Goal: Task Accomplishment & Management: Use online tool/utility

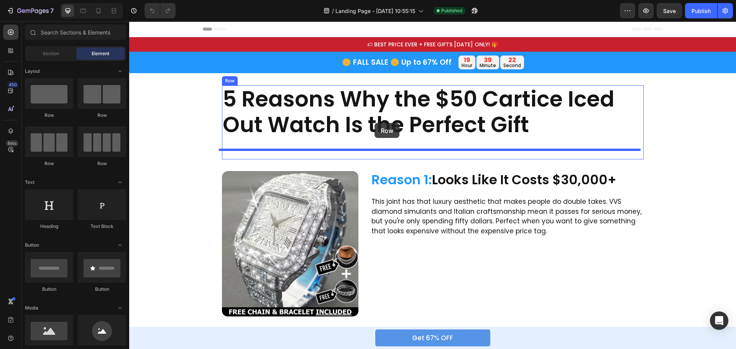
drag, startPoint x: 322, startPoint y: 131, endPoint x: 375, endPoint y: 123, distance: 53.2
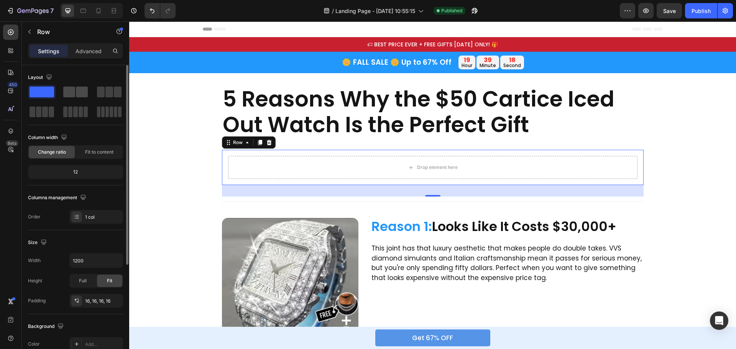
click at [77, 92] on span at bounding box center [82, 92] width 12 height 11
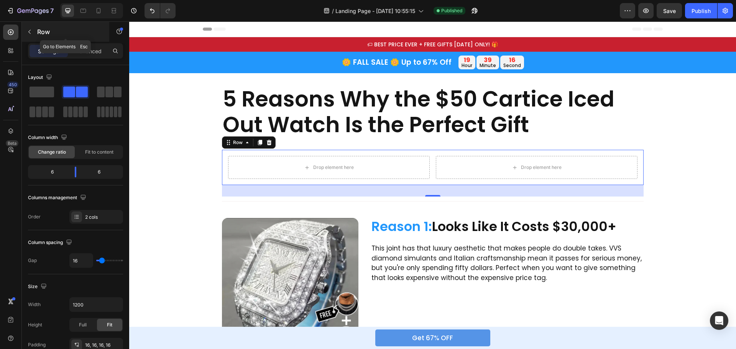
click at [33, 31] on button "button" at bounding box center [29, 32] width 12 height 12
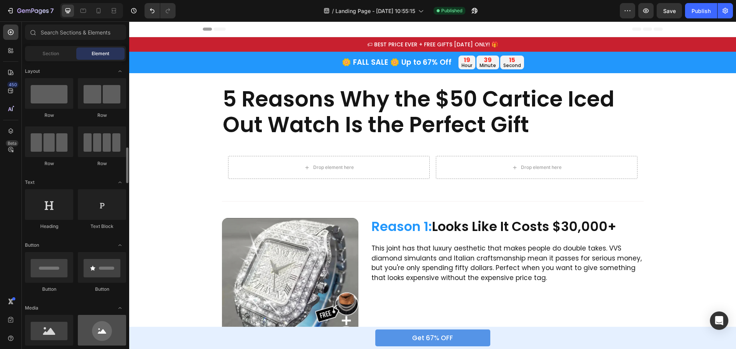
scroll to position [77, 0]
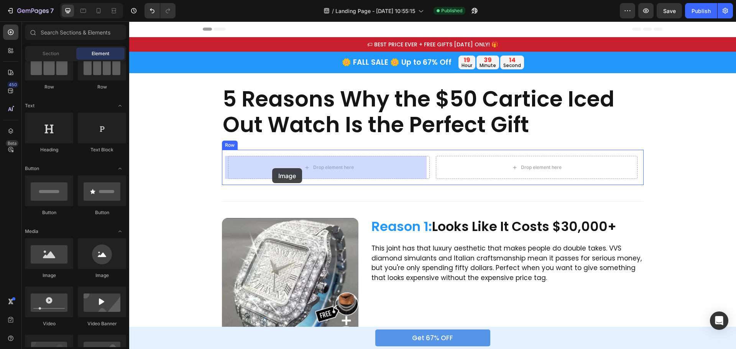
drag, startPoint x: 179, startPoint y: 277, endPoint x: 261, endPoint y: 174, distance: 130.7
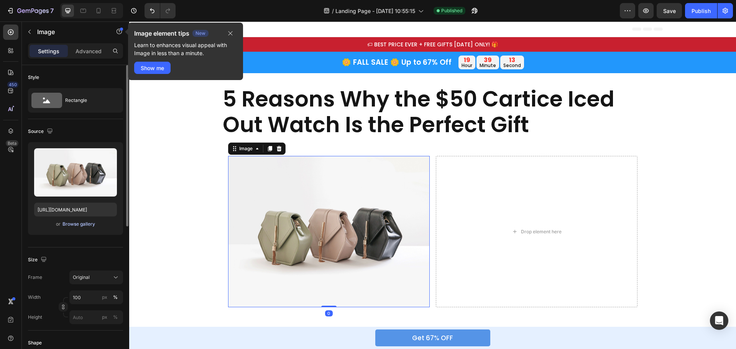
click at [88, 224] on div "Browse gallery" at bounding box center [79, 224] width 33 height 7
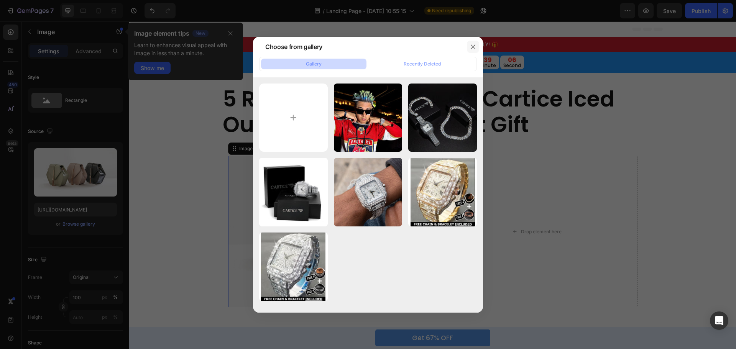
click at [473, 46] on icon "button" at bounding box center [473, 47] width 6 height 6
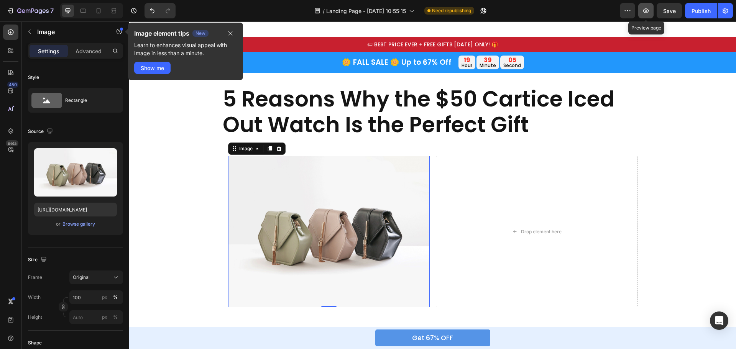
click at [646, 12] on icon "button" at bounding box center [646, 11] width 8 height 8
click at [481, 9] on button "button" at bounding box center [483, 10] width 15 height 15
click at [229, 34] on icon "button" at bounding box center [230, 33] width 6 height 6
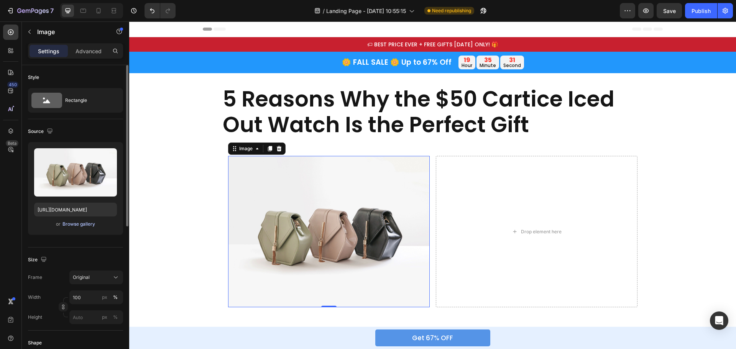
click at [85, 226] on div "Browse gallery" at bounding box center [79, 224] width 33 height 7
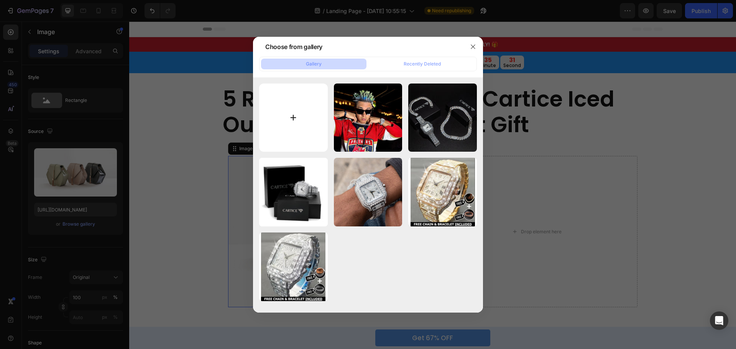
click at [288, 119] on input "file" at bounding box center [293, 118] width 69 height 69
type input "C:\fakepath\junior_beaman_pic_1.jpg__1760x1080_q90_crop_progressive_subject_loc…"
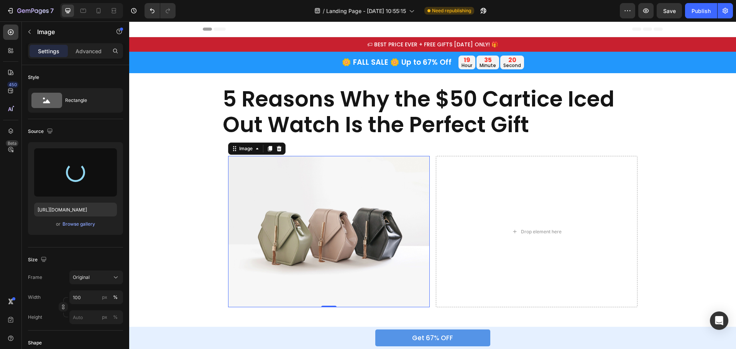
type input "[URL][DOMAIN_NAME]"
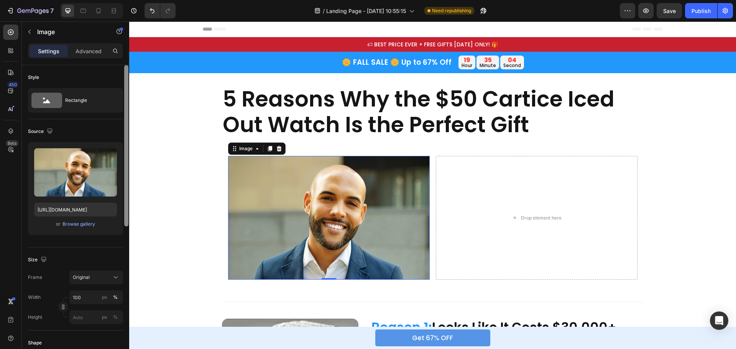
scroll to position [153, 0]
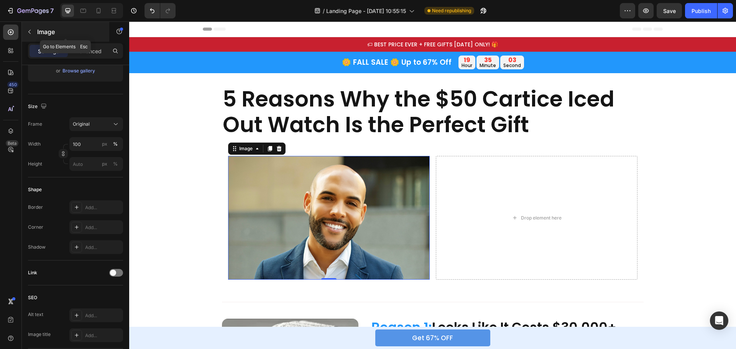
click at [28, 31] on icon "button" at bounding box center [29, 32] width 6 height 6
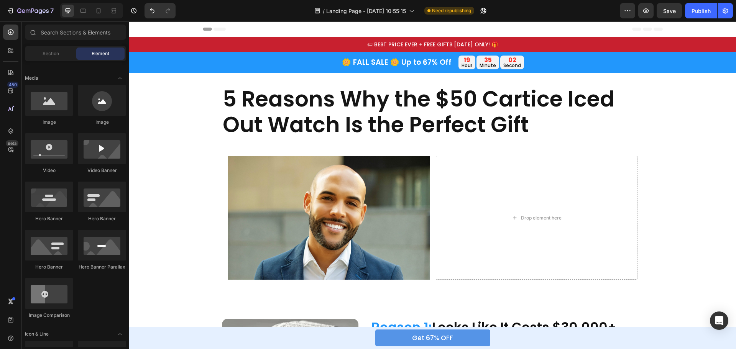
scroll to position [77, 0]
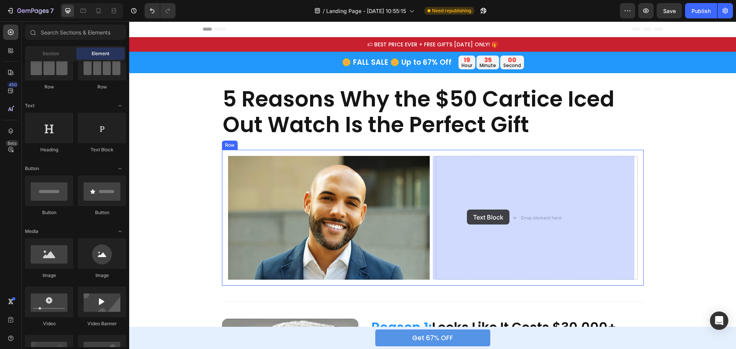
drag, startPoint x: 218, startPoint y: 160, endPoint x: 467, endPoint y: 210, distance: 254.2
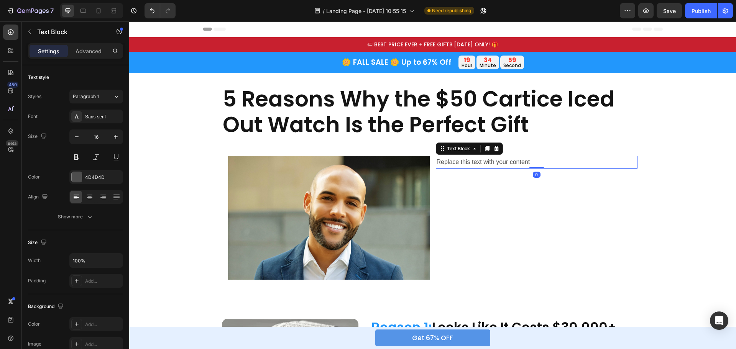
click at [468, 166] on div "Replace this text with your content" at bounding box center [537, 162] width 202 height 13
click at [468, 166] on p "Replace this text with your content" at bounding box center [537, 162] width 200 height 11
click at [437, 163] on p "[PERSON_NAME]" at bounding box center [537, 162] width 200 height 11
click at [478, 165] on p "By [PERSON_NAME]" at bounding box center [537, 162] width 200 height 11
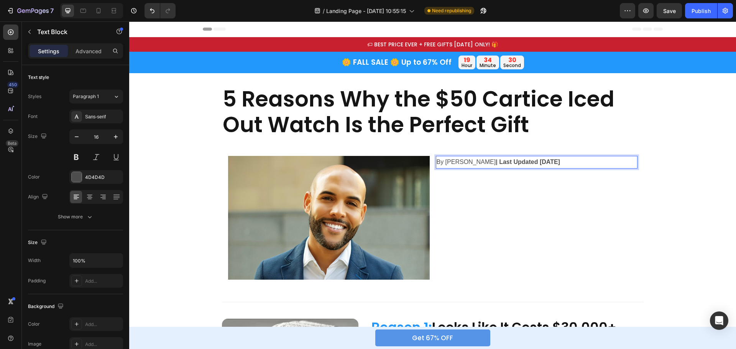
click at [524, 161] on strong "| Last Updated [DATE]" at bounding box center [528, 162] width 64 height 7
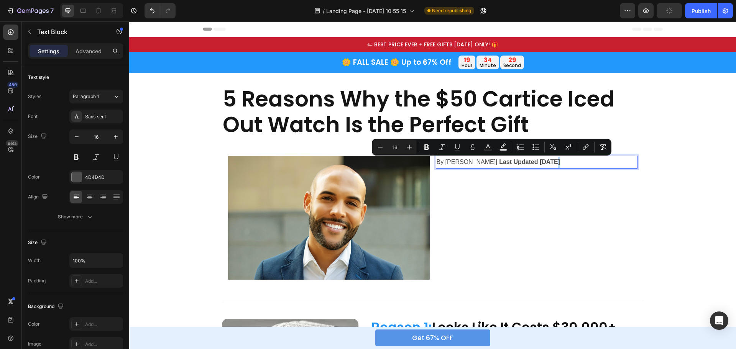
click at [550, 158] on p "By [PERSON_NAME] | Last Updated [DATE]" at bounding box center [537, 162] width 200 height 11
drag, startPoint x: 553, startPoint y: 163, endPoint x: 466, endPoint y: 160, distance: 87.5
click at [466, 160] on p "By [PERSON_NAME] | Last Updated [DATE]" at bounding box center [537, 162] width 200 height 11
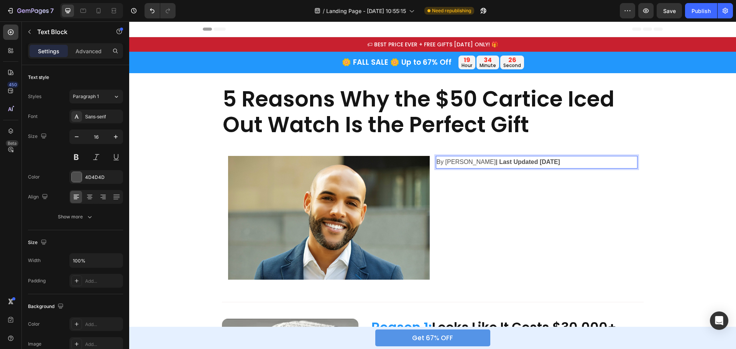
click at [530, 161] on strong "| Last Updated [DATE]" at bounding box center [528, 162] width 64 height 7
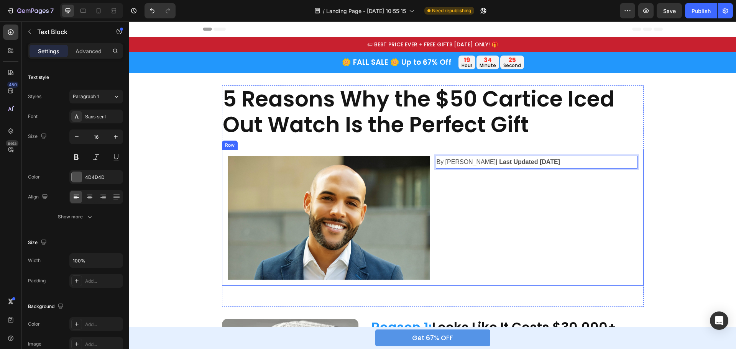
click at [534, 178] on div "By [PERSON_NAME] | Last Updated [DATE] Text Block 0" at bounding box center [537, 218] width 202 height 124
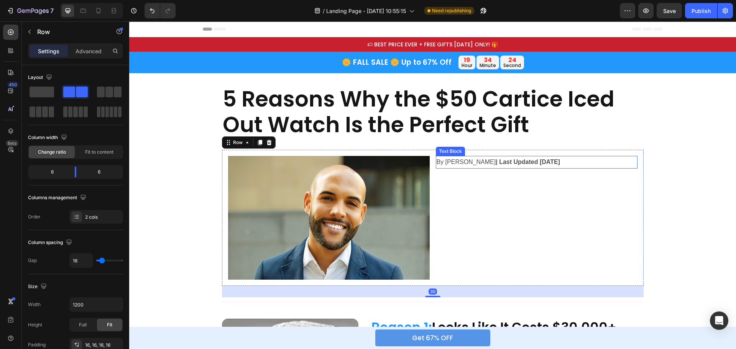
click at [552, 161] on p "By [PERSON_NAME] | Last Updated [DATE]" at bounding box center [537, 162] width 200 height 11
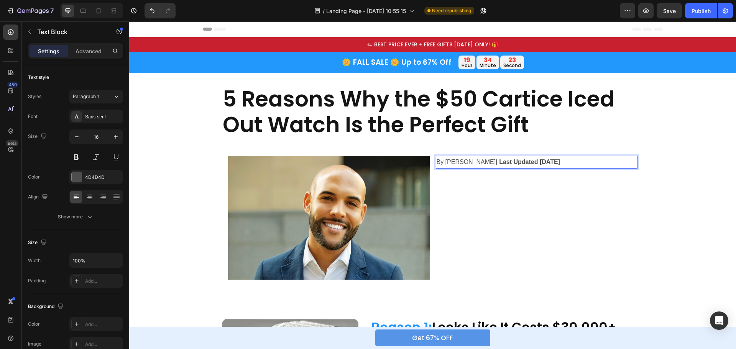
click at [552, 161] on p "By [PERSON_NAME] | Last Updated [DATE]" at bounding box center [537, 162] width 200 height 11
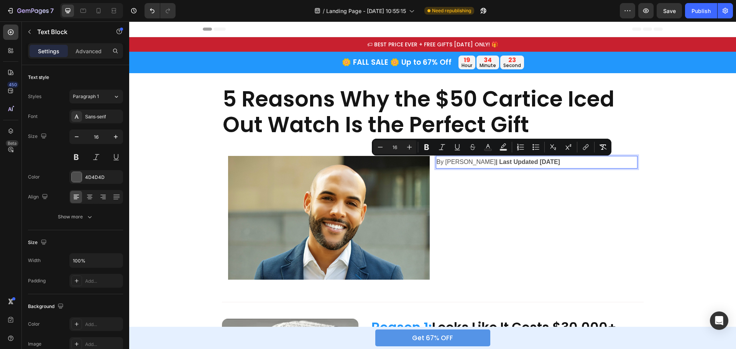
click at [552, 161] on p "By [PERSON_NAME] | Last Updated [DATE]" at bounding box center [537, 162] width 200 height 11
drag, startPoint x: 552, startPoint y: 161, endPoint x: 467, endPoint y: 163, distance: 85.5
click at [467, 163] on p "By [PERSON_NAME] | Last Updated [DATE]" at bounding box center [537, 162] width 200 height 11
drag, startPoint x: 445, startPoint y: 147, endPoint x: 376, endPoint y: 145, distance: 68.7
click at [445, 147] on icon "Editor contextual toolbar" at bounding box center [443, 147] width 8 height 8
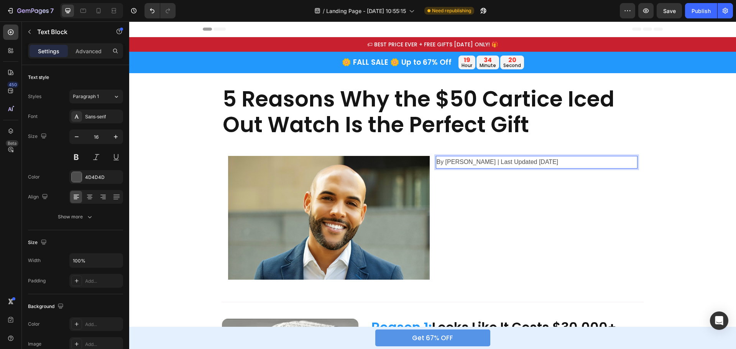
click at [540, 161] on p "By [PERSON_NAME] | Last Updated [DATE]" at bounding box center [537, 162] width 200 height 11
click at [95, 118] on div "Sans-serif" at bounding box center [103, 117] width 36 height 7
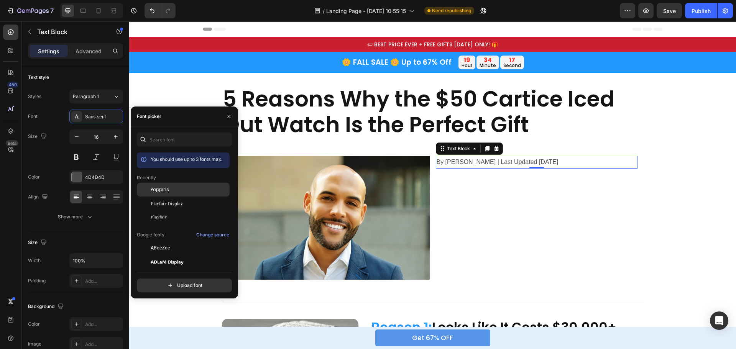
click at [166, 193] on div "Poppins" at bounding box center [183, 190] width 93 height 14
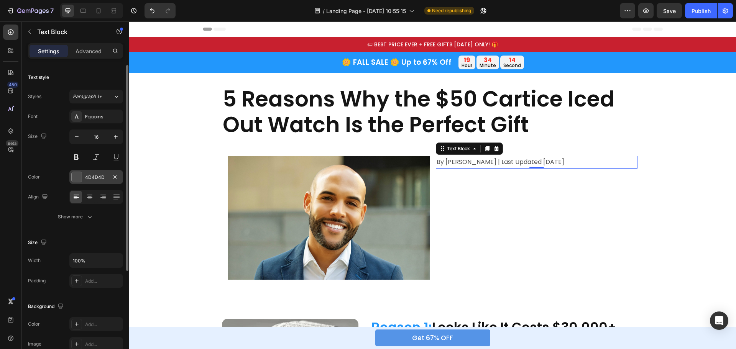
click at [72, 181] on div at bounding box center [77, 177] width 10 height 10
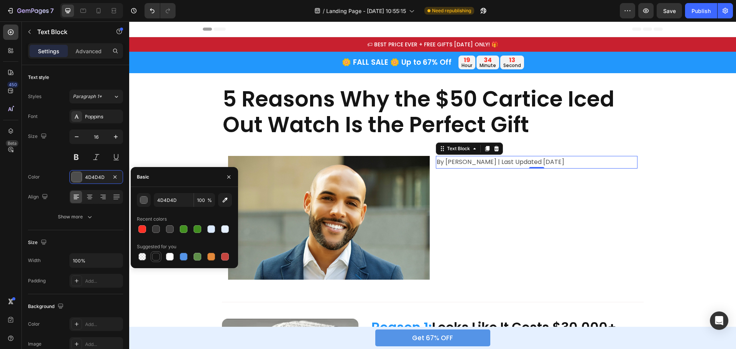
click at [158, 252] on div at bounding box center [155, 256] width 9 height 9
type input "151515"
click at [444, 207] on div "By [PERSON_NAME] | Last Updated [DATE] Text Block 0" at bounding box center [537, 218] width 202 height 124
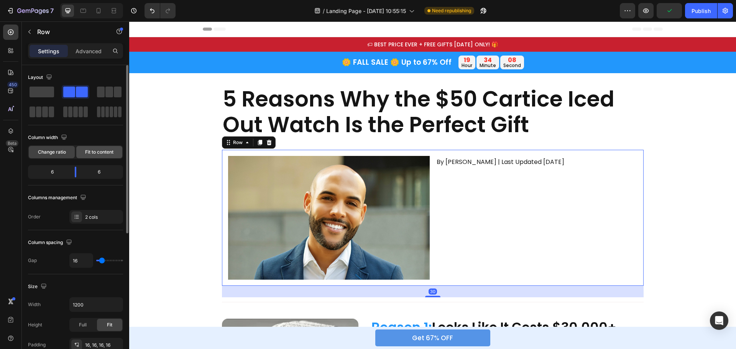
click at [100, 154] on span "Fit to content" at bounding box center [99, 152] width 28 height 7
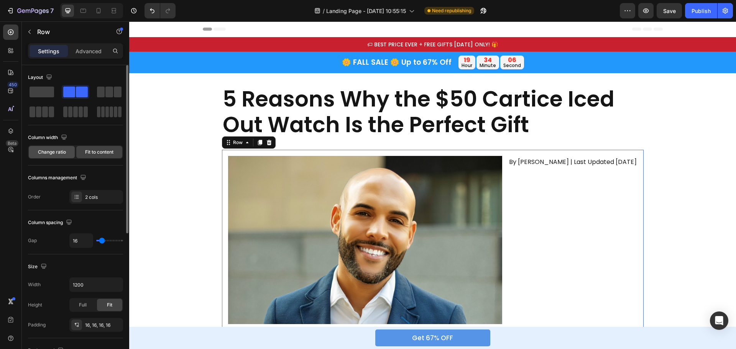
drag, startPoint x: 56, startPoint y: 150, endPoint x: 101, endPoint y: 163, distance: 46.5
click at [56, 150] on span "Change ratio" at bounding box center [52, 152] width 28 height 7
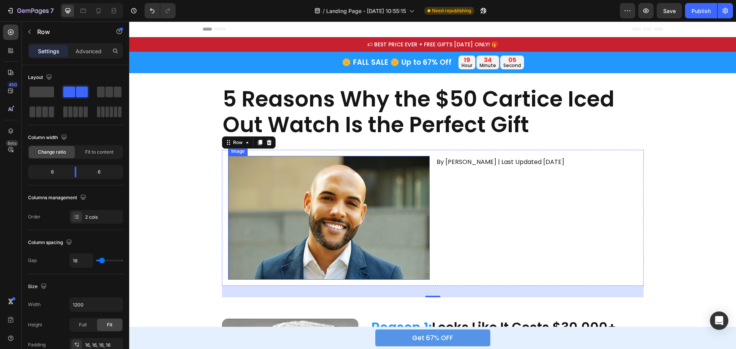
click at [267, 187] on img at bounding box center [329, 218] width 202 height 124
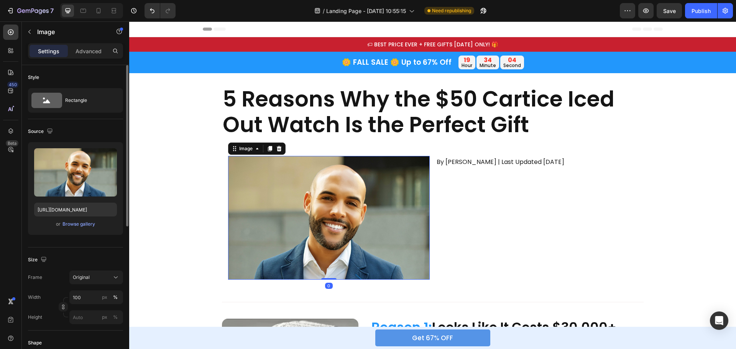
scroll to position [38, 0]
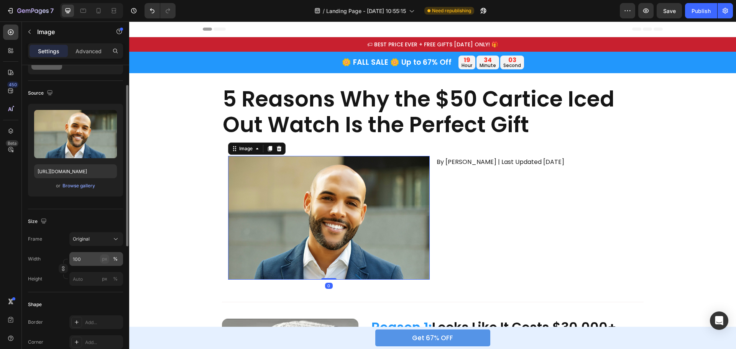
click at [100, 262] on button "px" at bounding box center [104, 259] width 9 height 9
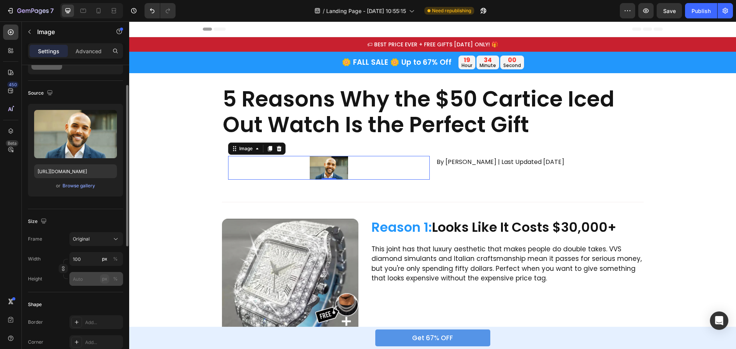
click at [100, 279] on button "px" at bounding box center [104, 279] width 9 height 9
click at [88, 279] on input "px %" at bounding box center [96, 279] width 54 height 14
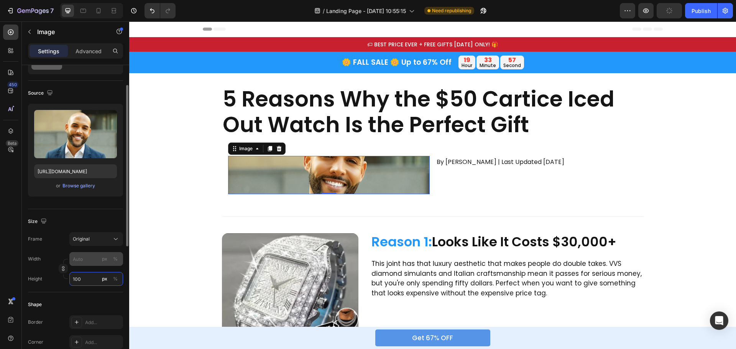
type input "100"
click at [100, 263] on div "px %" at bounding box center [110, 259] width 20 height 14
click at [100, 263] on input "px %" at bounding box center [96, 259] width 54 height 14
click at [102, 262] on button "px" at bounding box center [104, 259] width 9 height 9
click at [101, 262] on button "px" at bounding box center [104, 259] width 9 height 9
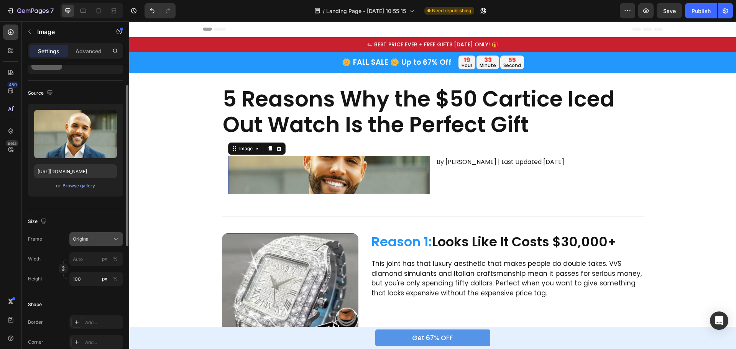
click at [99, 239] on div "Original" at bounding box center [92, 239] width 38 height 7
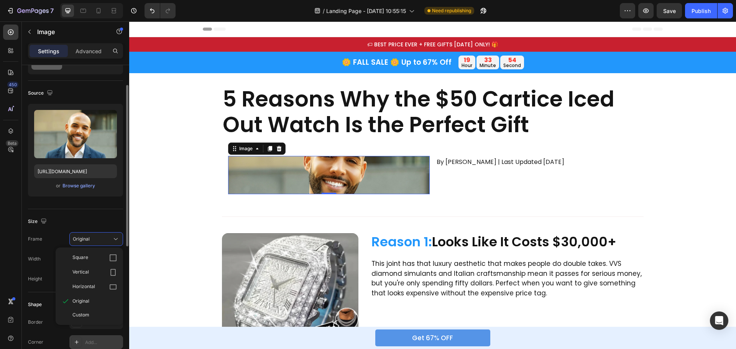
scroll to position [115, 0]
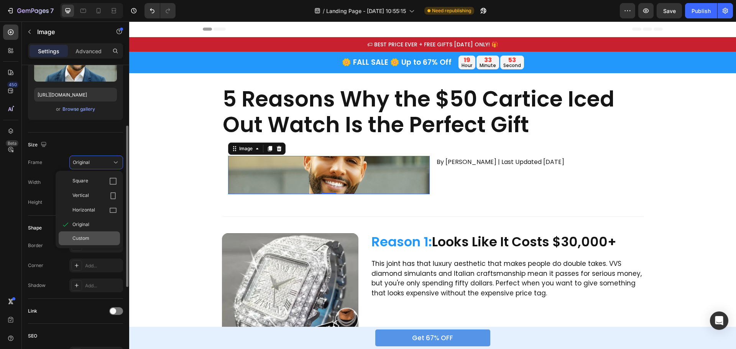
click at [82, 238] on span "Custom" at bounding box center [80, 238] width 17 height 7
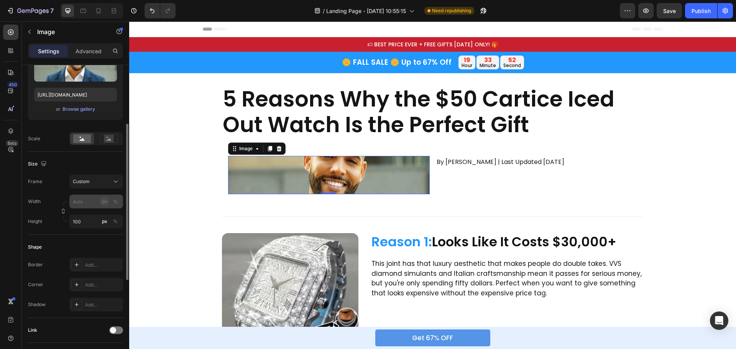
click at [103, 201] on div "px" at bounding box center [104, 201] width 5 height 7
click at [91, 200] on input "px %" at bounding box center [96, 202] width 54 height 14
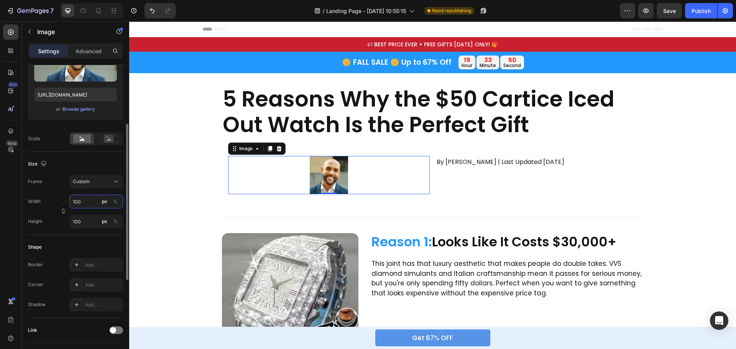
click at [89, 200] on input "100" at bounding box center [96, 202] width 54 height 14
type input "60"
click at [89, 222] on input "100" at bounding box center [96, 222] width 54 height 14
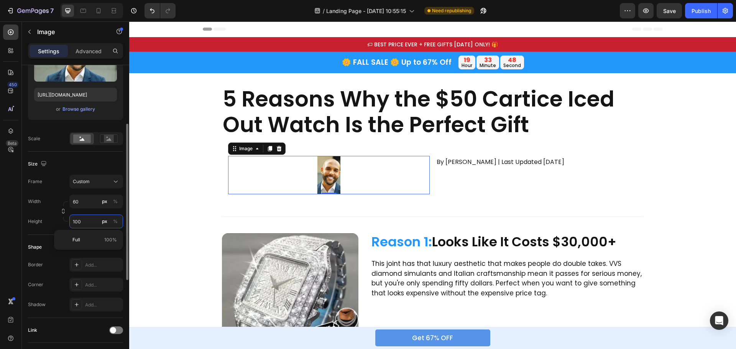
click at [89, 222] on input "100" at bounding box center [96, 222] width 54 height 14
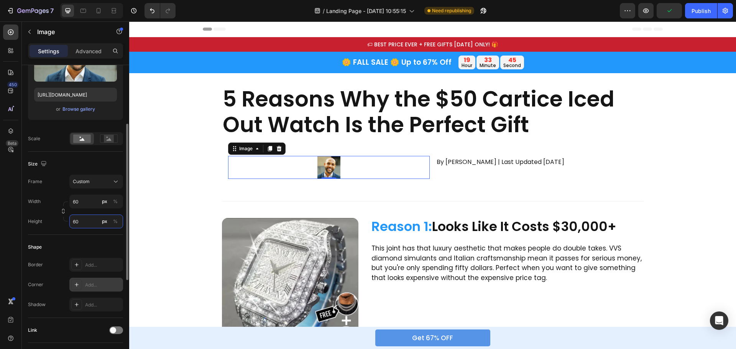
type input "60"
click at [100, 282] on div "Add..." at bounding box center [103, 285] width 36 height 7
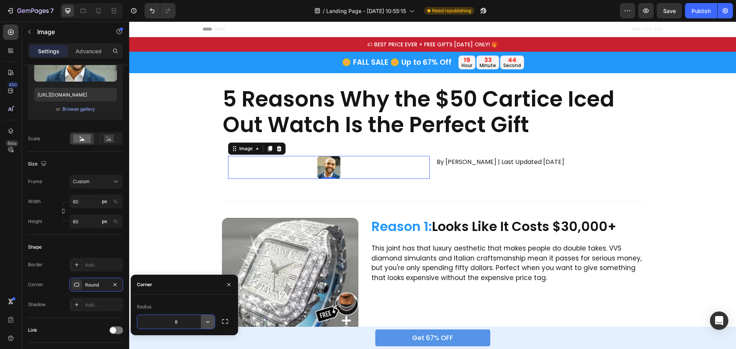
click at [211, 321] on icon "button" at bounding box center [208, 322] width 8 height 8
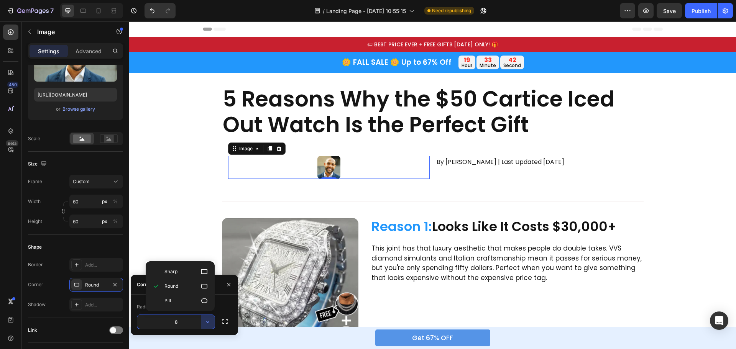
click at [188, 320] on input "8" at bounding box center [175, 322] width 77 height 14
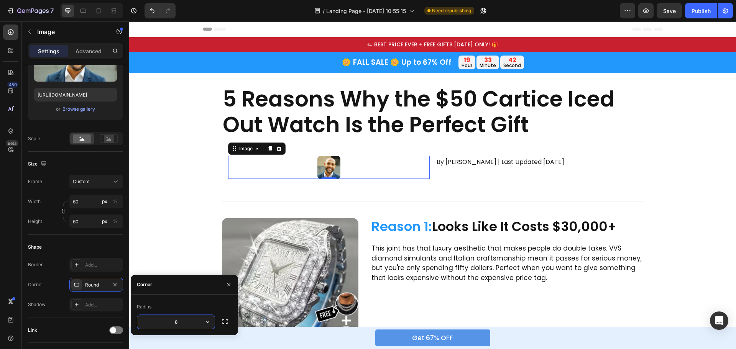
click at [188, 320] on input "8" at bounding box center [175, 322] width 77 height 14
type input "100"
click at [180, 305] on div "Radius" at bounding box center [184, 307] width 95 height 12
click at [433, 176] on div "Image 0 By [PERSON_NAME] | Last Updated [DATE] Text Block Row" at bounding box center [433, 167] width 422 height 35
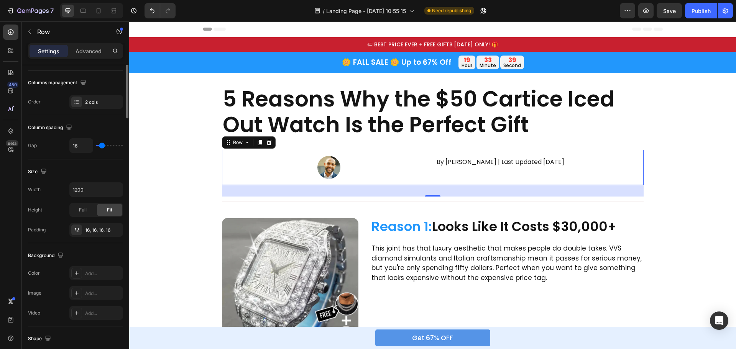
scroll to position [0, 0]
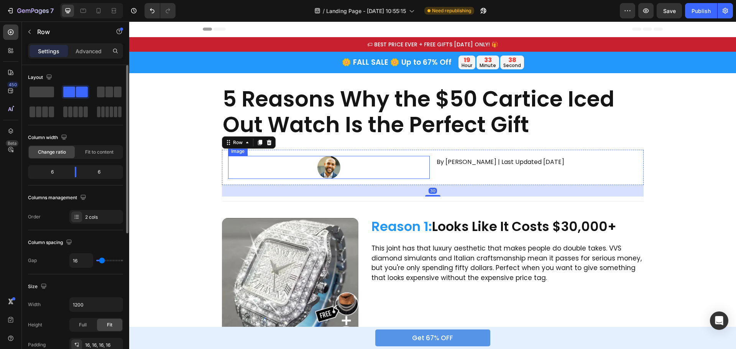
click at [415, 168] on div at bounding box center [329, 167] width 202 height 23
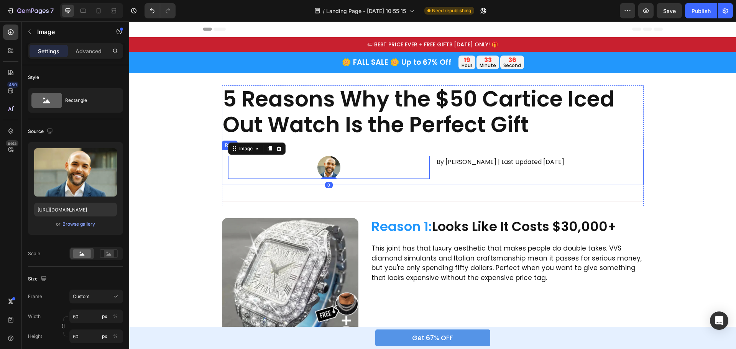
click at [430, 169] on div "Image 0 By [PERSON_NAME] | Last Updated [DATE] Text Block Row" at bounding box center [433, 167] width 422 height 35
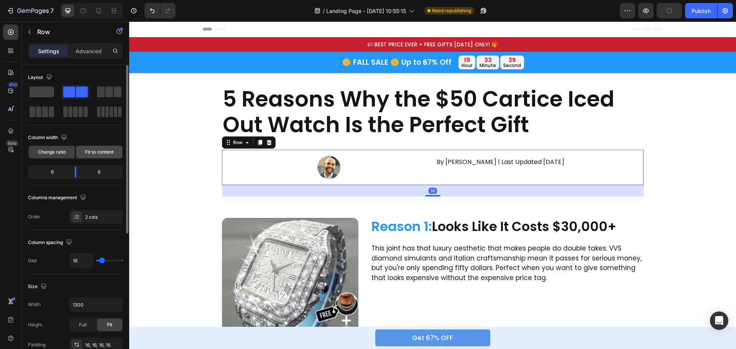
click at [92, 150] on span "Fit to content" at bounding box center [99, 152] width 28 height 7
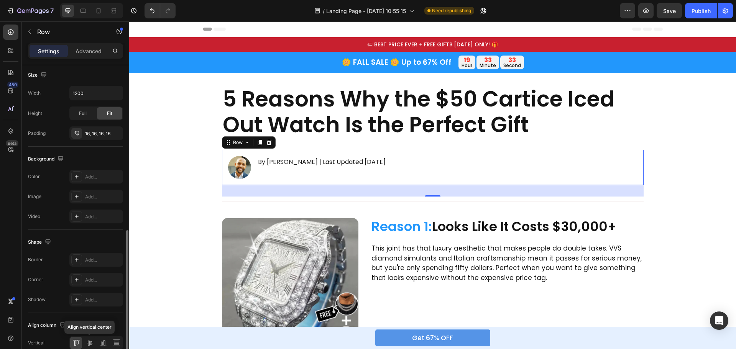
scroll to position [230, 0]
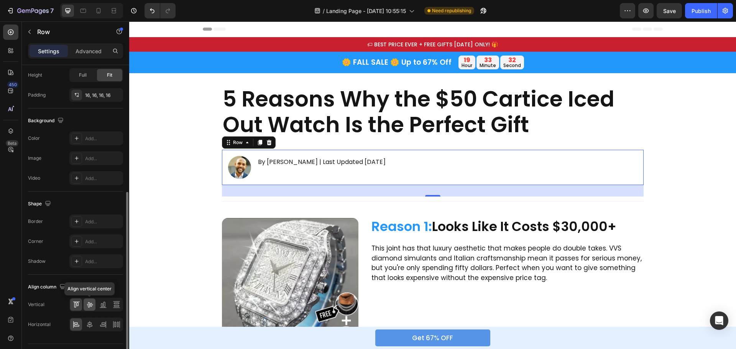
click at [92, 303] on icon at bounding box center [90, 305] width 8 height 8
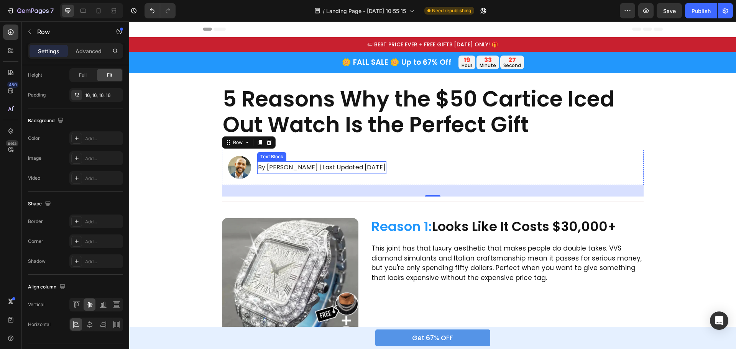
click at [324, 166] on p "By [PERSON_NAME] | Last Updated [DATE]" at bounding box center [322, 167] width 128 height 11
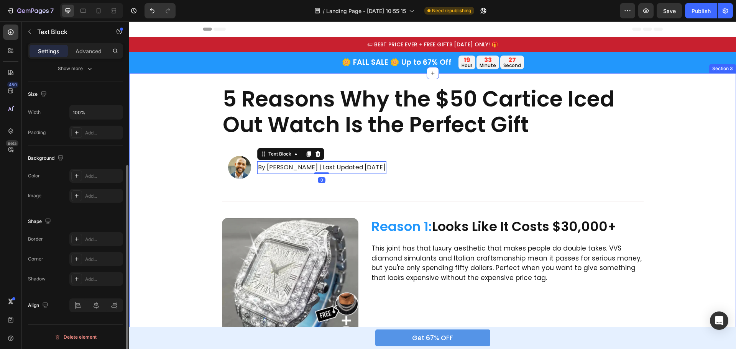
scroll to position [0, 0]
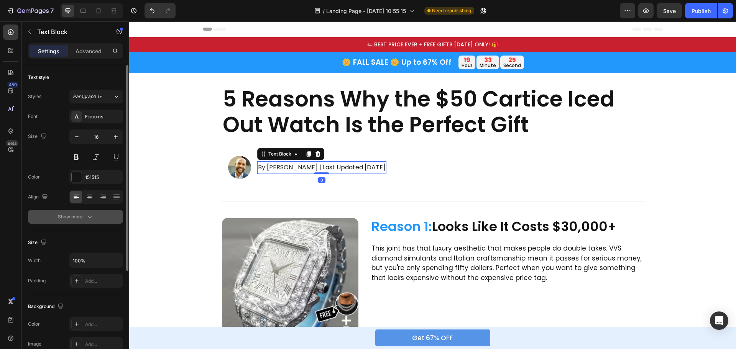
click at [75, 223] on button "Show more" at bounding box center [75, 217] width 95 height 14
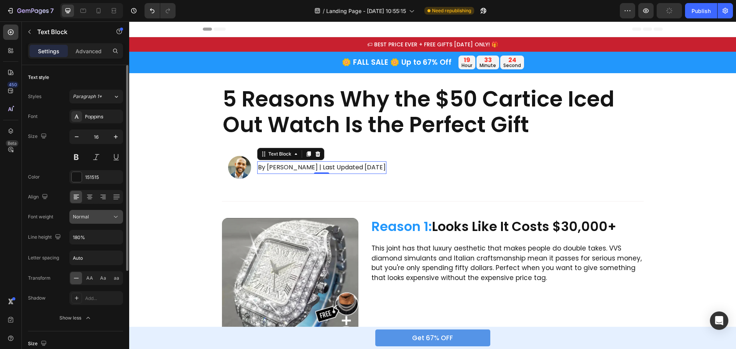
click at [114, 221] on button "Normal" at bounding box center [96, 217] width 54 height 14
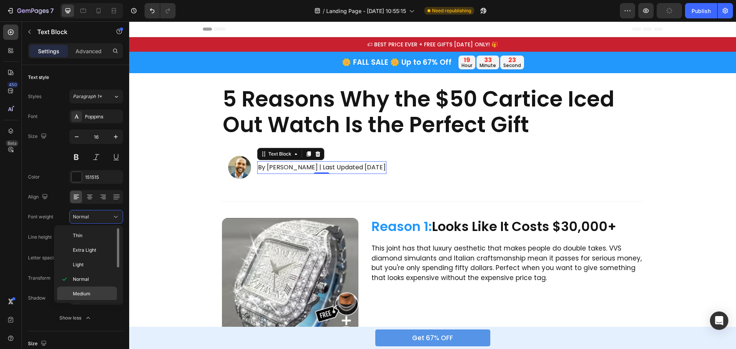
click at [84, 296] on span "Medium" at bounding box center [82, 294] width 18 height 7
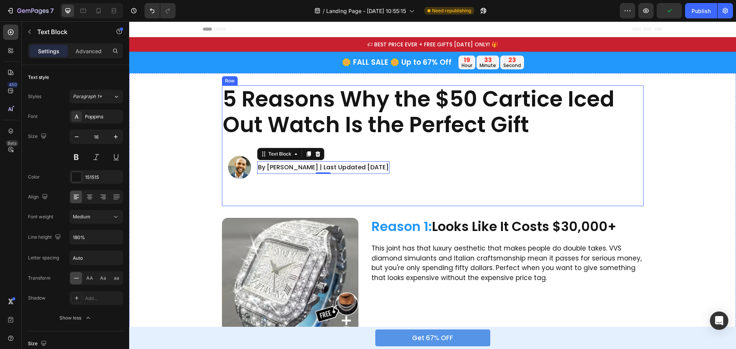
click at [421, 173] on div "Image By [PERSON_NAME] | Last Updated [DATE] Text Block 0 Row" at bounding box center [433, 167] width 422 height 35
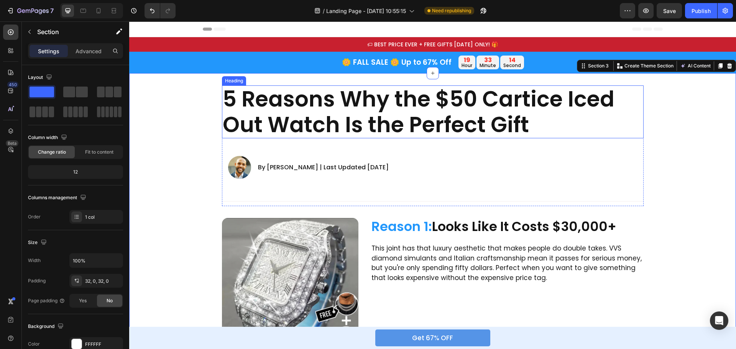
click at [425, 107] on h2 "5 Reasons Why the $50 Cartice Iced Out Watch Is the Perfect Gift" at bounding box center [433, 112] width 422 height 53
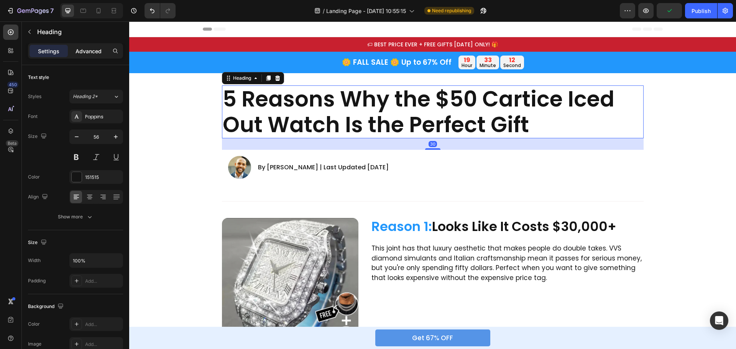
click at [80, 47] on p "Advanced" at bounding box center [89, 51] width 26 height 8
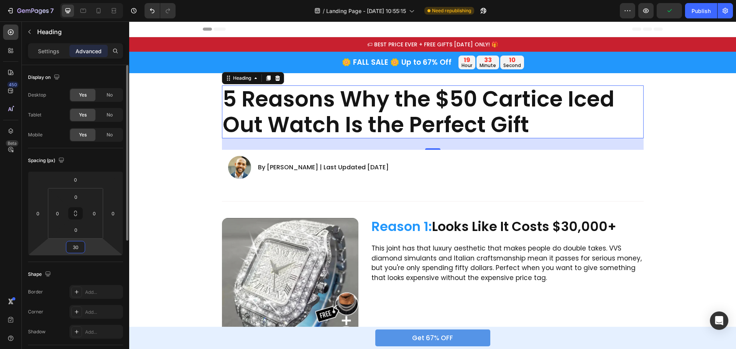
click at [81, 243] on input "30" at bounding box center [75, 248] width 15 height 12
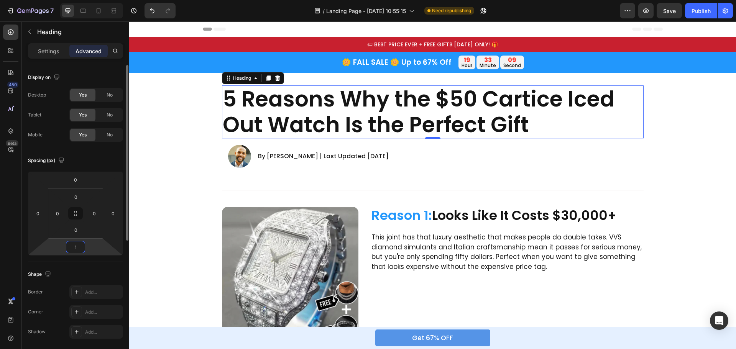
type input "15"
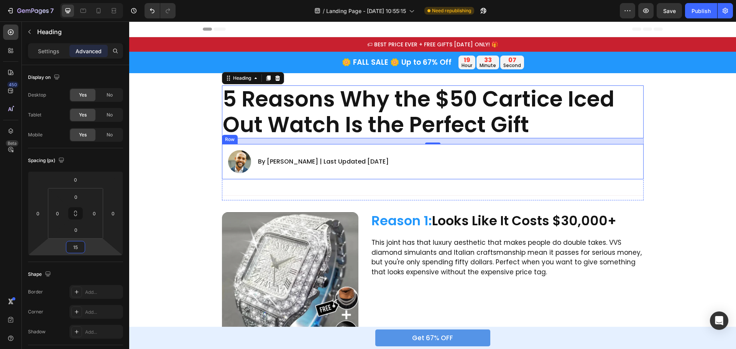
click at [418, 171] on div "Image By [PERSON_NAME] | Last Updated [DATE] Text Block Row" at bounding box center [433, 161] width 422 height 35
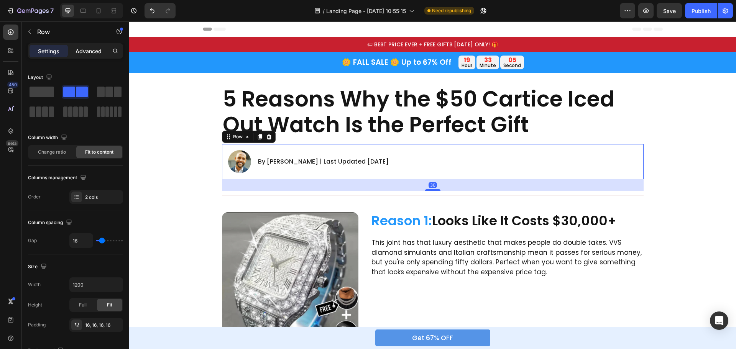
click at [90, 50] on p "Advanced" at bounding box center [89, 51] width 26 height 8
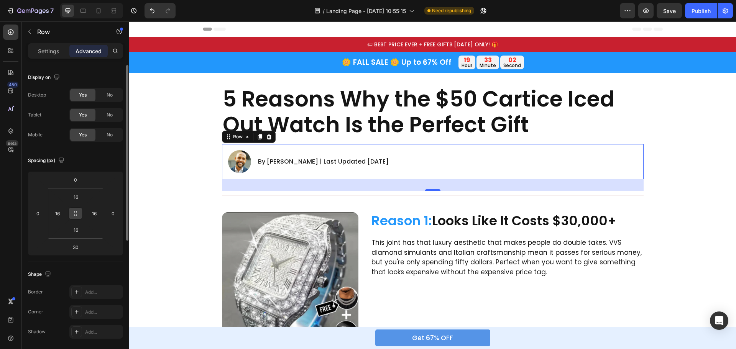
click at [75, 217] on button at bounding box center [75, 213] width 15 height 12
click at [77, 195] on input "16" at bounding box center [75, 197] width 15 height 12
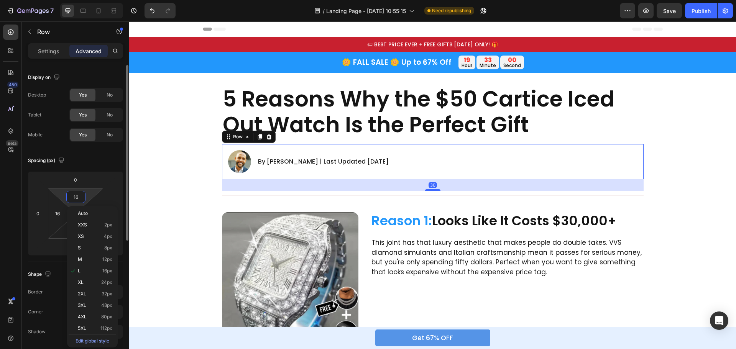
type input "0"
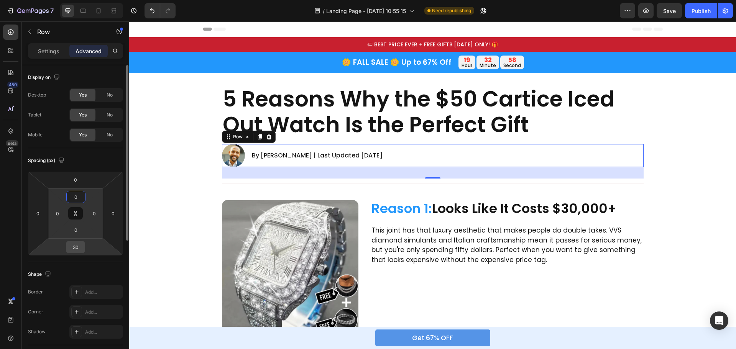
type input "0"
click at [80, 248] on input "30" at bounding box center [75, 248] width 15 height 12
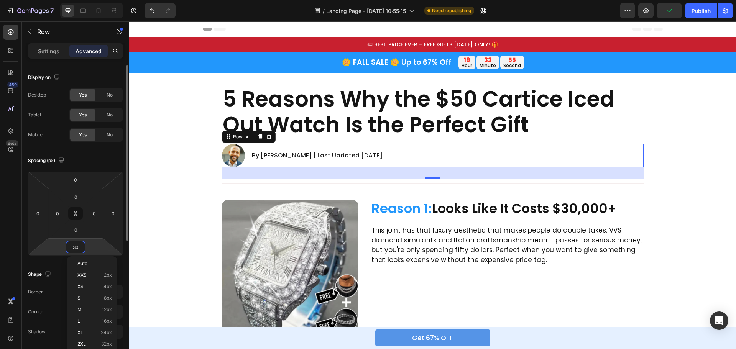
type input "2"
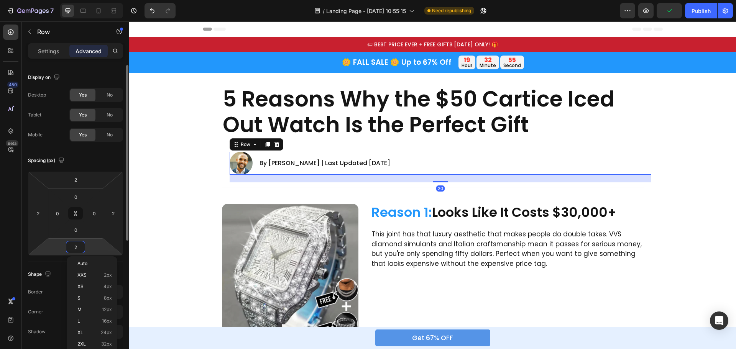
type input "20"
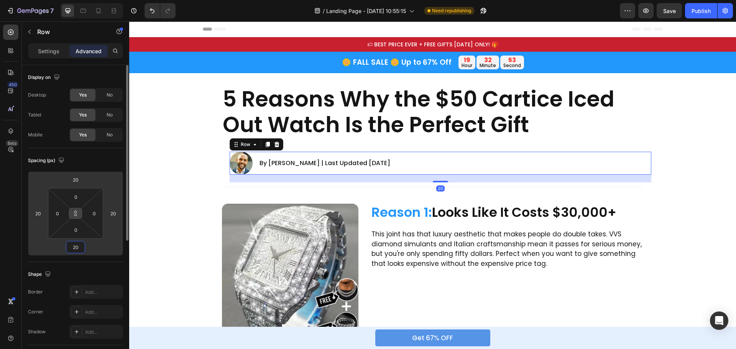
type input "20"
click at [76, 214] on icon at bounding box center [76, 213] width 0 height 3
click at [44, 212] on div "20" at bounding box center [37, 213] width 15 height 12
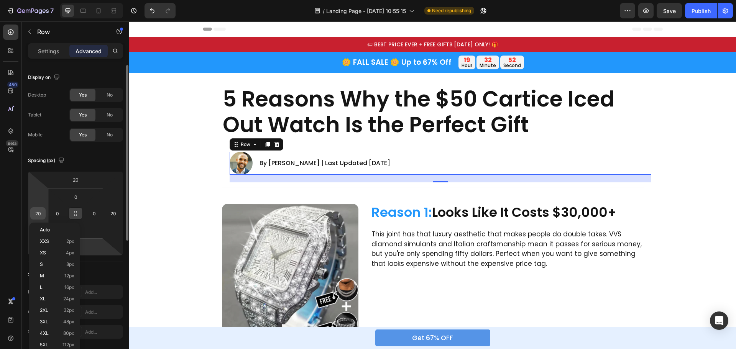
click at [44, 212] on div "20" at bounding box center [37, 213] width 15 height 12
click at [111, 213] on input "20" at bounding box center [113, 214] width 12 height 12
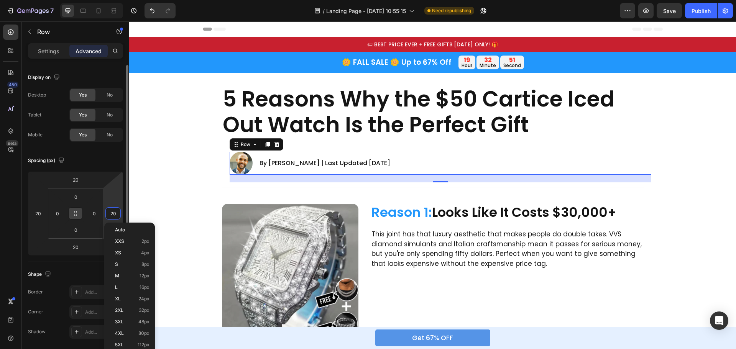
click at [111, 213] on input "20" at bounding box center [113, 214] width 12 height 12
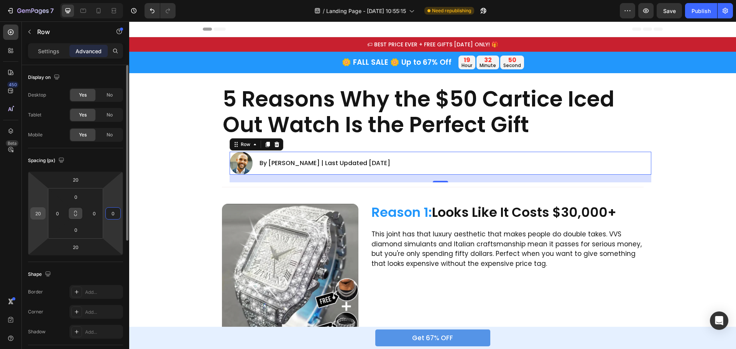
type input "0"
click at [36, 211] on input "20" at bounding box center [38, 214] width 12 height 12
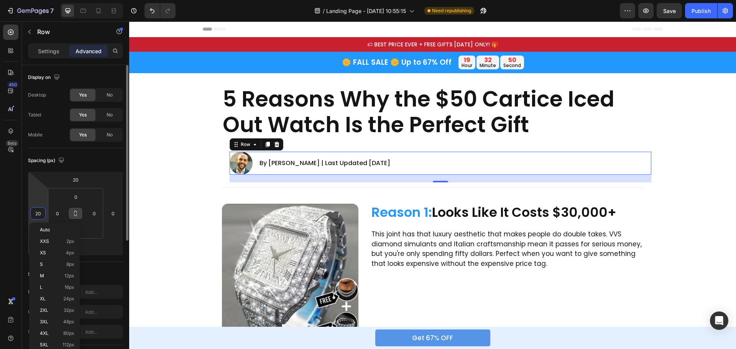
click at [36, 212] on input "20" at bounding box center [38, 214] width 12 height 12
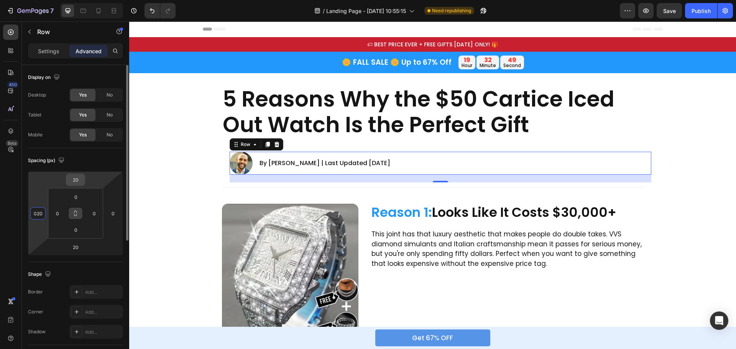
click at [78, 180] on input "20" at bounding box center [75, 180] width 15 height 12
type input "20"
click at [78, 180] on input "20" at bounding box center [75, 180] width 15 height 12
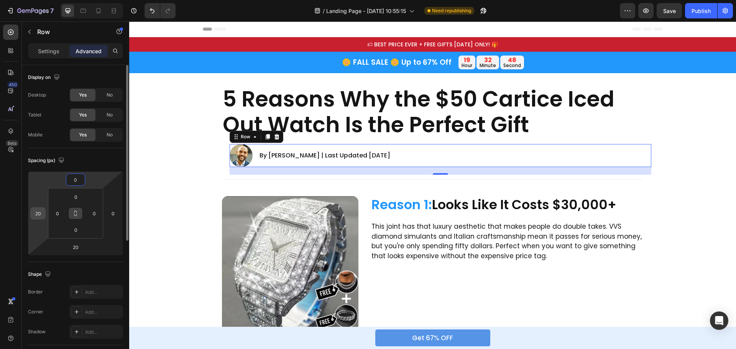
type input "0"
click at [38, 216] on input "20" at bounding box center [38, 214] width 12 height 12
type input "0"
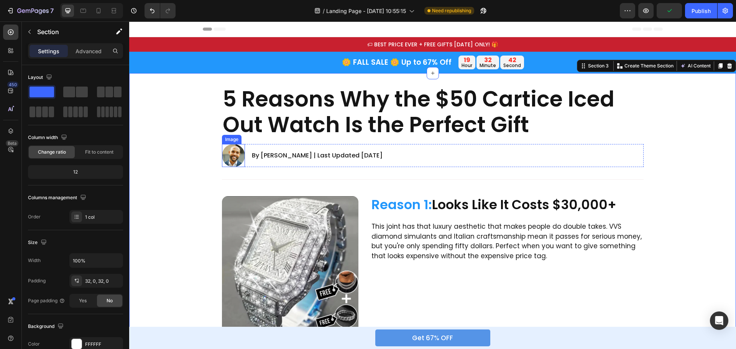
click at [232, 152] on img at bounding box center [233, 155] width 23 height 23
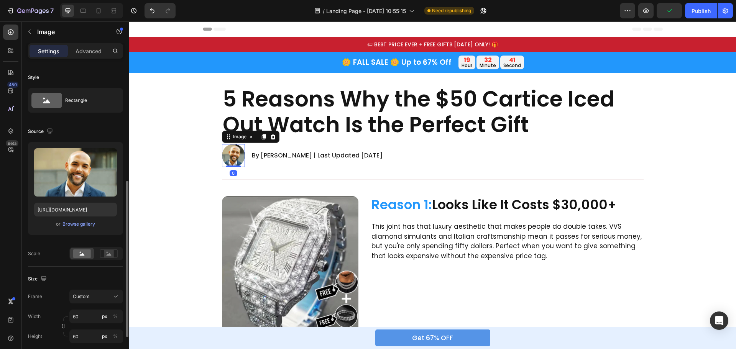
scroll to position [77, 0]
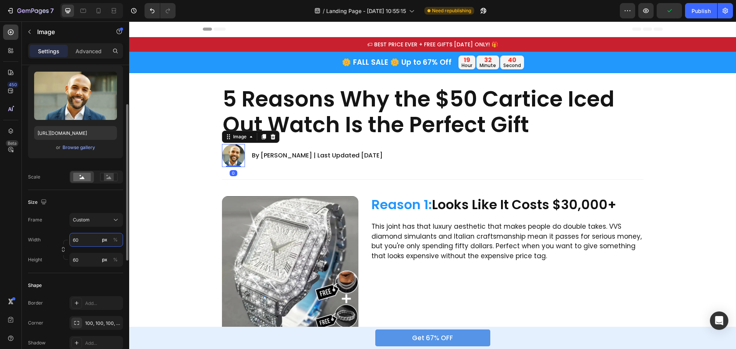
click at [83, 246] on input "60" at bounding box center [96, 240] width 54 height 14
type input "50"
click at [86, 263] on input "60" at bounding box center [96, 260] width 54 height 14
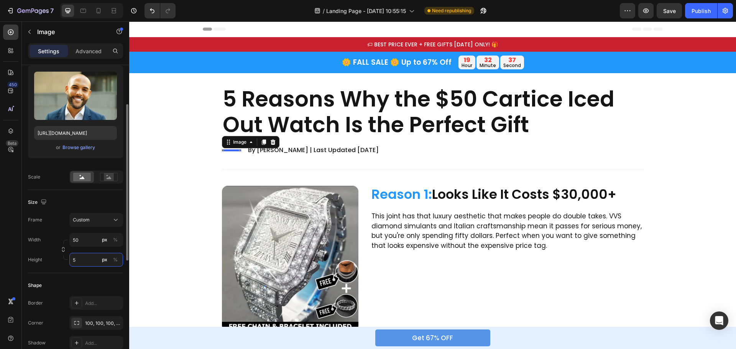
type input "50"
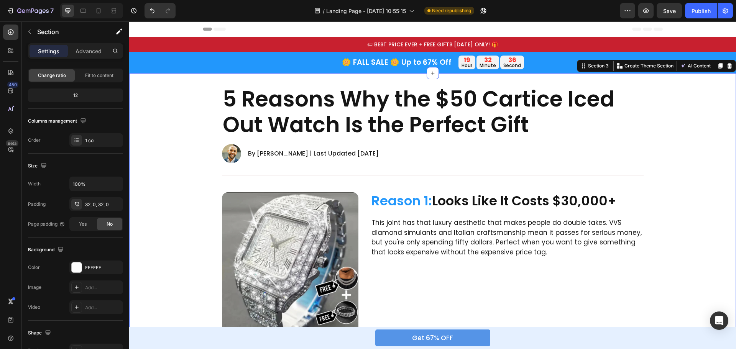
scroll to position [0, 0]
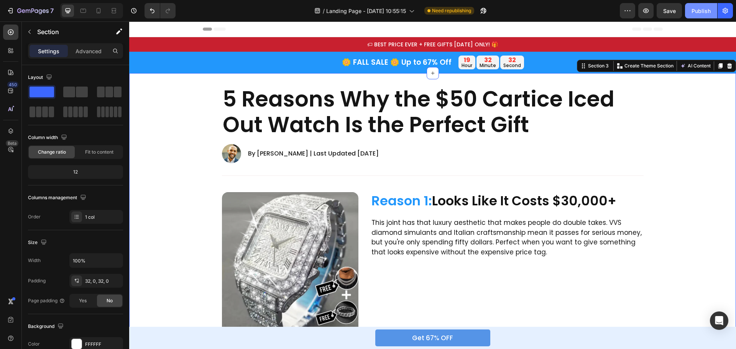
click at [705, 13] on div "Publish" at bounding box center [701, 11] width 19 height 8
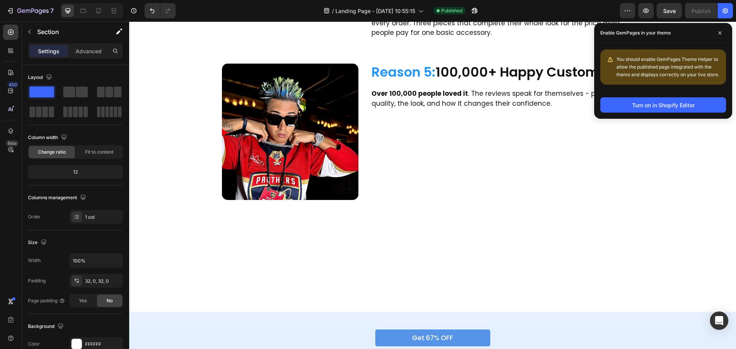
scroll to position [694, 0]
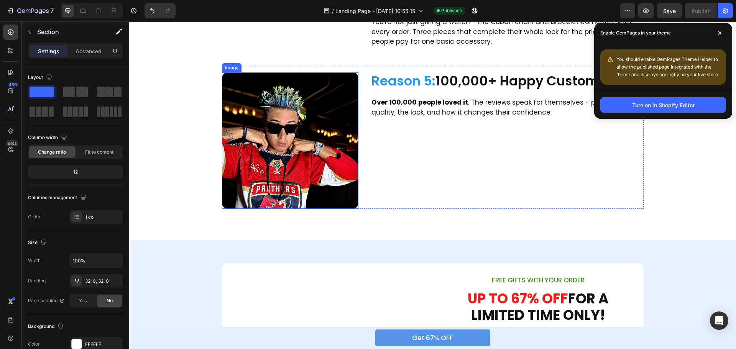
click at [292, 127] on img at bounding box center [290, 140] width 137 height 137
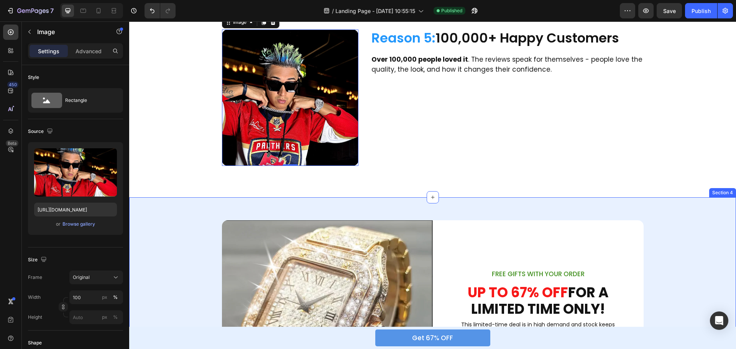
scroll to position [848, 0]
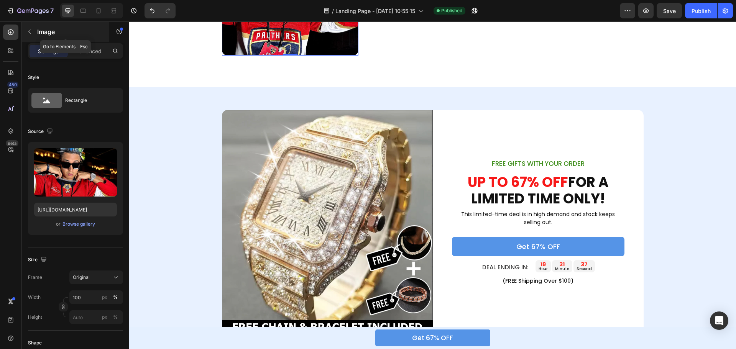
click at [31, 32] on icon "button" at bounding box center [29, 32] width 6 height 6
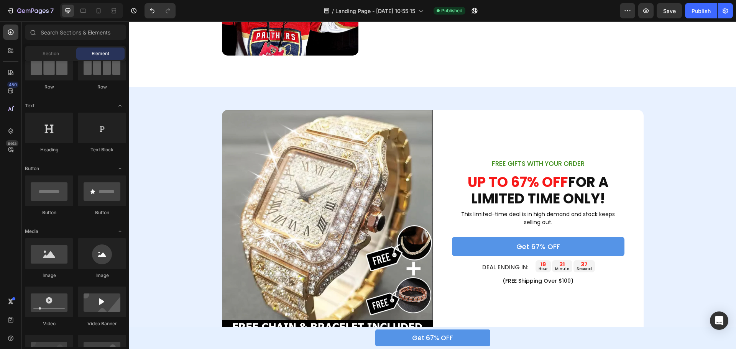
scroll to position [0, 0]
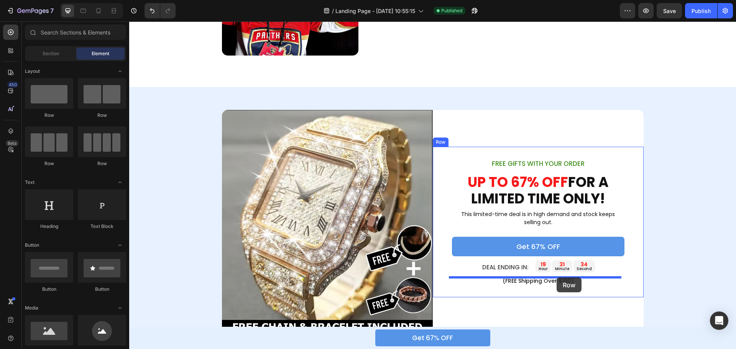
drag, startPoint x: 277, startPoint y: 172, endPoint x: 557, endPoint y: 278, distance: 299.2
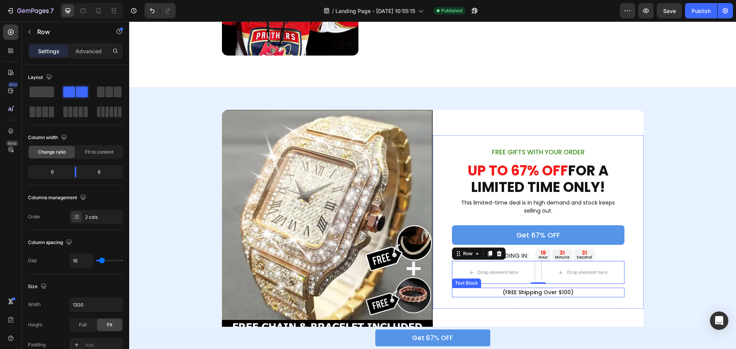
click at [526, 291] on p "(FREE Shipping Over $100)" at bounding box center [538, 293] width 171 height 8
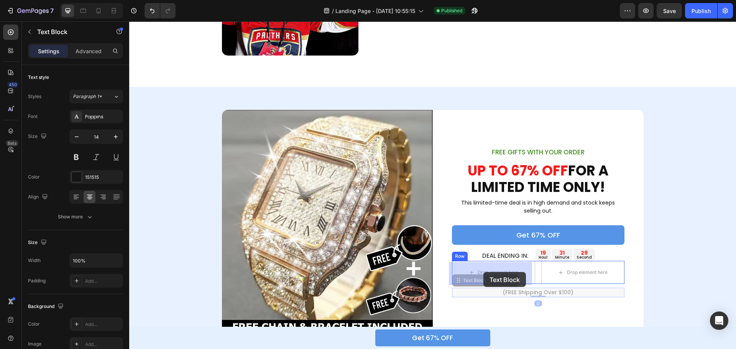
drag, startPoint x: 456, startPoint y: 285, endPoint x: 484, endPoint y: 272, distance: 30.4
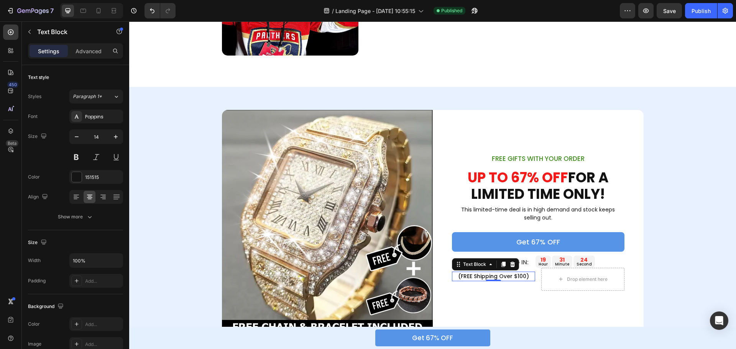
click at [497, 278] on p "(FREE Shipping Over $100)" at bounding box center [494, 277] width 82 height 8
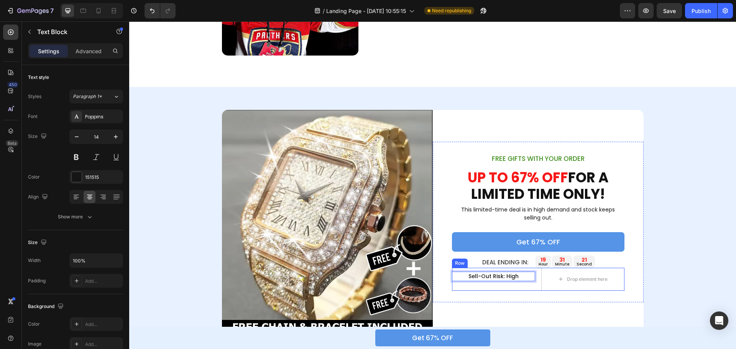
click at [531, 290] on div "Sell-Out Risk: High Text Block 0" at bounding box center [493, 279] width 83 height 23
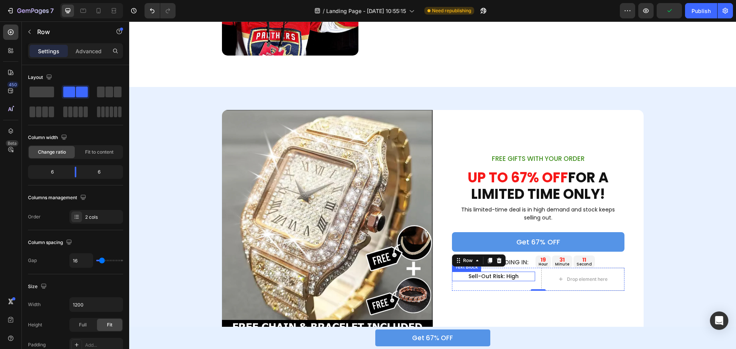
click at [495, 275] on p "Sell-Out Risk: High" at bounding box center [494, 277] width 82 height 8
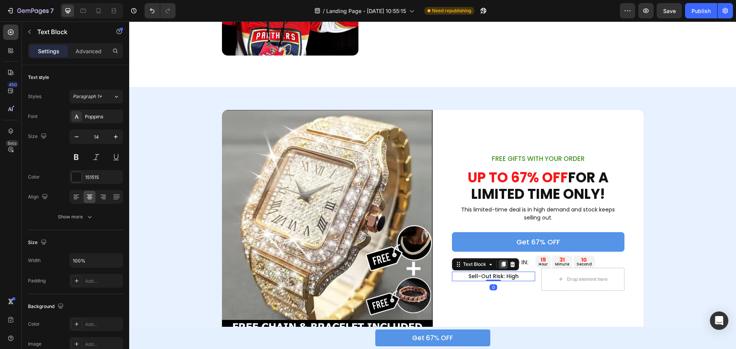
click at [501, 267] on icon at bounding box center [503, 264] width 4 height 5
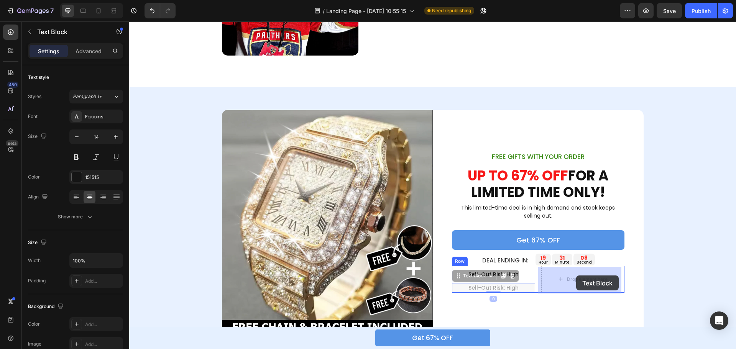
drag, startPoint x: 511, startPoint y: 277, endPoint x: 574, endPoint y: 276, distance: 62.9
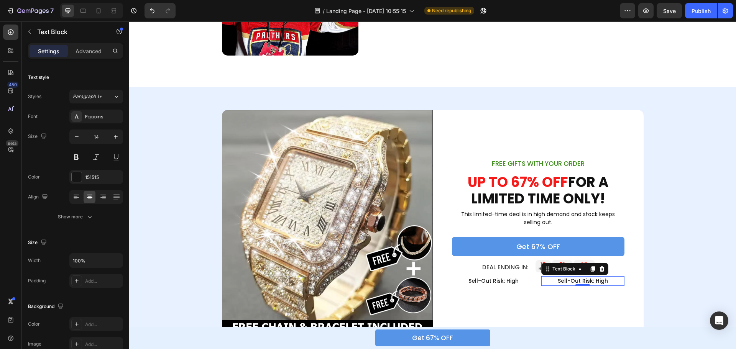
click at [575, 281] on p "Sell-Out Risk: High" at bounding box center [583, 281] width 82 height 8
click at [534, 285] on div "Sell-Out Risk: High Text Block FREE shipping Text Block 0 Row" at bounding box center [538, 279] width 173 height 13
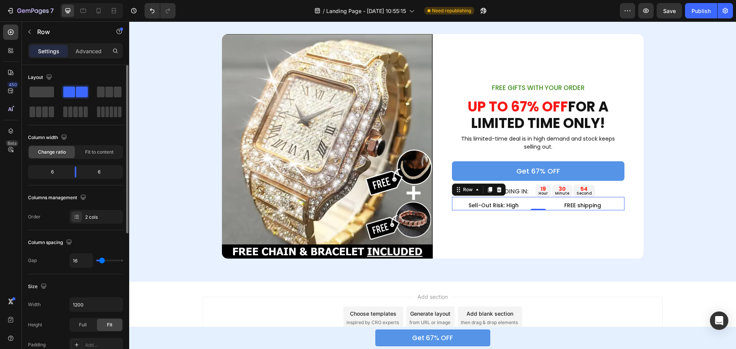
scroll to position [115, 0]
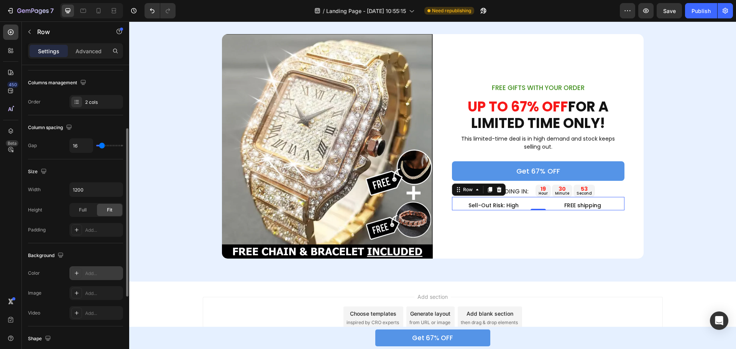
click at [91, 275] on div "Add..." at bounding box center [103, 273] width 36 height 7
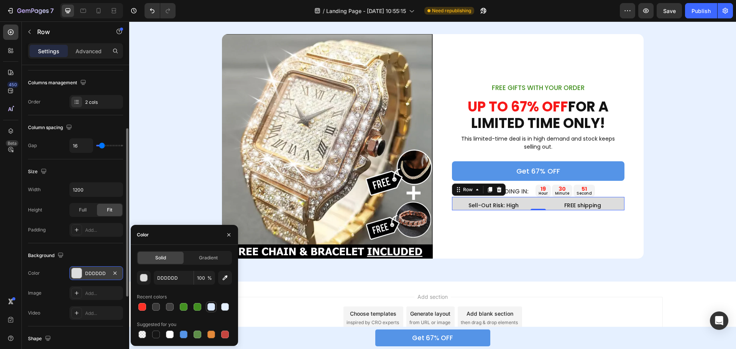
click at [214, 309] on div at bounding box center [211, 307] width 8 height 8
type input "DBEAFF"
click at [234, 308] on div "Solid Gradient DBEAFF 100 % Recent colors Suggested for you" at bounding box center [184, 295] width 107 height 89
click at [87, 51] on p "Advanced" at bounding box center [89, 51] width 26 height 8
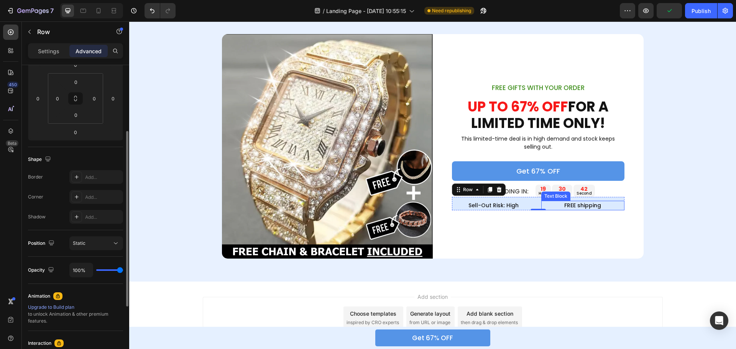
click at [555, 204] on p "FREE shipping" at bounding box center [583, 206] width 82 height 8
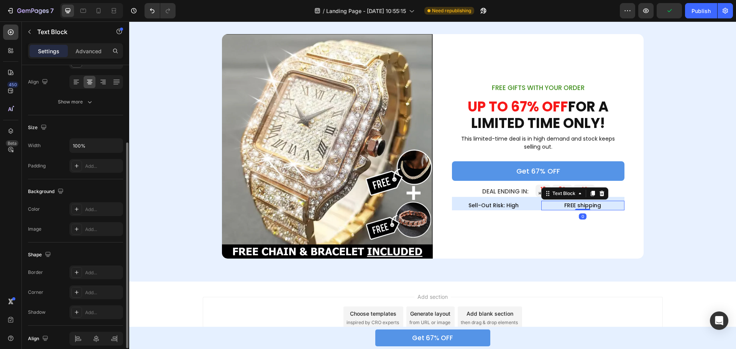
scroll to position [0, 0]
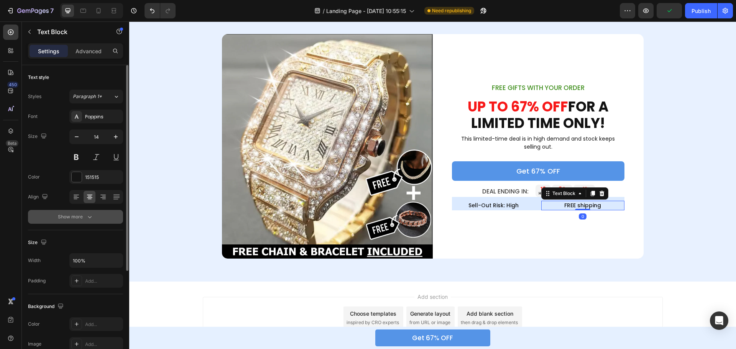
click at [72, 213] on button "Show more" at bounding box center [75, 217] width 95 height 14
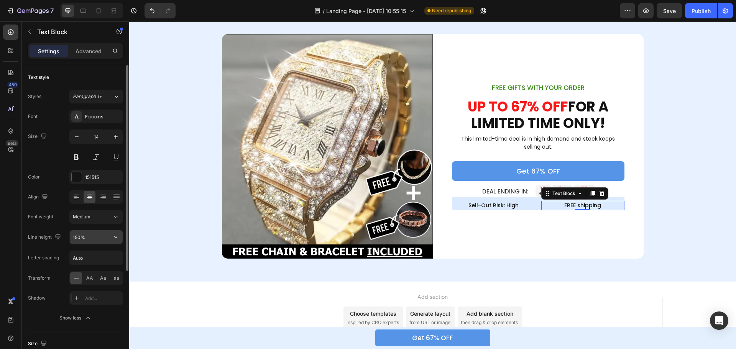
click at [114, 237] on icon "button" at bounding box center [116, 238] width 8 height 8
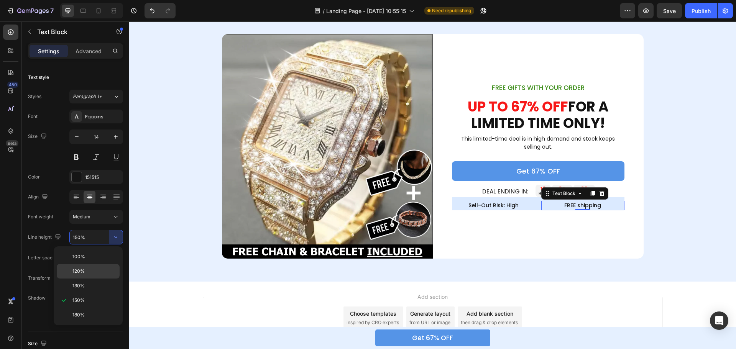
click at [92, 268] on div "120%" at bounding box center [88, 271] width 63 height 15
type input "120%"
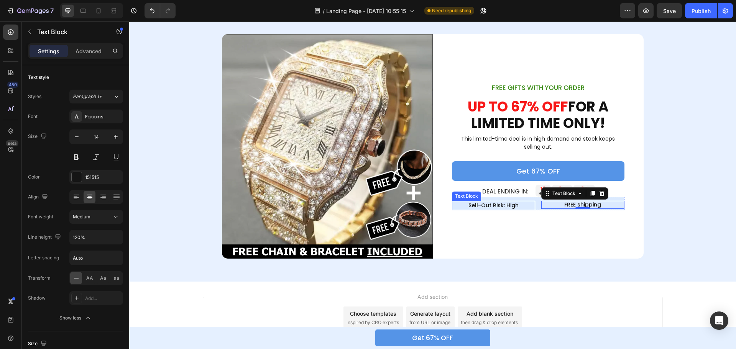
click at [510, 206] on p "Sell-Out Risk: High" at bounding box center [494, 206] width 82 height 8
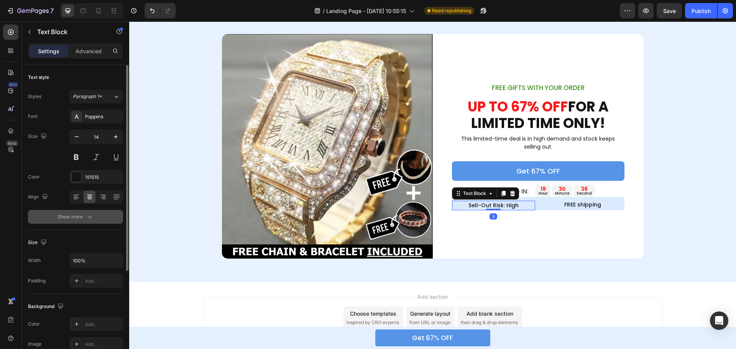
click at [85, 215] on div "Show more" at bounding box center [76, 217] width 36 height 8
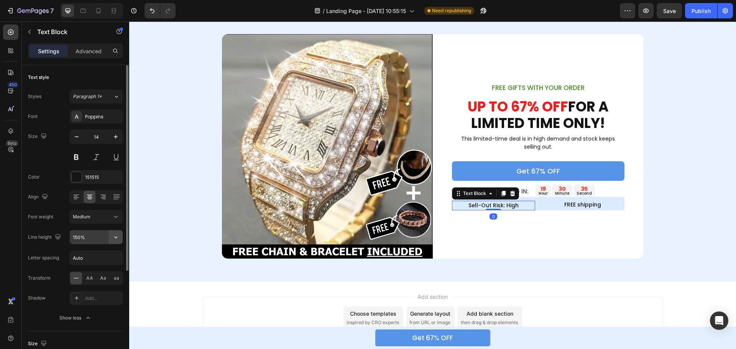
click at [114, 234] on icon "button" at bounding box center [116, 238] width 8 height 8
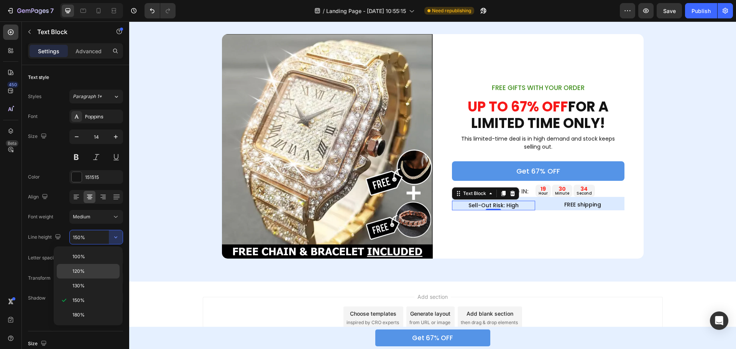
click at [90, 266] on div "120%" at bounding box center [88, 271] width 63 height 15
type input "120%"
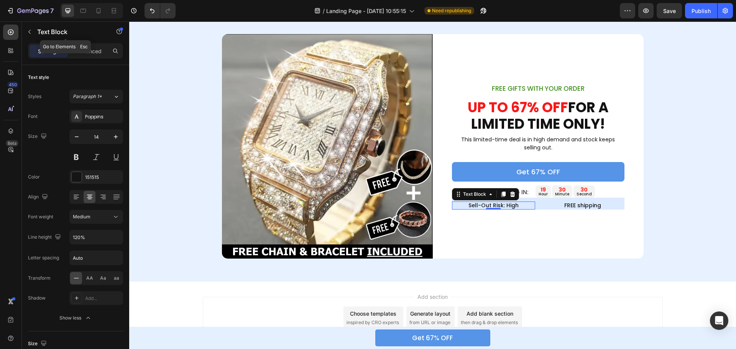
click at [93, 43] on div "Text Block" at bounding box center [65, 32] width 87 height 22
click at [92, 50] on p "Advanced" at bounding box center [89, 51] width 26 height 8
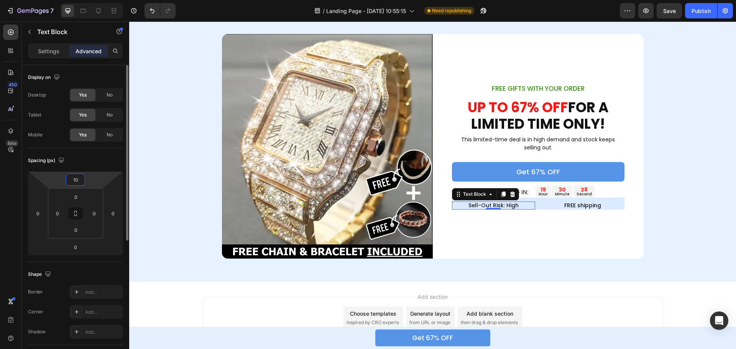
click at [79, 179] on input "10" at bounding box center [75, 180] width 15 height 12
type input "0"
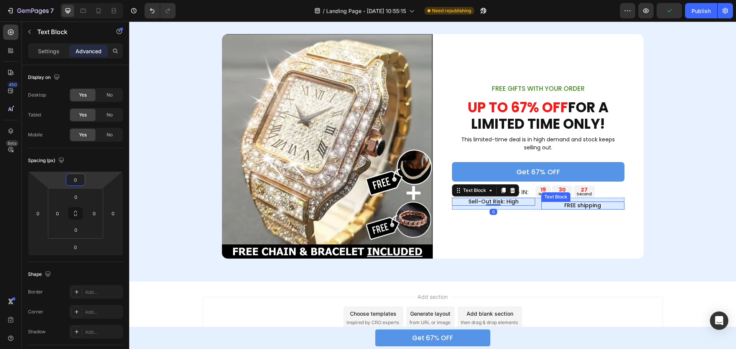
click at [566, 204] on p "FREE shipping" at bounding box center [583, 205] width 82 height 7
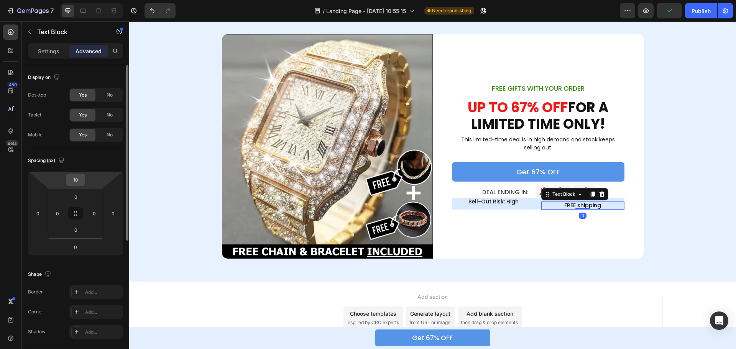
click at [79, 177] on input "10" at bounding box center [75, 180] width 15 height 12
type input "0"
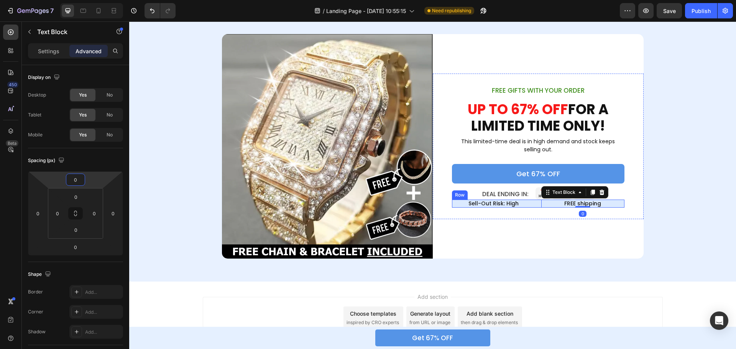
click at [533, 204] on div "Sell-Out Risk: High Text Block FREE shipping Text Block 0 Row" at bounding box center [538, 204] width 173 height 8
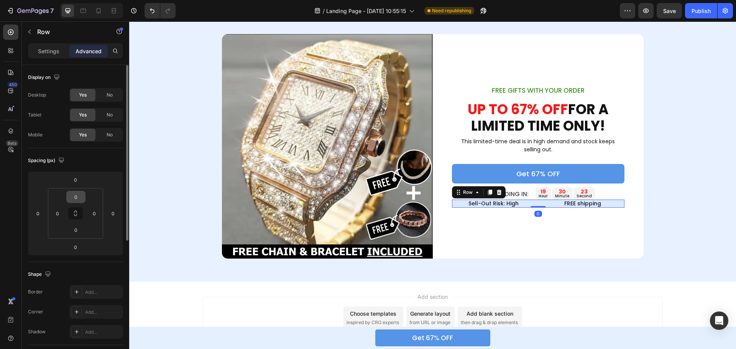
click at [79, 213] on button at bounding box center [75, 213] width 15 height 12
click at [79, 199] on input "0" at bounding box center [75, 197] width 15 height 12
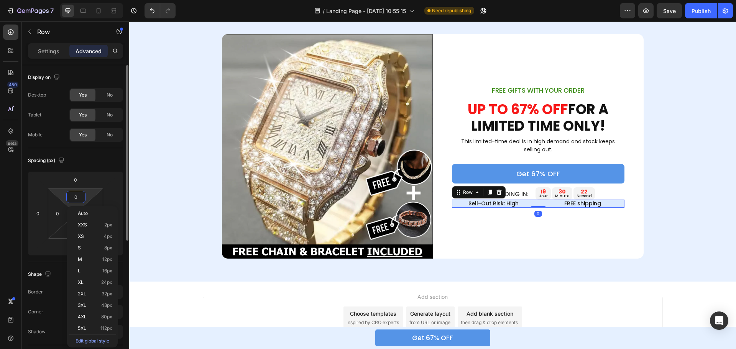
click at [79, 199] on input "0" at bounding box center [75, 197] width 15 height 12
type input "1"
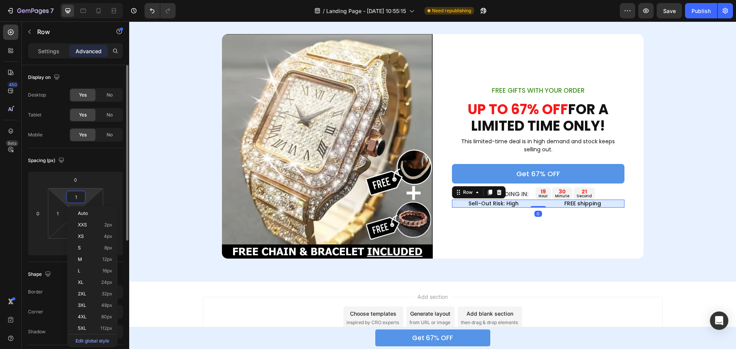
type input "10"
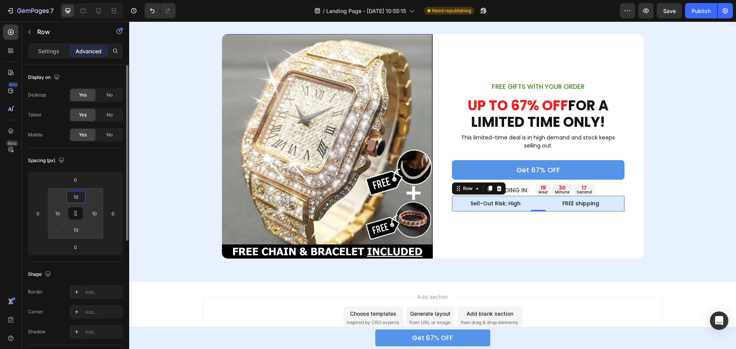
click at [81, 199] on input "10" at bounding box center [75, 197] width 15 height 12
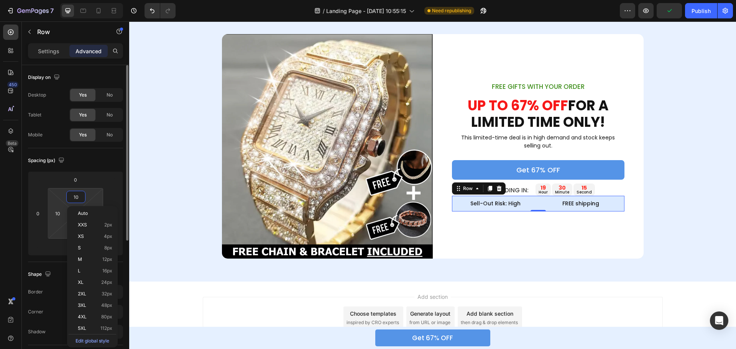
type input "1"
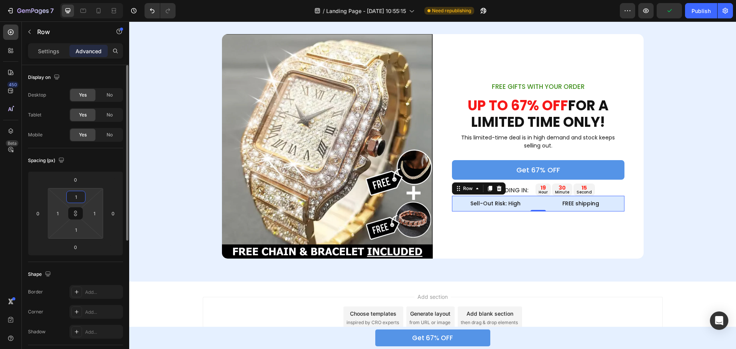
type input "15"
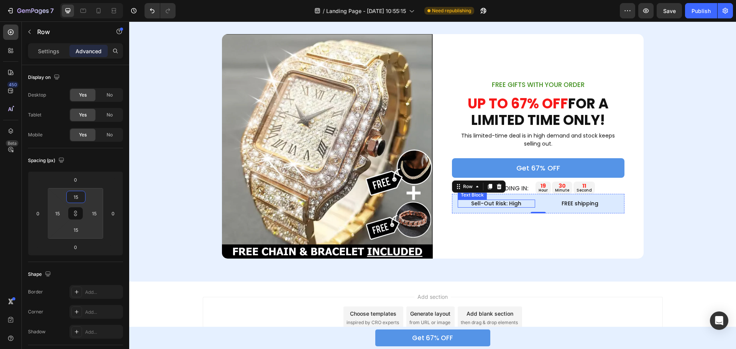
click at [495, 201] on p "Sell-Out Risk: High" at bounding box center [497, 204] width 76 height 7
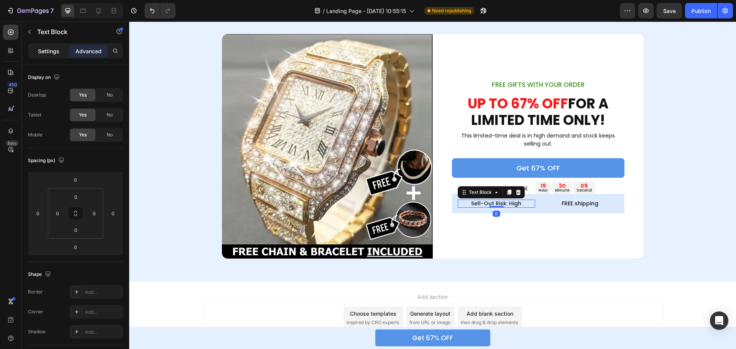
click at [50, 51] on p "Settings" at bounding box center [48, 51] width 21 height 8
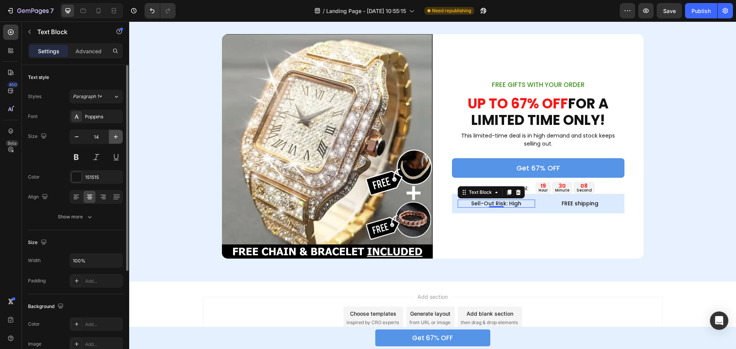
click at [113, 139] on icon "button" at bounding box center [116, 137] width 8 height 8
type input "16"
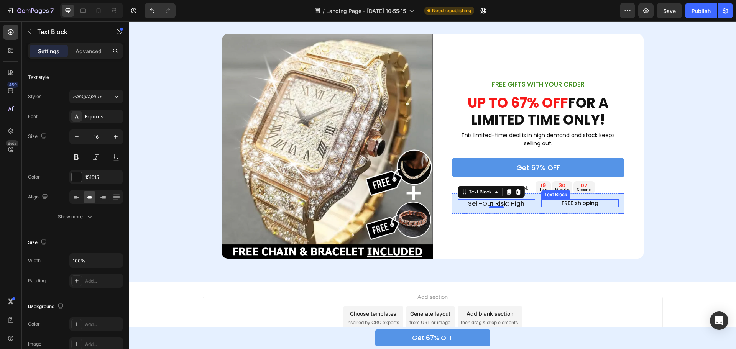
click at [557, 202] on p "FREE shipping" at bounding box center [580, 203] width 76 height 7
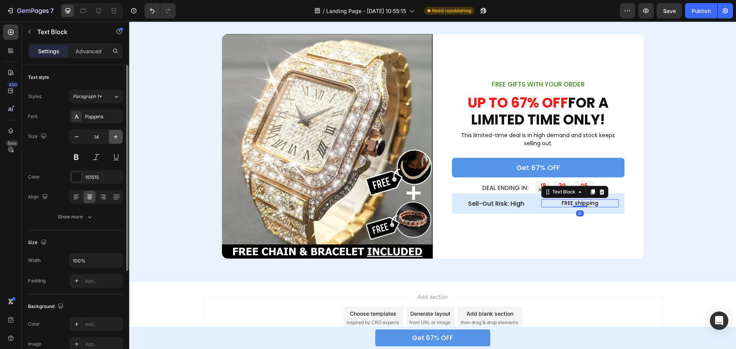
click at [117, 136] on icon "button" at bounding box center [116, 137] width 8 height 8
type input "16"
click at [522, 201] on p "Sell-Out Risk: High" at bounding box center [497, 203] width 76 height 7
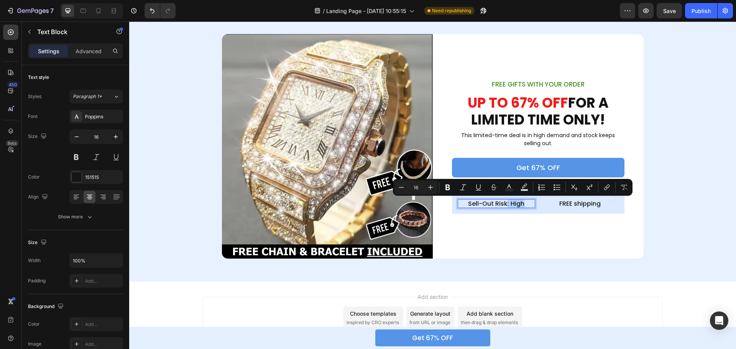
drag, startPoint x: 523, startPoint y: 204, endPoint x: 505, endPoint y: 203, distance: 18.8
click at [505, 203] on p "Sell-Out Risk: High" at bounding box center [497, 203] width 76 height 7
click at [507, 189] on icon "Editor contextual toolbar" at bounding box center [509, 188] width 8 height 8
type input "151515"
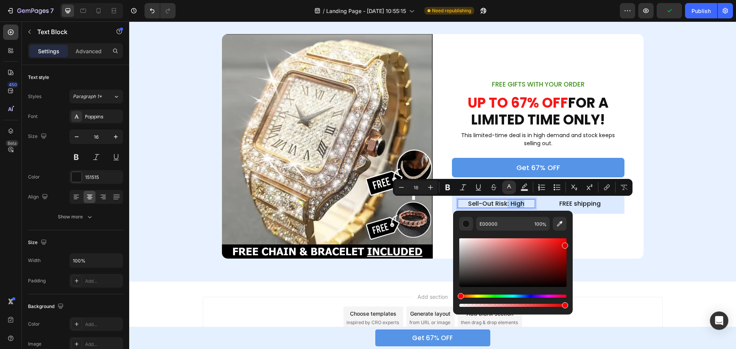
drag, startPoint x: 545, startPoint y: 253, endPoint x: 568, endPoint y: 244, distance: 25.0
click at [567, 244] on div "Editor contextual toolbar" at bounding box center [512, 263] width 107 height 49
type input "C10B0B"
drag, startPoint x: 562, startPoint y: 245, endPoint x: 561, endPoint y: 250, distance: 5.5
click at [561, 250] on div "Editor contextual toolbar" at bounding box center [512, 263] width 107 height 49
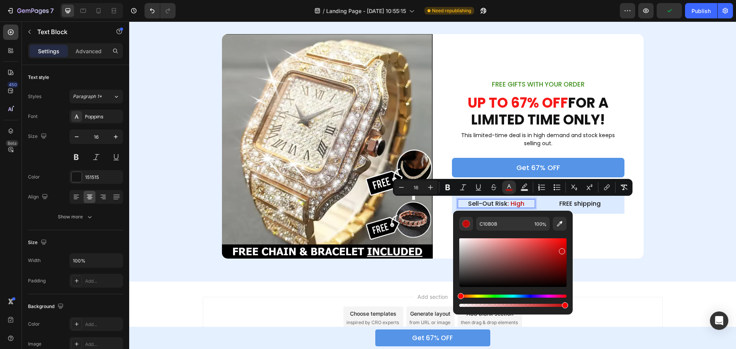
click at [524, 205] on p "Sell-Out Risk : High" at bounding box center [497, 203] width 76 height 7
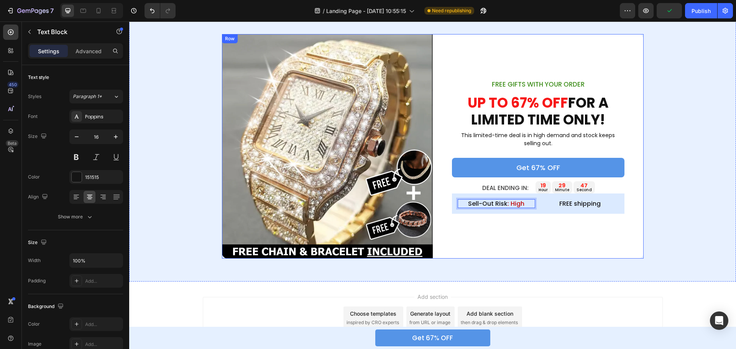
click at [568, 234] on div "FREE GIFTS WITH YOUR ORDER Text Block UP TO 67% OFF FOR A LIMITED TIME ONLY! He…" at bounding box center [538, 146] width 211 height 225
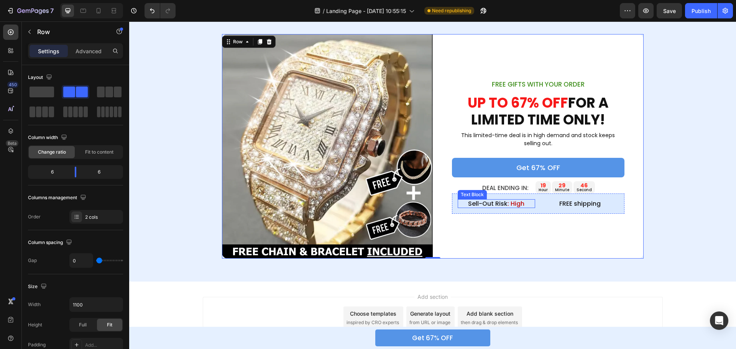
click at [509, 206] on span ": High" at bounding box center [516, 203] width 17 height 9
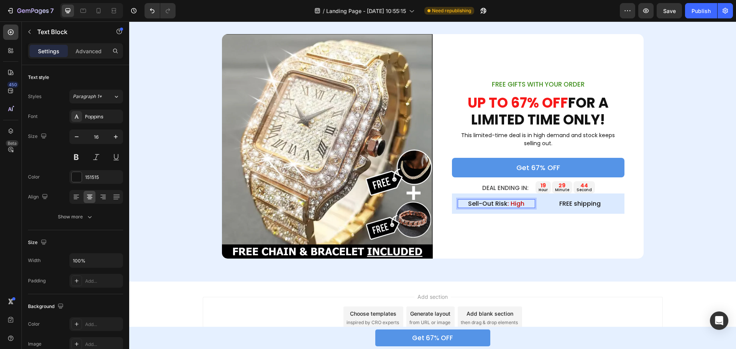
click at [508, 206] on span ": High" at bounding box center [516, 203] width 17 height 9
click at [508, 204] on span ": High" at bounding box center [516, 203] width 17 height 9
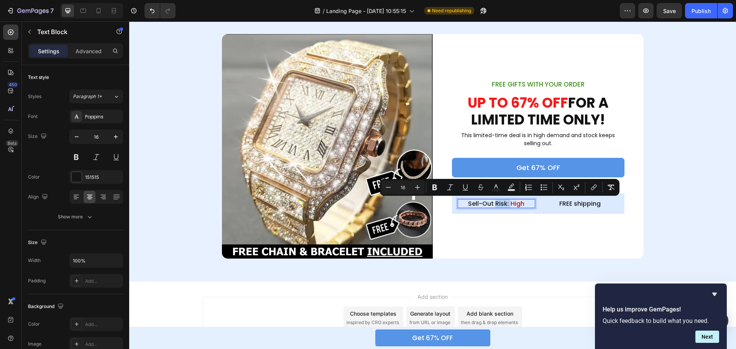
drag, startPoint x: 506, startPoint y: 204, endPoint x: 498, endPoint y: 204, distance: 8.4
click at [498, 204] on p "Sell-Out Risk : High" at bounding box center [497, 203] width 76 height 7
click at [148, 12] on button "Undo/Redo" at bounding box center [152, 10] width 15 height 15
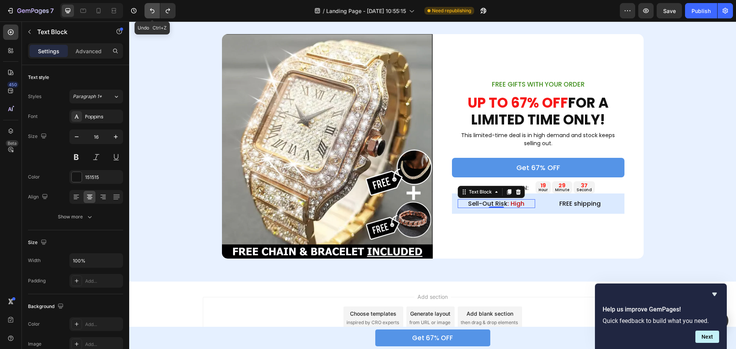
click at [148, 12] on button "Undo/Redo" at bounding box center [152, 10] width 15 height 15
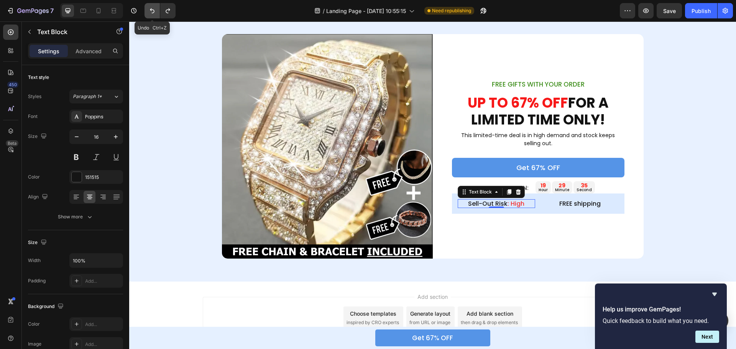
click at [148, 12] on button "Undo/Redo" at bounding box center [152, 10] width 15 height 15
click at [498, 206] on div at bounding box center [496, 207] width 15 height 2
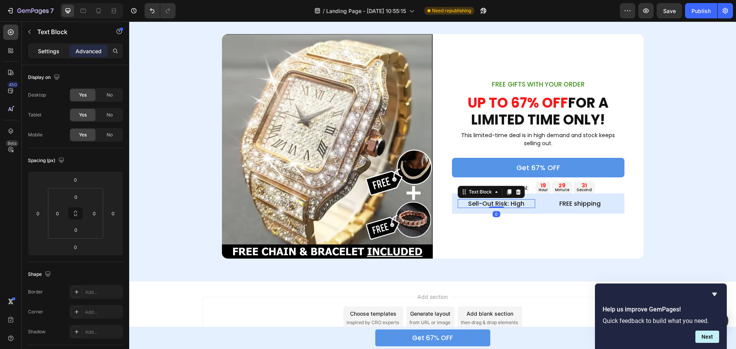
click at [39, 48] on p "Settings" at bounding box center [48, 51] width 21 height 8
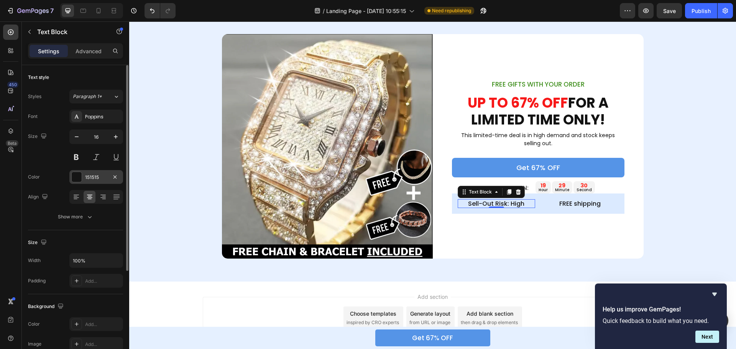
click at [80, 179] on div at bounding box center [77, 177] width 10 height 10
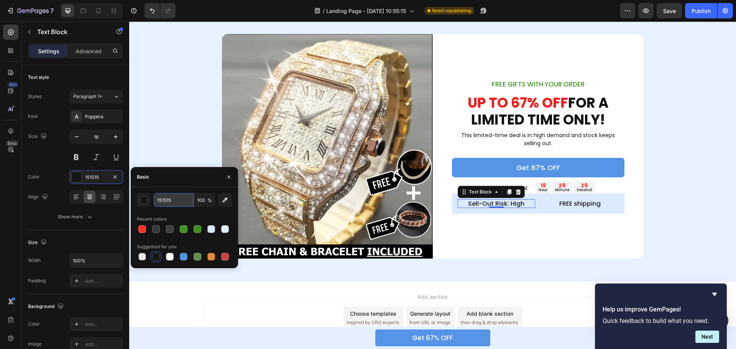
click at [179, 201] on input "151515" at bounding box center [174, 200] width 40 height 14
click at [181, 219] on div "Recent colors" at bounding box center [184, 219] width 95 height 12
type input "111111"
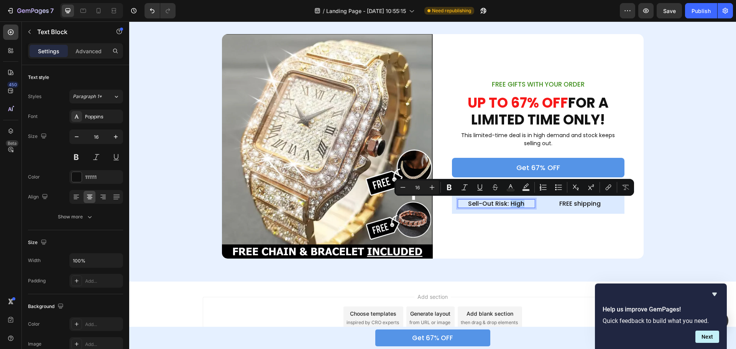
drag, startPoint x: 524, startPoint y: 204, endPoint x: 508, endPoint y: 204, distance: 16.5
click at [508, 204] on p "Sell-Out Risk: High" at bounding box center [497, 203] width 76 height 7
click at [507, 186] on button "Text Color" at bounding box center [511, 188] width 14 height 14
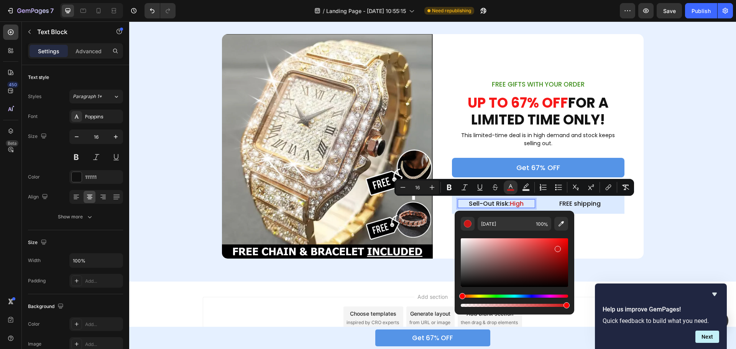
drag, startPoint x: 541, startPoint y: 257, endPoint x: 557, endPoint y: 247, distance: 18.6
click at [557, 247] on div "Editor contextual toolbar" at bounding box center [514, 263] width 107 height 49
type input "ED1212"
drag, startPoint x: 559, startPoint y: 250, endPoint x: 560, endPoint y: 242, distance: 8.5
click at [560, 242] on div "Editor contextual toolbar" at bounding box center [561, 243] width 6 height 6
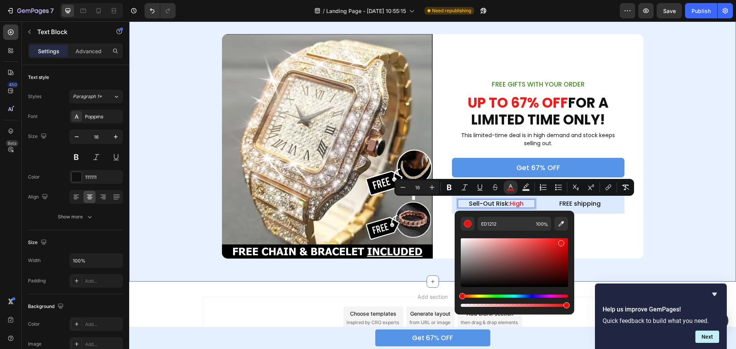
click at [641, 226] on div "Image FREE GIFTS WITH YOUR ORDER Text Block UP TO 67% OFF FOR A LIMITED TIME ON…" at bounding box center [432, 146] width 607 height 225
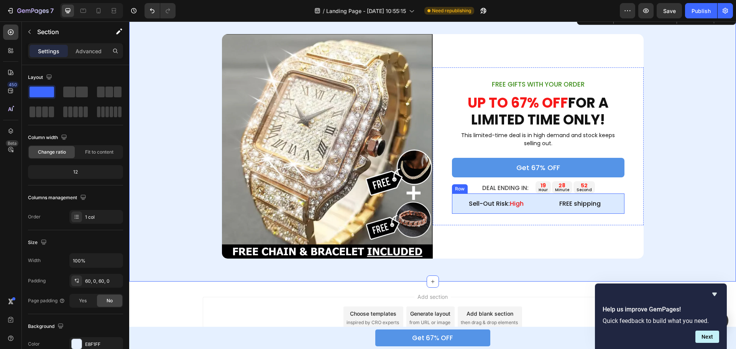
click at [537, 205] on div "Sell-Out Risk: High Text Block FREE shipping Text Block Row" at bounding box center [538, 204] width 173 height 20
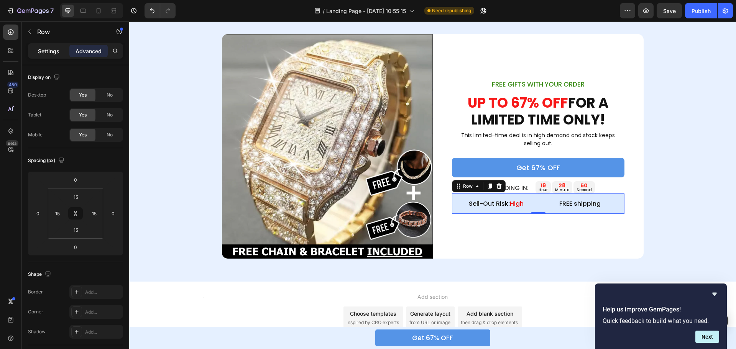
click at [52, 50] on p "Settings" at bounding box center [48, 51] width 21 height 8
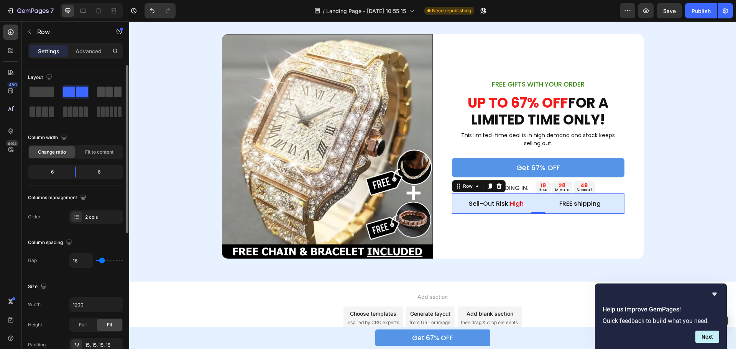
click at [107, 94] on span at bounding box center [109, 92] width 8 height 11
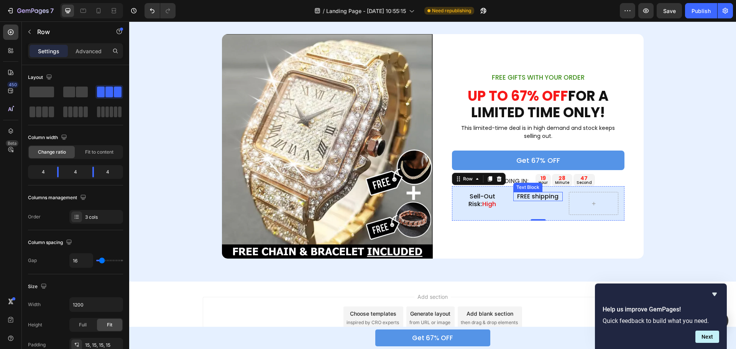
click at [535, 195] on p "FREE shipping" at bounding box center [538, 196] width 48 height 7
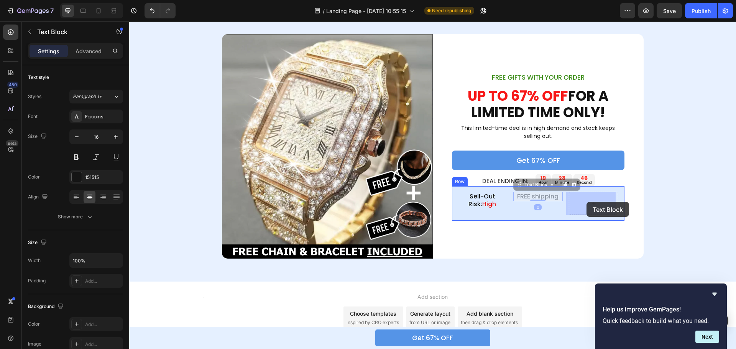
drag, startPoint x: 538, startPoint y: 190, endPoint x: 587, endPoint y: 202, distance: 49.9
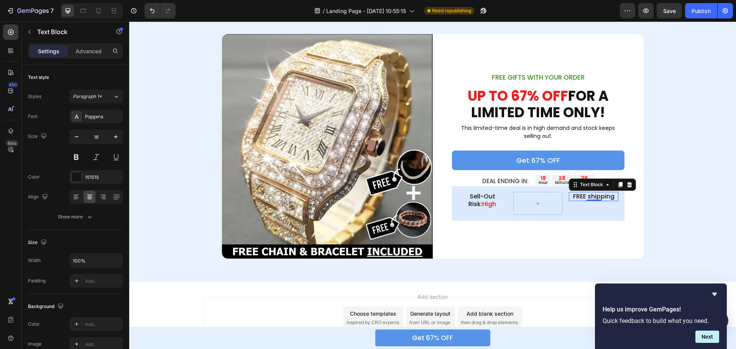
drag, startPoint x: 617, startPoint y: 186, endPoint x: 589, endPoint y: 196, distance: 29.5
click at [619, 186] on icon at bounding box center [621, 185] width 4 height 5
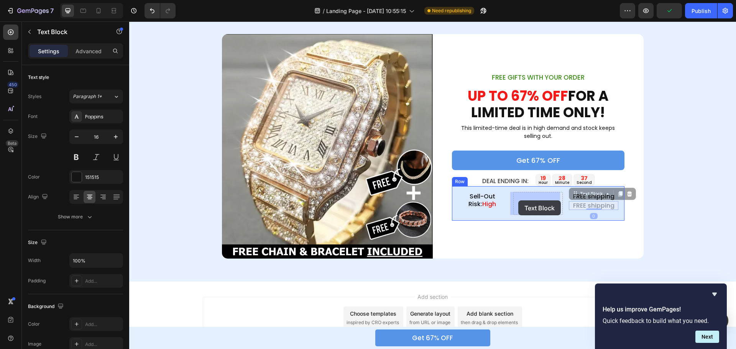
drag, startPoint x: 573, startPoint y: 195, endPoint x: 519, endPoint y: 201, distance: 54.8
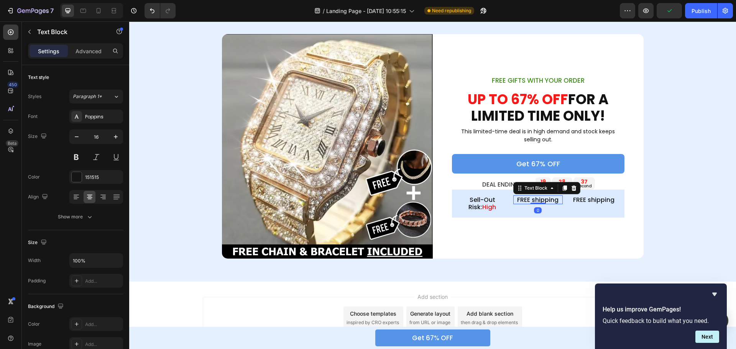
click at [536, 199] on p "FREE shipping" at bounding box center [538, 199] width 48 height 7
click at [532, 207] on div "| Text Block 0" at bounding box center [538, 204] width 49 height 16
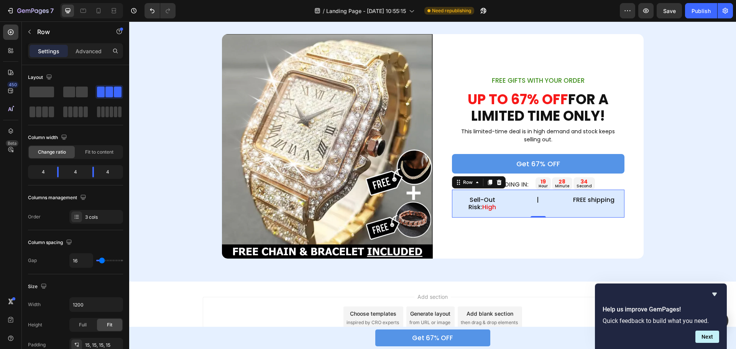
click at [537, 206] on div "| Text Block" at bounding box center [538, 204] width 49 height 16
click at [99, 150] on span "Fit to content" at bounding box center [99, 152] width 28 height 7
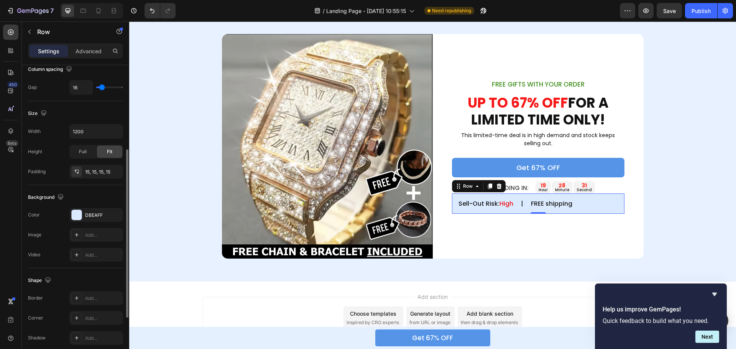
scroll to position [249, 0]
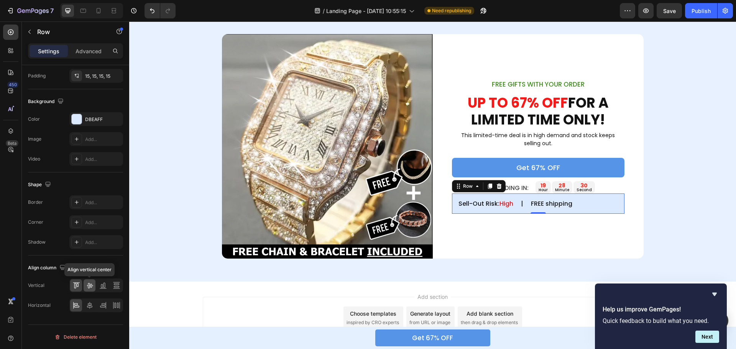
click at [88, 288] on icon at bounding box center [90, 286] width 8 height 8
click at [89, 300] on div at bounding box center [90, 306] width 12 height 12
click at [672, 202] on div "Image FREE GIFTS WITH YOUR ORDER Text Block UP TO 67% OFF FOR A LIMITED TIME ON…" at bounding box center [432, 146] width 607 height 225
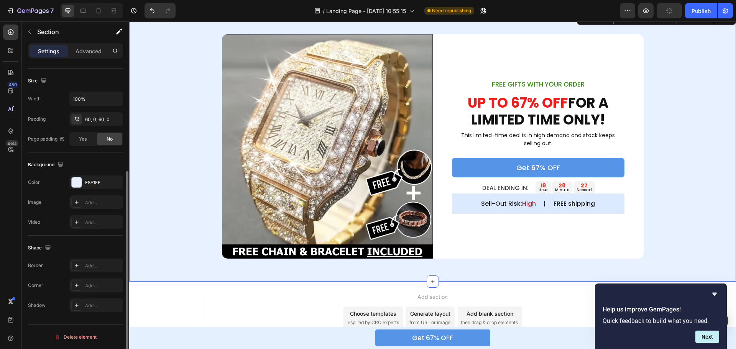
scroll to position [0, 0]
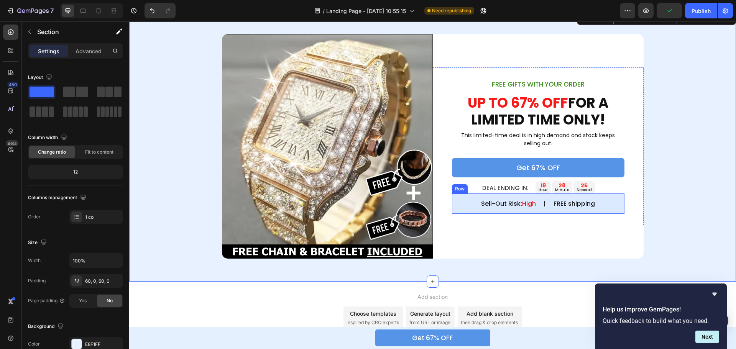
click at [615, 196] on div "Sell-Out Risk: High Text Block | Text Block FREE shipping Text Block Row" at bounding box center [538, 204] width 173 height 20
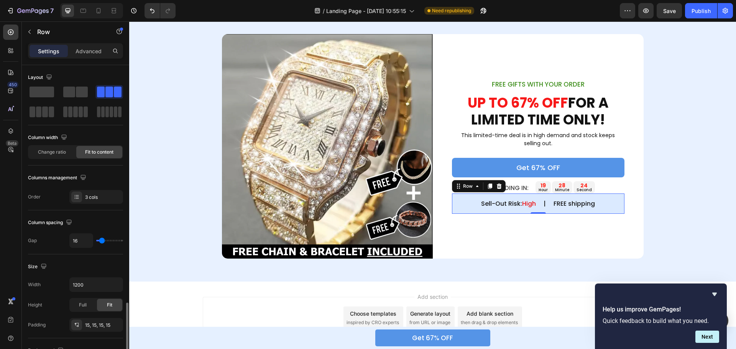
scroll to position [153, 0]
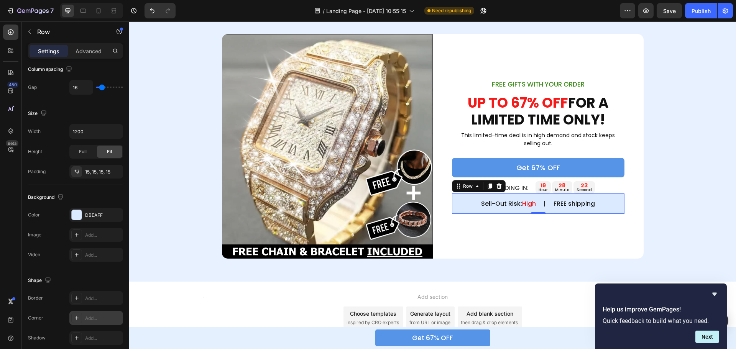
click at [89, 319] on div "Add..." at bounding box center [103, 318] width 36 height 7
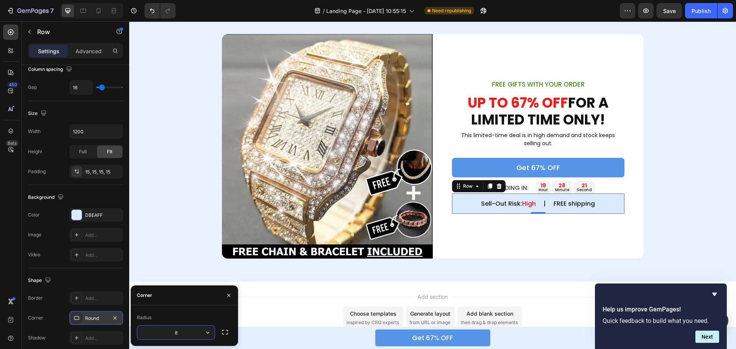
click at [201, 311] on div "Radius 8" at bounding box center [184, 326] width 107 height 41
click at [671, 198] on div "Image FREE GIFTS WITH YOUR ORDER Text Block UP TO 67% OFF FOR A LIMITED TIME ON…" at bounding box center [432, 146] width 607 height 225
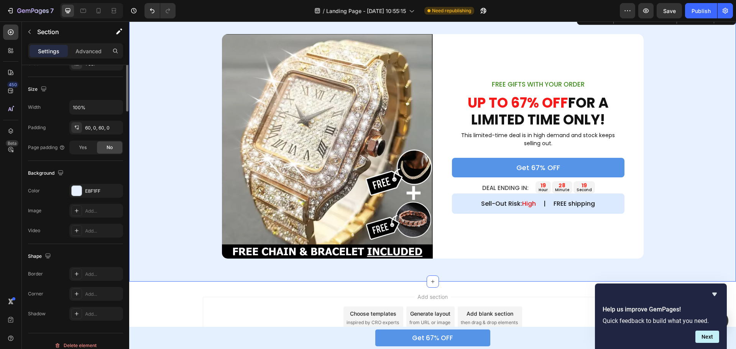
scroll to position [0, 0]
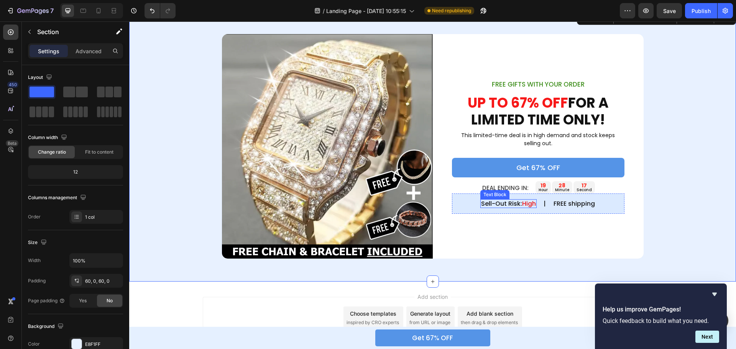
click at [510, 203] on p "Sell-Out Risk: High" at bounding box center [508, 203] width 55 height 7
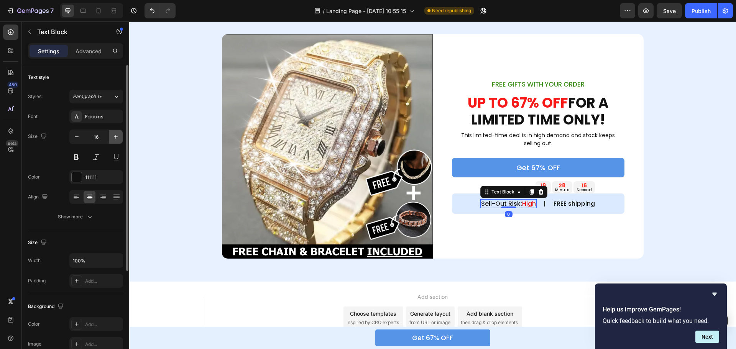
click at [112, 137] on icon "button" at bounding box center [116, 137] width 8 height 8
type input "18"
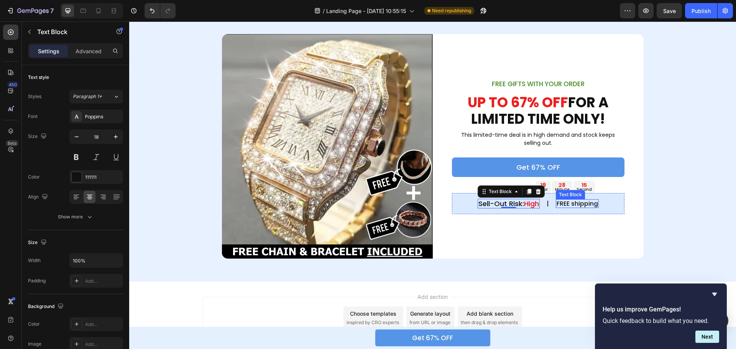
click at [579, 205] on p "FREE shipping" at bounding box center [577, 203] width 41 height 7
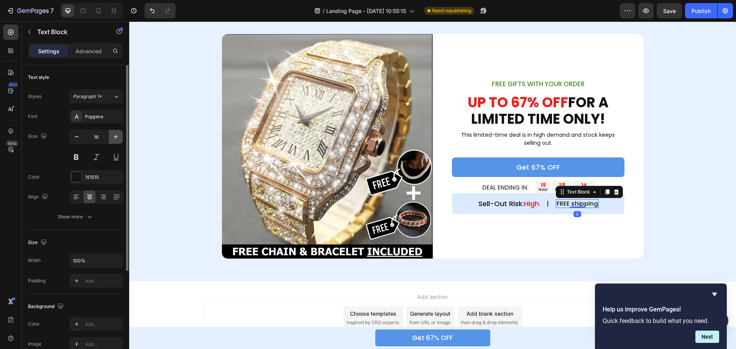
click at [120, 137] on button "button" at bounding box center [116, 137] width 14 height 14
click at [77, 137] on icon "button" at bounding box center [77, 137] width 4 height 1
type input "17"
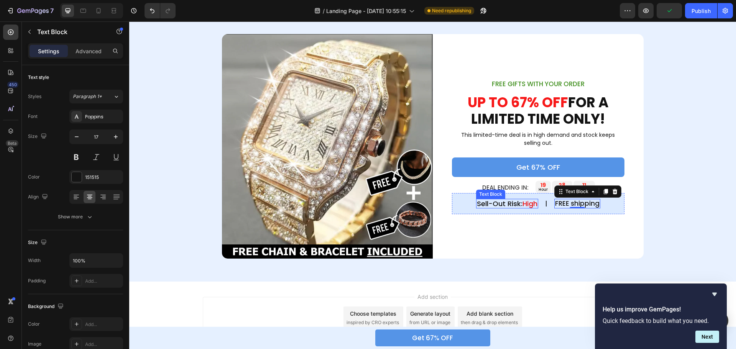
click at [491, 203] on p "Sell-Out Risk: High" at bounding box center [507, 204] width 61 height 8
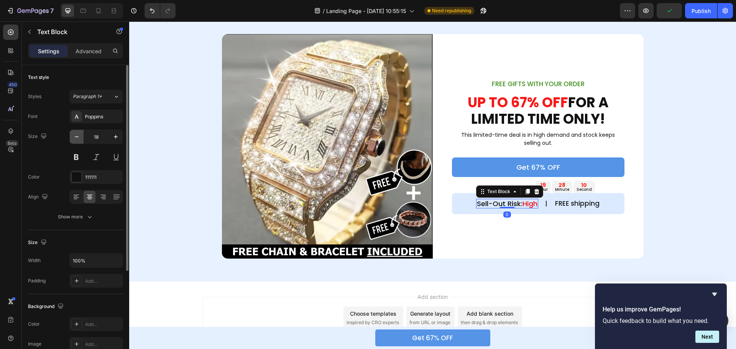
click at [72, 137] on button "button" at bounding box center [77, 137] width 14 height 14
type input "17"
click at [657, 181] on div "Image FREE GIFTS WITH YOUR ORDER Text Block UP TO 67% OFF FOR A LIMITED TIME ON…" at bounding box center [432, 146] width 607 height 225
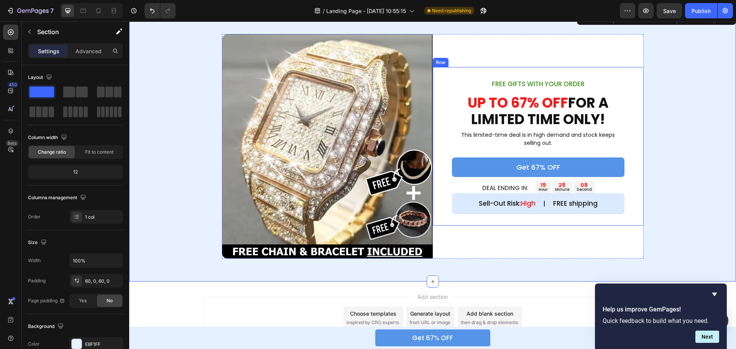
click at [618, 181] on div "FREE GIFTS WITH YOUR ORDER Text Block UP TO 67% OFF FOR A LIMITED TIME ONLY! He…" at bounding box center [538, 146] width 173 height 135
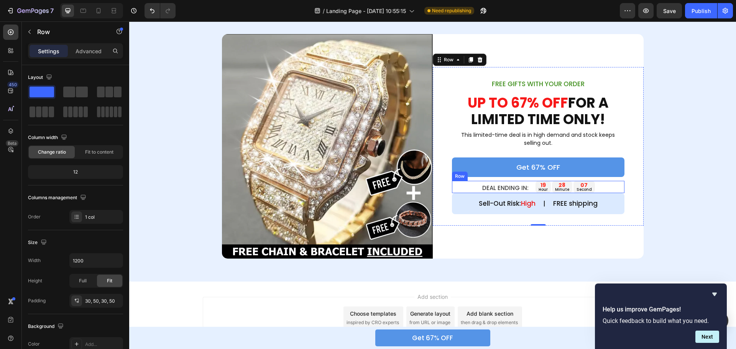
click at [609, 183] on div "DEAL ENDING IN: Text Block 19 hour 28 minute 07 second Countdown Timer Row" at bounding box center [538, 187] width 173 height 12
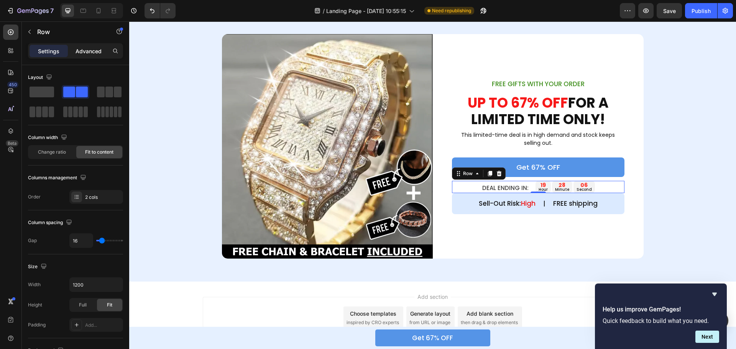
click at [85, 50] on p "Advanced" at bounding box center [89, 51] width 26 height 8
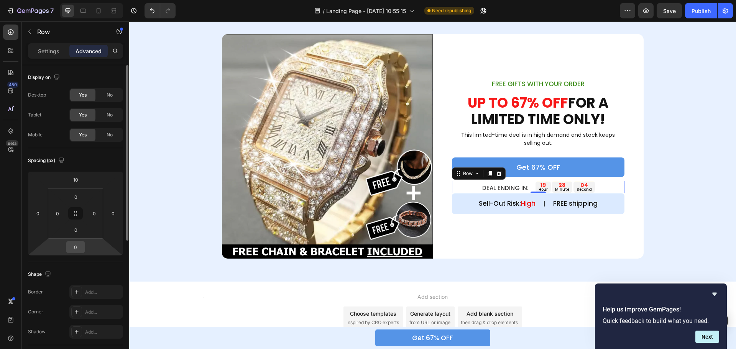
click at [79, 247] on input "0" at bounding box center [75, 248] width 15 height 12
type input "15"
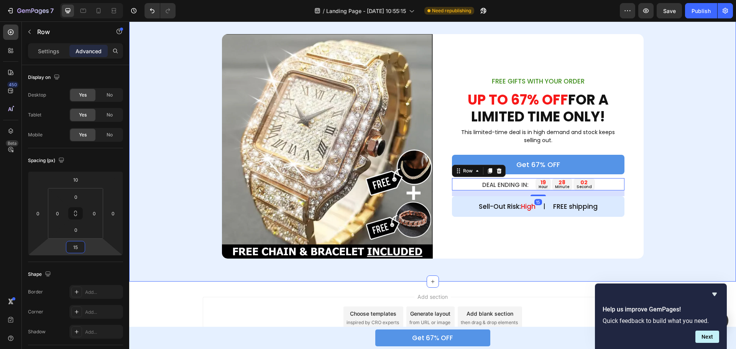
click at [670, 171] on div "Image FREE GIFTS WITH YOUR ORDER Text Block UP TO 67% OFF FOR A LIMITED TIME ON…" at bounding box center [432, 146] width 607 height 225
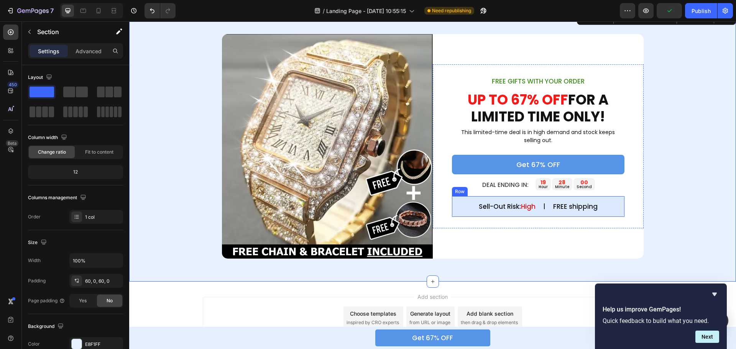
click at [617, 211] on div "Sell-Out Risk: High Text Block | Text Block FREE shipping Text Block Row" at bounding box center [538, 206] width 173 height 21
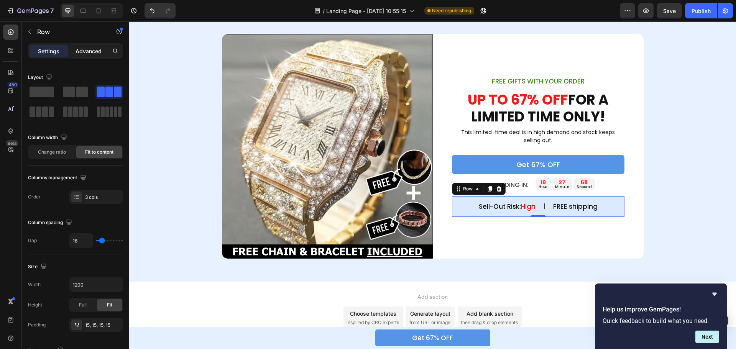
click at [80, 52] on p "Advanced" at bounding box center [89, 51] width 26 height 8
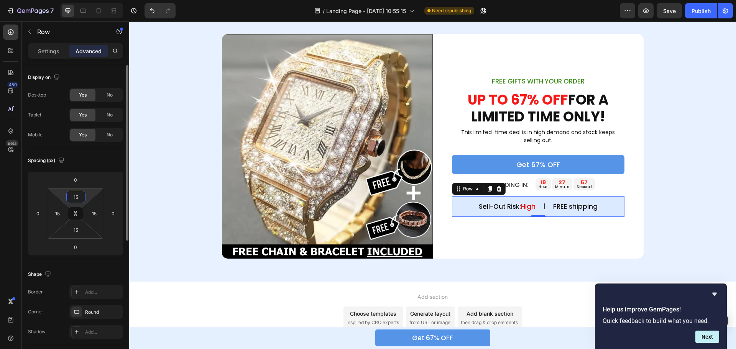
click at [78, 199] on input "15" at bounding box center [75, 197] width 15 height 12
click at [91, 168] on div "Spacing (px) 0 0 0 0 15 15 15 15" at bounding box center [75, 205] width 95 height 114
click at [76, 216] on button at bounding box center [75, 213] width 15 height 12
click at [77, 200] on input "15" at bounding box center [75, 197] width 15 height 12
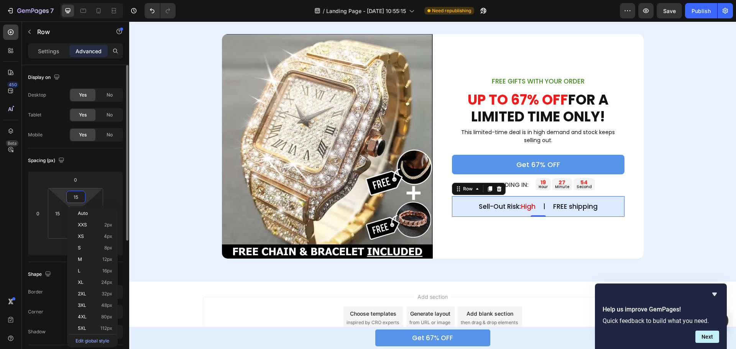
click at [77, 200] on input "15" at bounding box center [75, 197] width 15 height 12
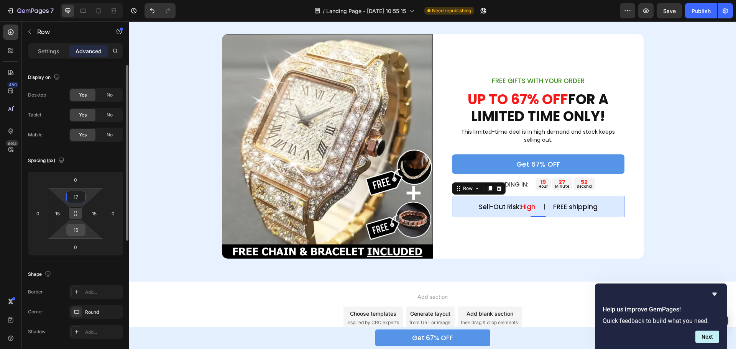
type input "17"
click at [76, 229] on input "15" at bounding box center [75, 230] width 15 height 12
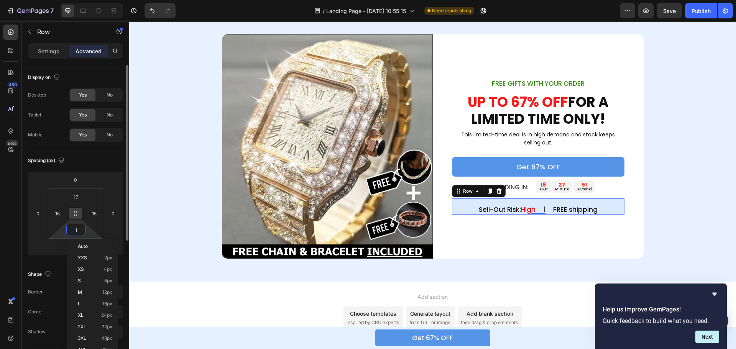
type input "17"
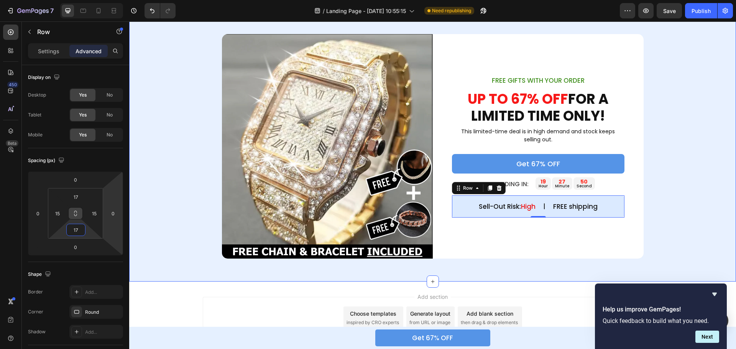
click at [682, 170] on div "Image FREE GIFTS WITH YOUR ORDER Text Block UP TO 67% OFF FOR A LIMITED TIME ON…" at bounding box center [432, 146] width 607 height 225
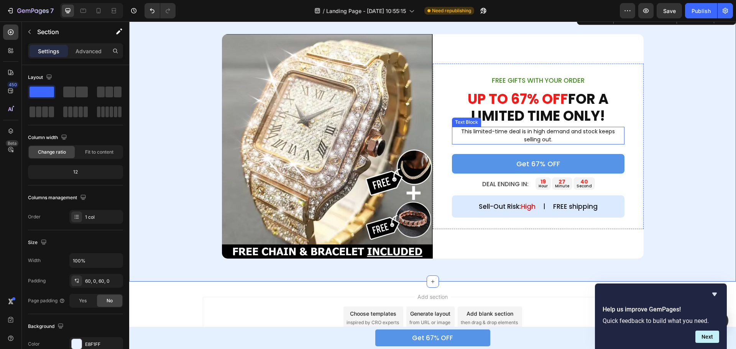
click at [539, 134] on p "This limited-time deal is in high demand and stock keeps selling out." at bounding box center [538, 136] width 171 height 16
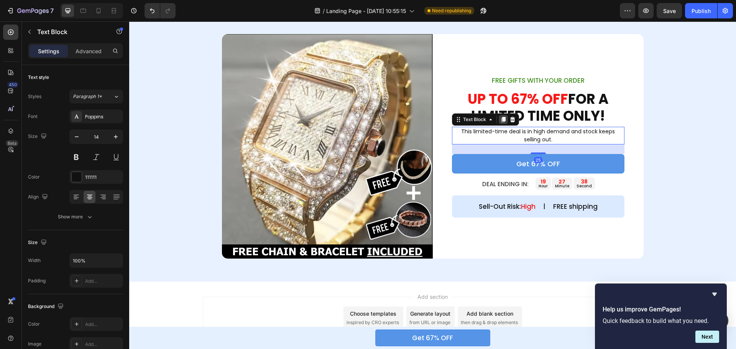
click at [501, 120] on icon at bounding box center [503, 119] width 4 height 5
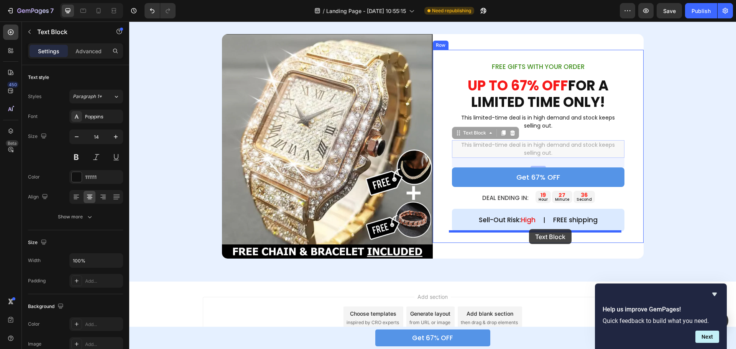
drag, startPoint x: 455, startPoint y: 135, endPoint x: 529, endPoint y: 229, distance: 120.2
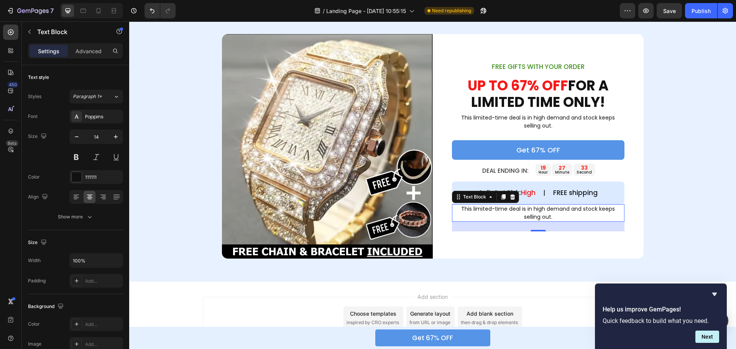
click at [533, 208] on p "This limited-time deal is in high demand and stock keeps selling out." at bounding box center [538, 213] width 171 height 16
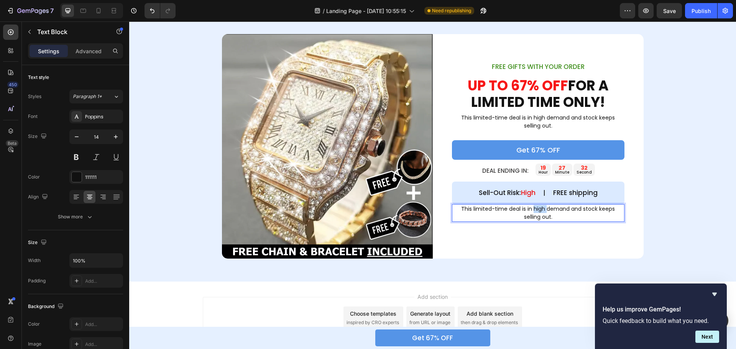
click at [533, 208] on p "This limited-time deal is in high demand and stock keeps selling out." at bounding box center [538, 213] width 171 height 16
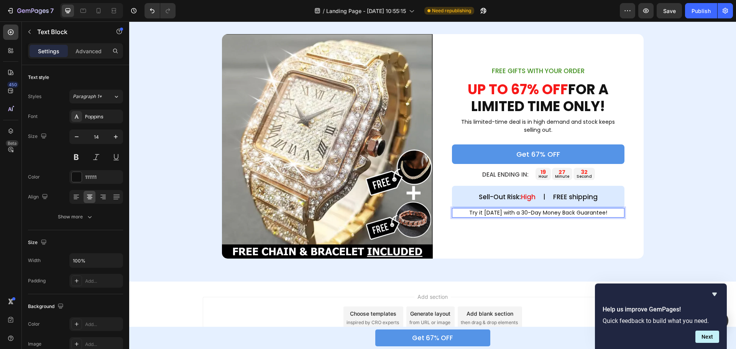
scroll to position [928, 0]
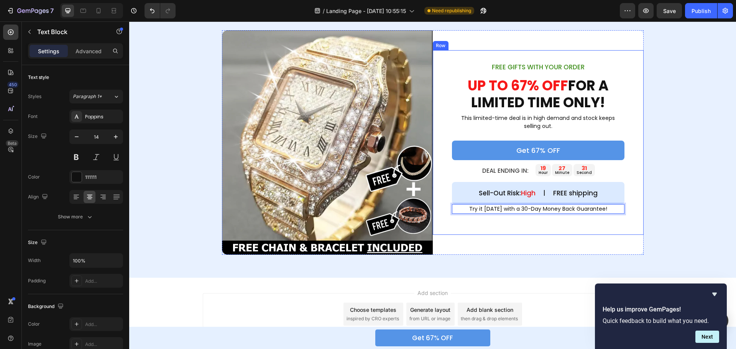
click at [522, 228] on div "FREE GIFTS WITH YOUR ORDER Text Block UP TO 67% OFF FOR A LIMITED TIME ONLY! He…" at bounding box center [538, 142] width 211 height 185
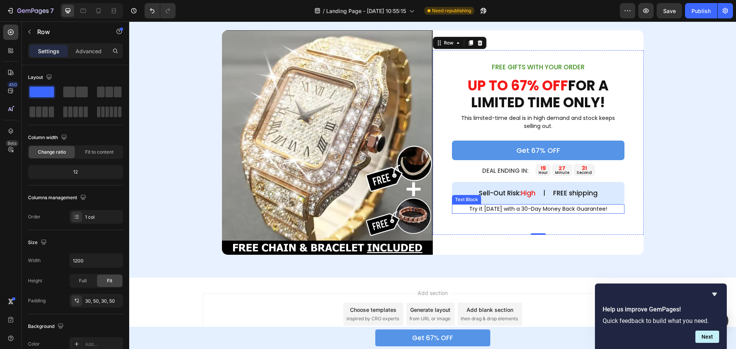
click at [515, 209] on p "Try it [DATE] with a 30-Day Money Back Guarantee!" at bounding box center [538, 209] width 171 height 8
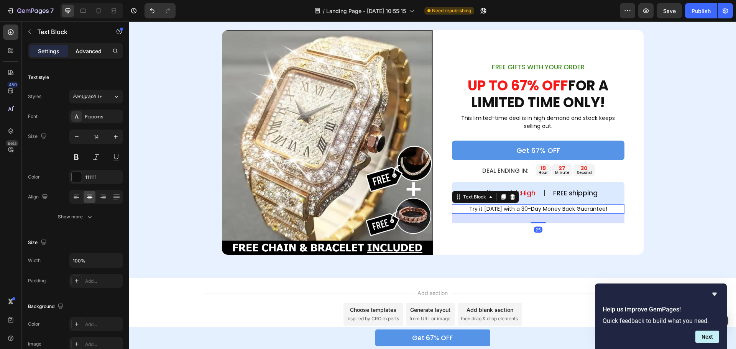
click at [88, 51] on p "Advanced" at bounding box center [89, 51] width 26 height 8
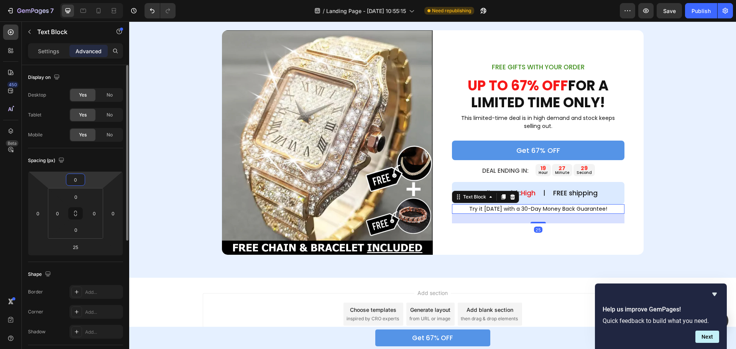
click at [76, 180] on input "0" at bounding box center [75, 180] width 15 height 12
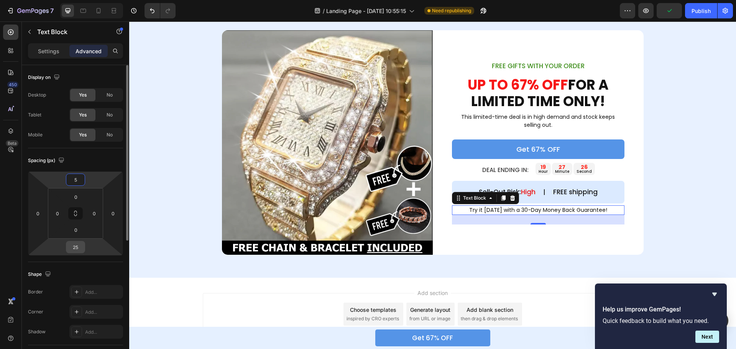
type input "5"
click at [76, 243] on input "25" at bounding box center [75, 248] width 15 height 12
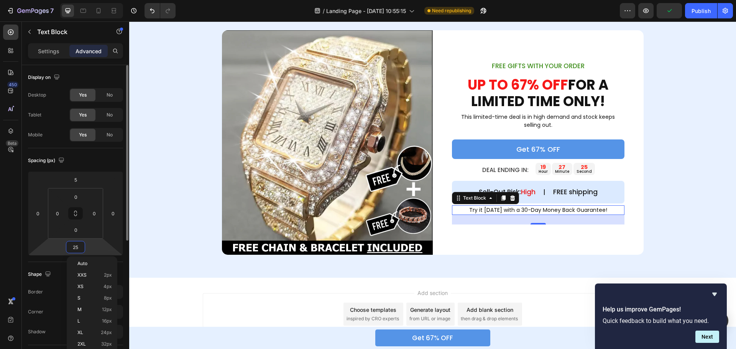
click at [76, 243] on input "25" at bounding box center [75, 248] width 15 height 12
type input "0"
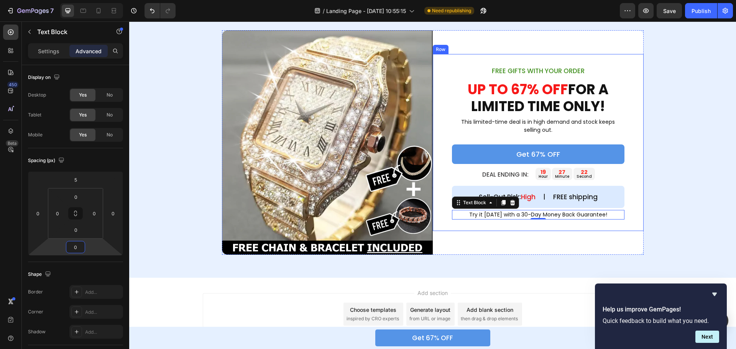
click at [631, 199] on div "FREE GIFTS WITH YOUR ORDER Text Block UP TO 67% OFF FOR A LIMITED TIME ONLY! He…" at bounding box center [538, 142] width 211 height 177
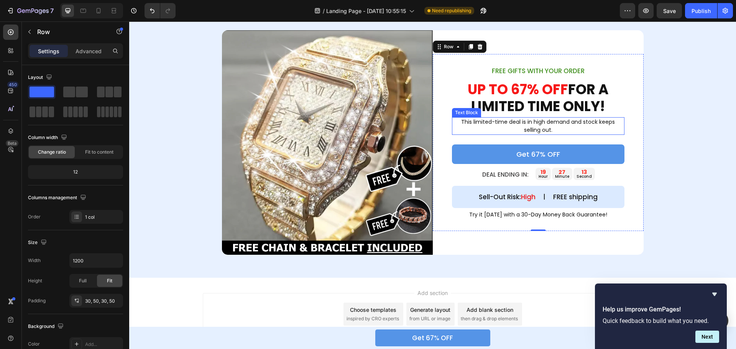
click at [516, 125] on p "This limited-time deal is in high demand and stock keeps selling out." at bounding box center [538, 126] width 171 height 16
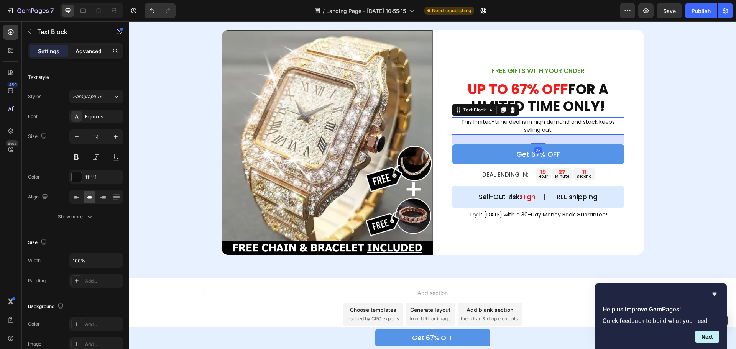
click at [92, 53] on p "Advanced" at bounding box center [89, 51] width 26 height 8
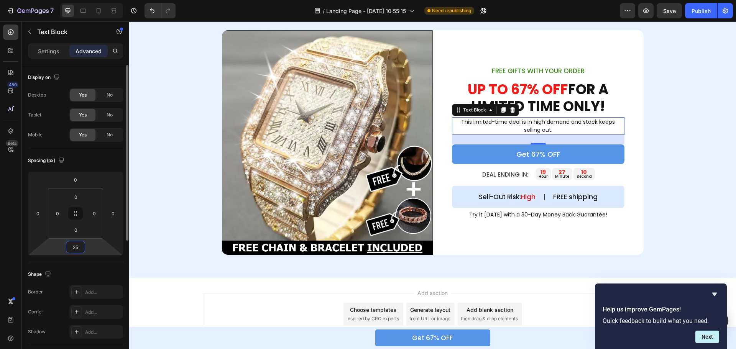
click at [81, 249] on input "25" at bounding box center [75, 248] width 15 height 12
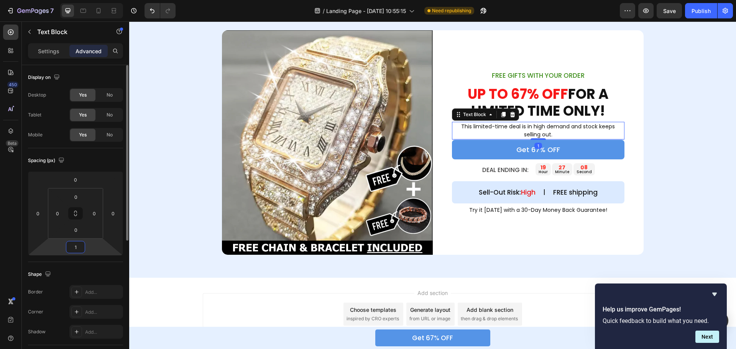
type input "15"
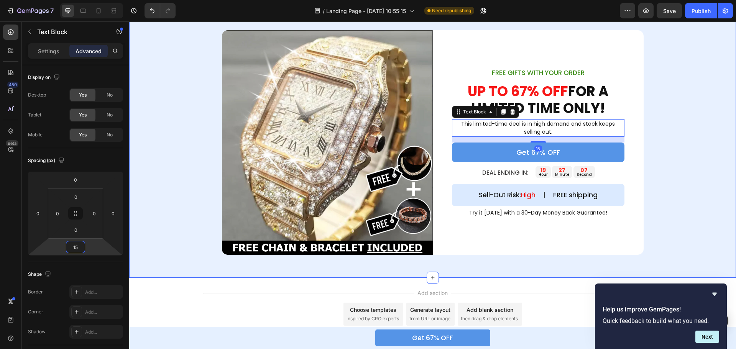
click at [680, 121] on div "Image FREE GIFTS WITH YOUR ORDER Text Block UP TO 67% OFF FOR A LIMITED TIME ON…" at bounding box center [432, 142] width 607 height 225
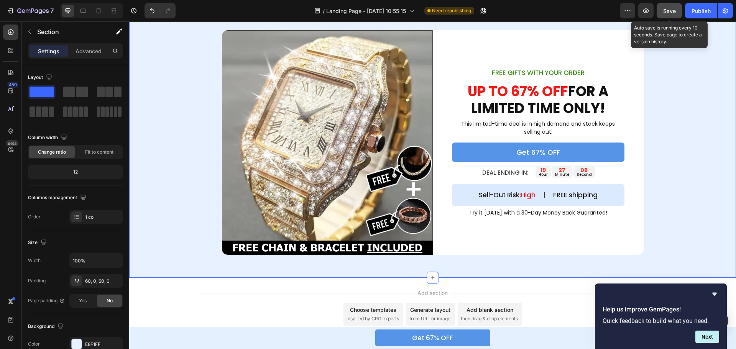
click at [673, 9] on span "Save" at bounding box center [669, 11] width 13 height 7
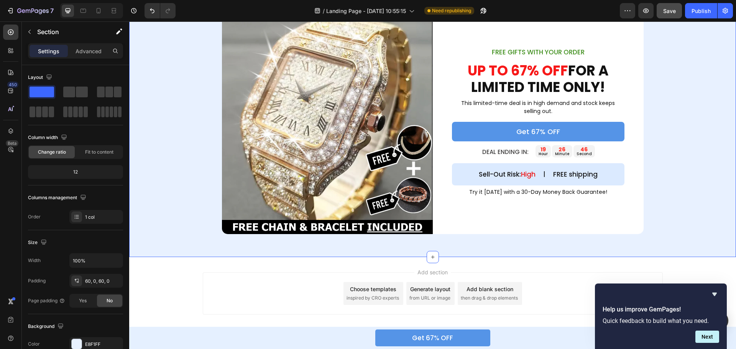
scroll to position [706, 0]
click at [30, 34] on icon "button" at bounding box center [29, 32] width 6 height 6
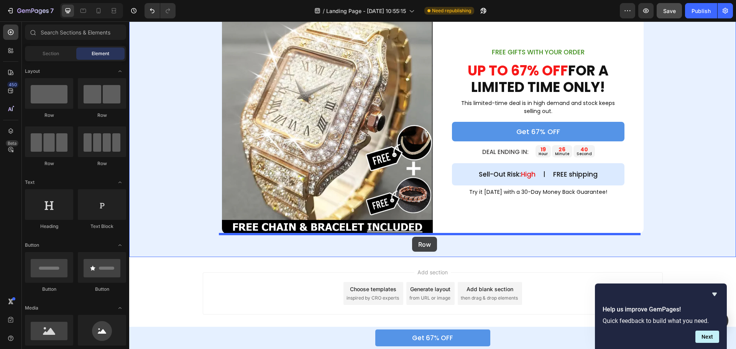
drag, startPoint x: 178, startPoint y: 160, endPoint x: 412, endPoint y: 237, distance: 247.2
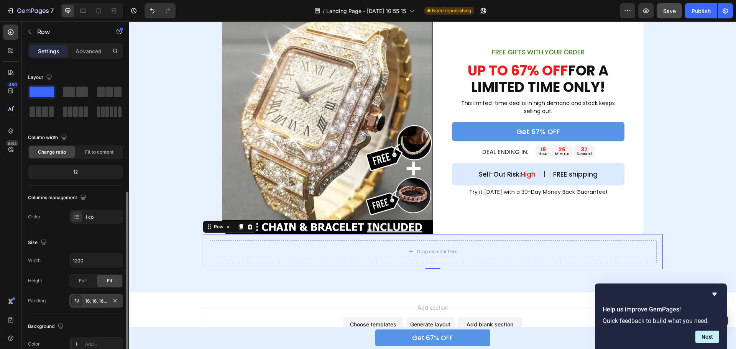
scroll to position [77, 0]
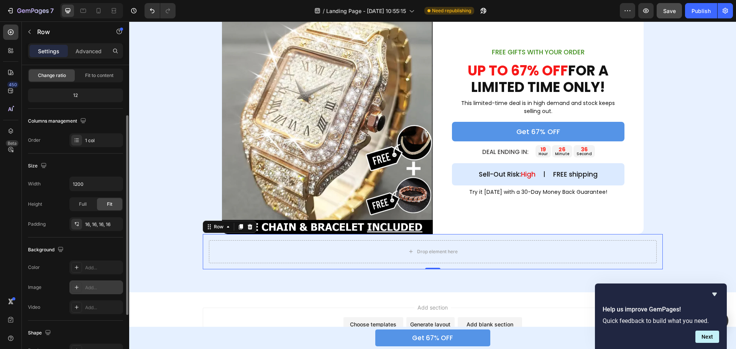
drag, startPoint x: 89, startPoint y: 268, endPoint x: 120, endPoint y: 293, distance: 40.4
click at [89, 268] on div "Add..." at bounding box center [103, 268] width 36 height 7
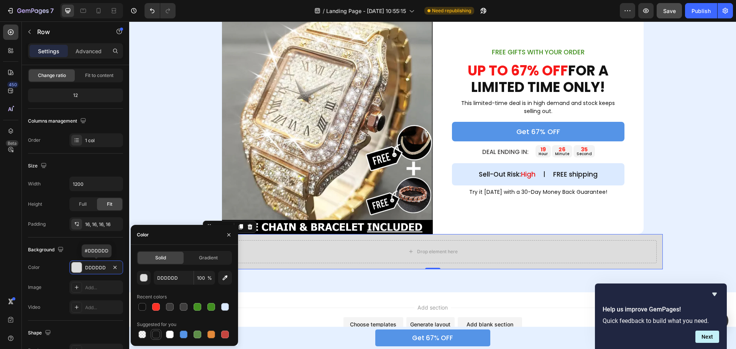
click at [157, 334] on div at bounding box center [156, 335] width 8 height 8
type input "151515"
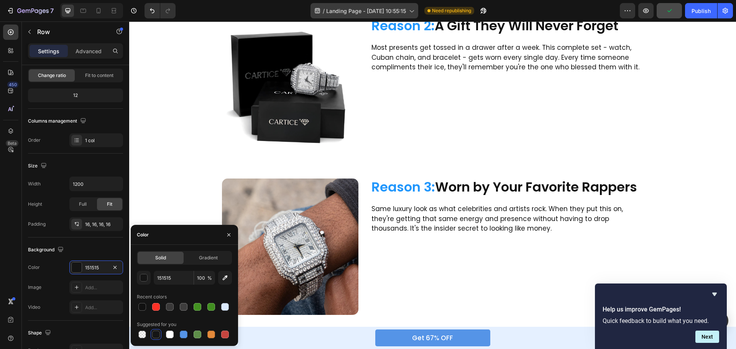
scroll to position [441, 0]
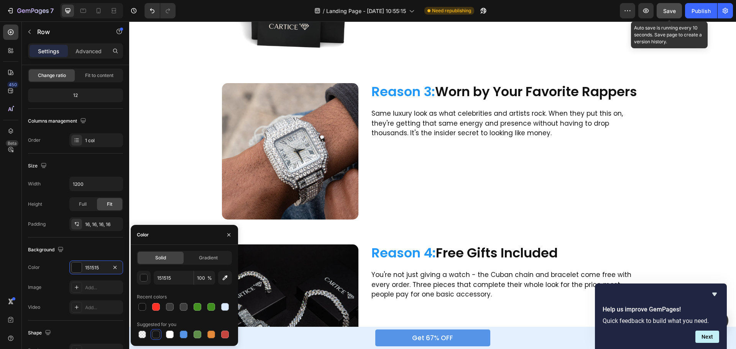
click at [666, 8] on span "Save" at bounding box center [669, 11] width 13 height 7
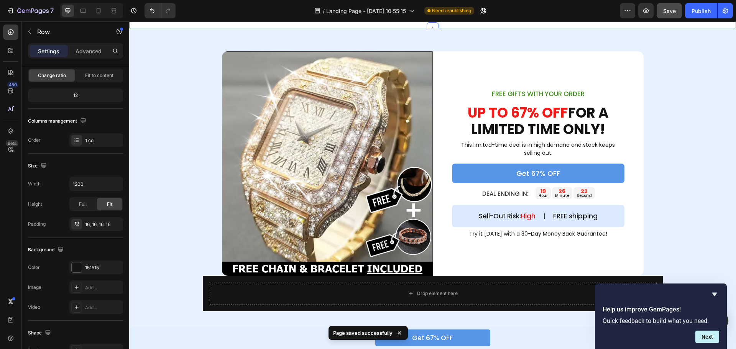
scroll to position [978, 0]
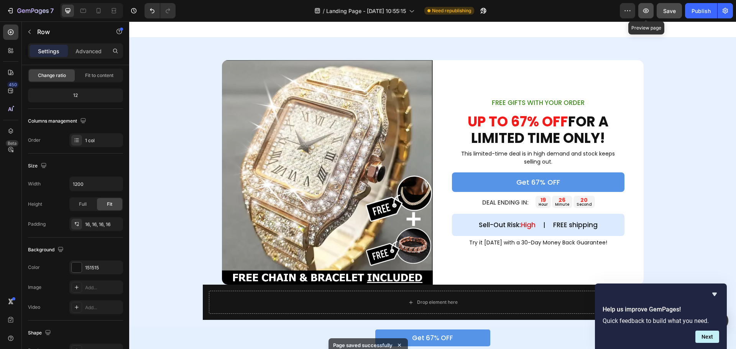
click at [647, 12] on icon "button" at bounding box center [646, 11] width 2 height 2
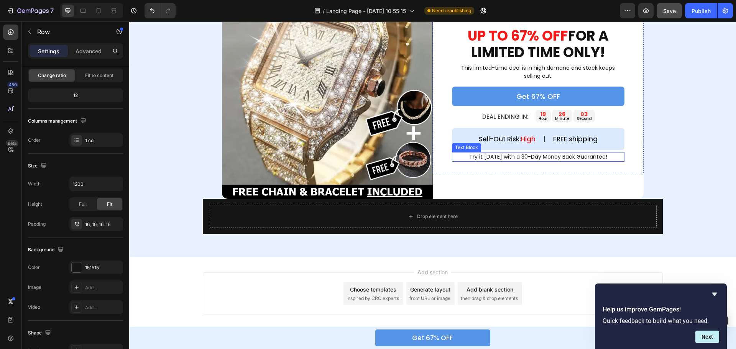
click at [494, 160] on p "Try it [DATE] with a 30-Day Money Back Guarantee!" at bounding box center [538, 157] width 171 height 8
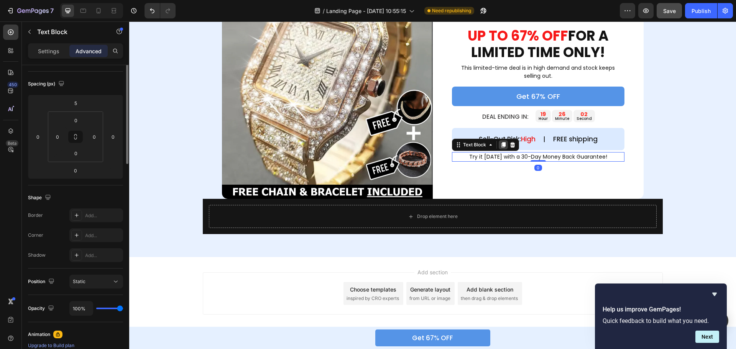
scroll to position [0, 0]
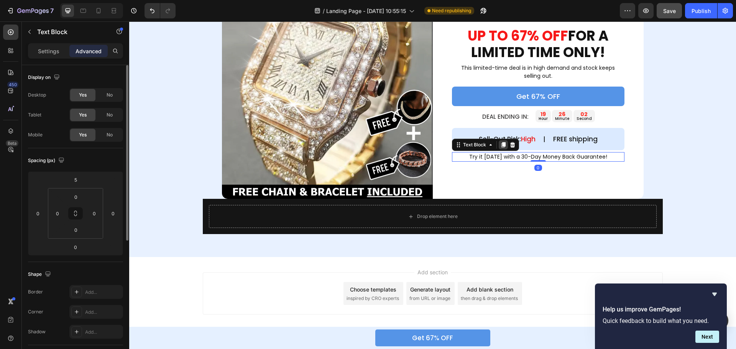
click at [500, 145] on icon at bounding box center [503, 145] width 6 height 6
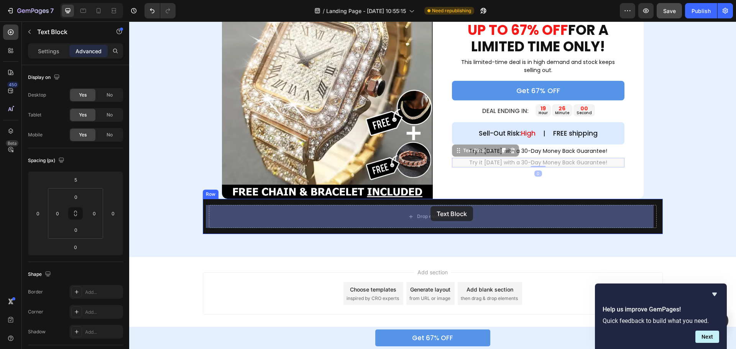
drag, startPoint x: 456, startPoint y: 155, endPoint x: 431, endPoint y: 206, distance: 56.8
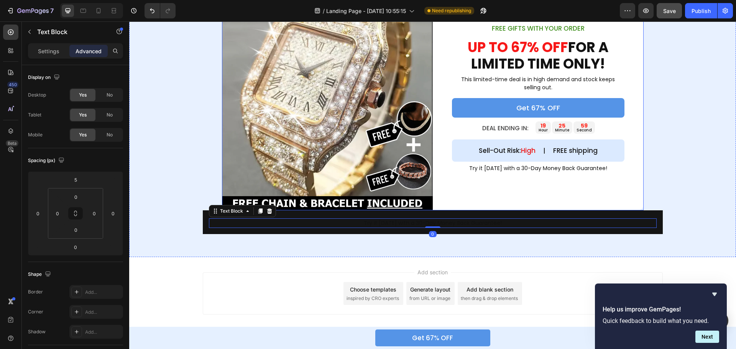
scroll to position [1052, 0]
click at [257, 224] on p "Try it [DATE] with a 30-Day Money Back Guarantee!" at bounding box center [433, 223] width 446 height 8
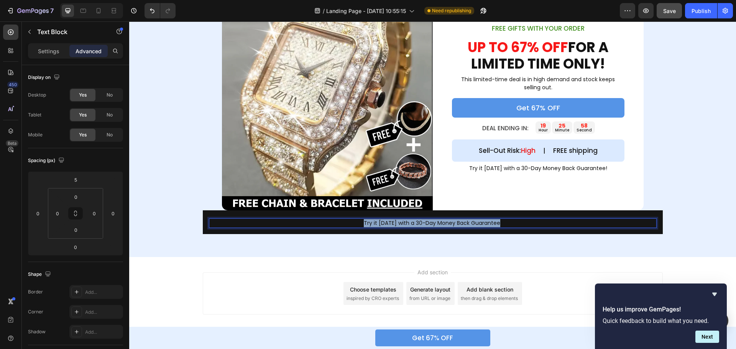
click at [257, 224] on p "Try it [DATE] with a 30-Day Money Back Guarantee!" at bounding box center [433, 223] width 446 height 8
click at [46, 53] on p "Settings" at bounding box center [48, 51] width 21 height 8
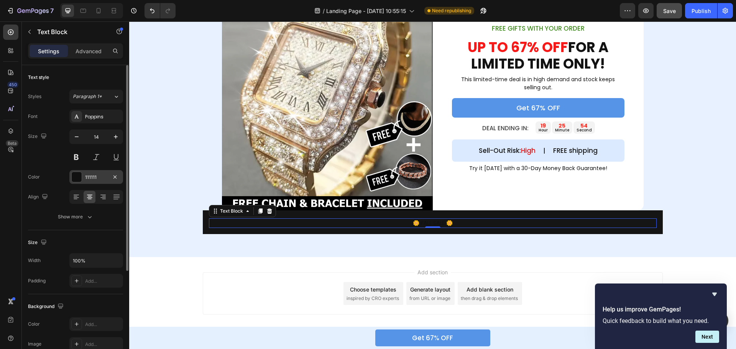
click at [74, 179] on div at bounding box center [77, 177] width 10 height 10
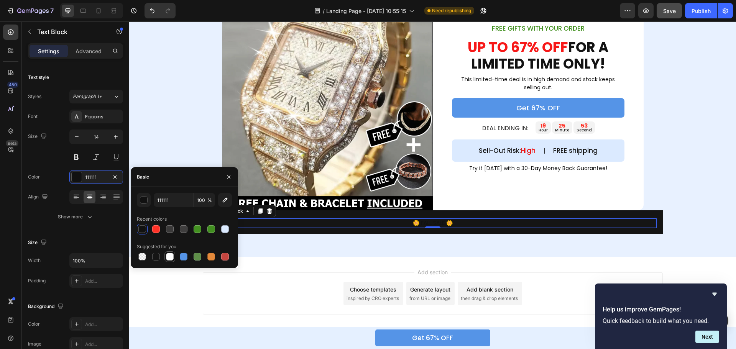
click at [167, 259] on div at bounding box center [170, 257] width 8 height 8
type input "FFFFFF"
click at [228, 174] on icon "button" at bounding box center [229, 177] width 6 height 6
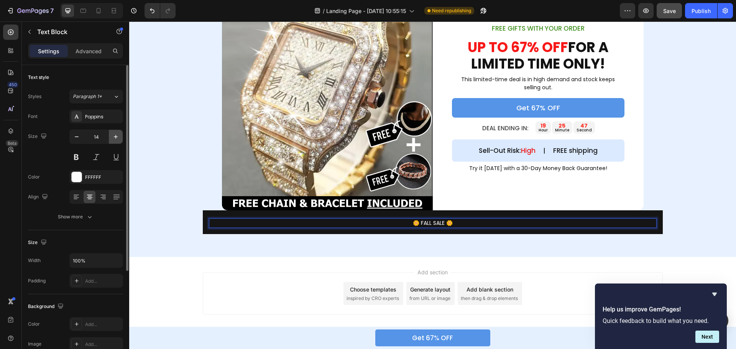
click at [113, 137] on icon "button" at bounding box center [116, 137] width 8 height 8
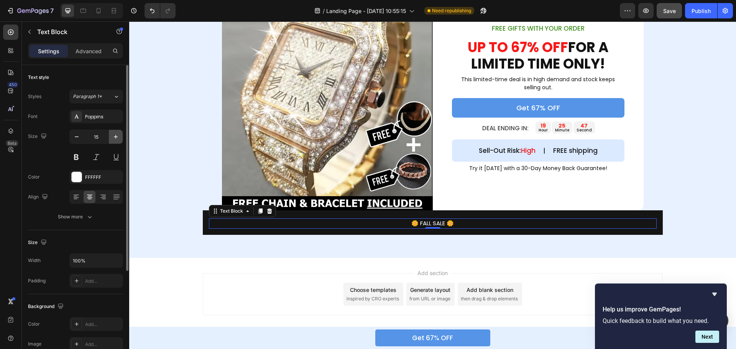
click at [113, 137] on icon "button" at bounding box center [116, 137] width 8 height 8
type input "16"
click at [203, 216] on div "🌼 FALL SALE 🌼 Text Block 0 Row" at bounding box center [433, 223] width 460 height 25
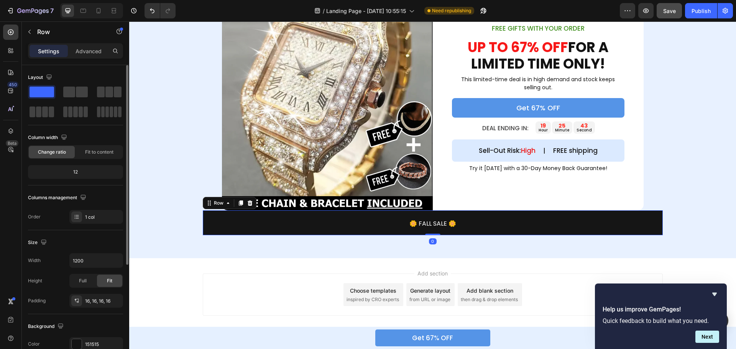
scroll to position [153, 0]
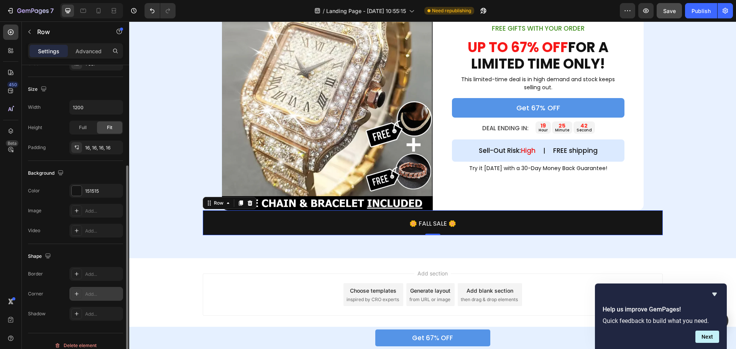
click at [94, 293] on div "Add..." at bounding box center [103, 294] width 36 height 7
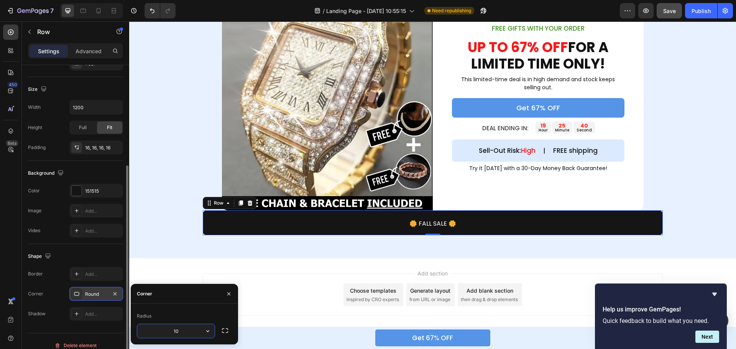
type input "10"
click at [184, 309] on div "Radius 10" at bounding box center [184, 324] width 107 height 41
click at [213, 218] on div "🌼 FALL SALE 🌼 Text Block" at bounding box center [433, 223] width 448 height 13
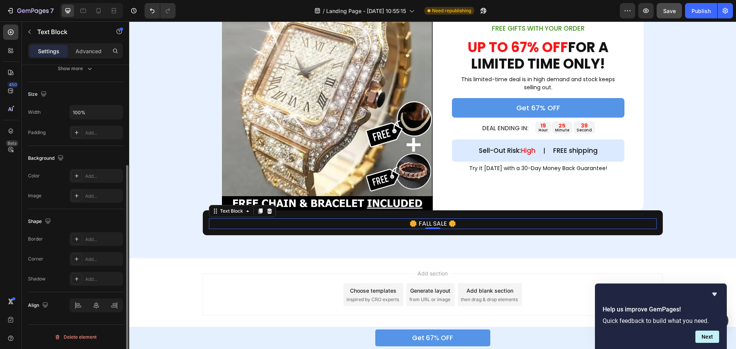
scroll to position [0, 0]
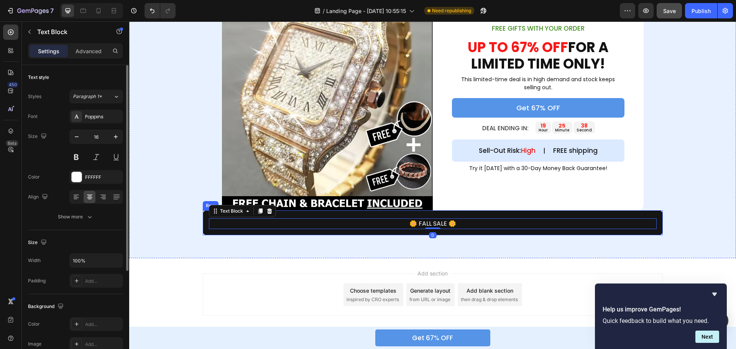
click at [203, 216] on div "🌼 FALL SALE 🌼 Text Block 0 Row" at bounding box center [433, 223] width 460 height 25
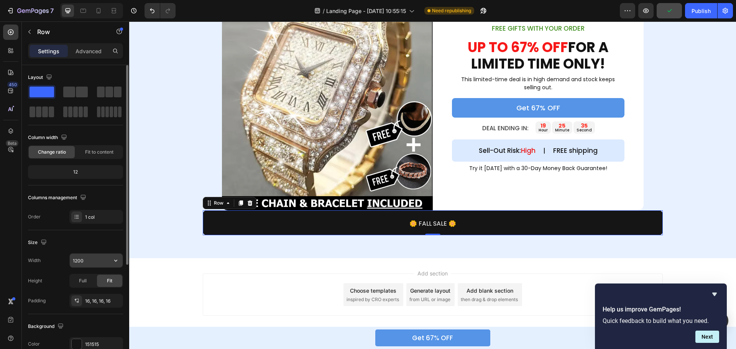
click at [98, 262] on input "1200" at bounding box center [96, 261] width 53 height 14
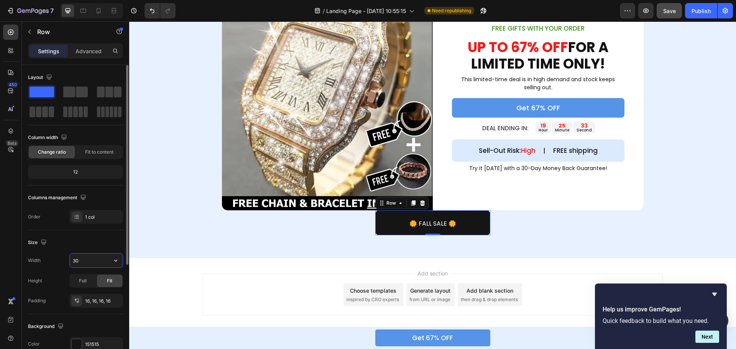
type input "3"
type input "200"
click at [97, 232] on div "Size Width 200 Height Full Fit Padding 16, 16, 16, 16" at bounding box center [75, 272] width 95 height 84
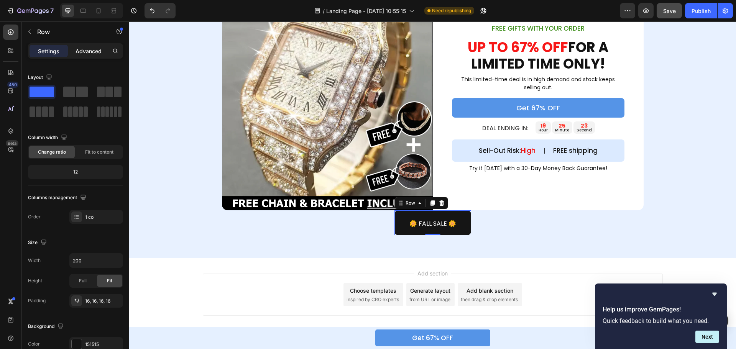
click at [85, 52] on p "Advanced" at bounding box center [89, 51] width 26 height 8
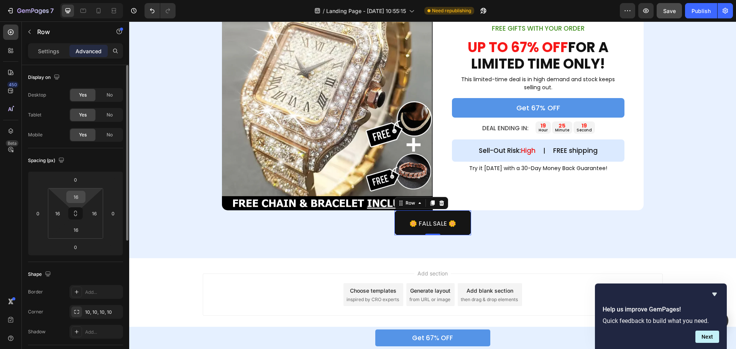
click at [76, 201] on input "16" at bounding box center [75, 197] width 15 height 12
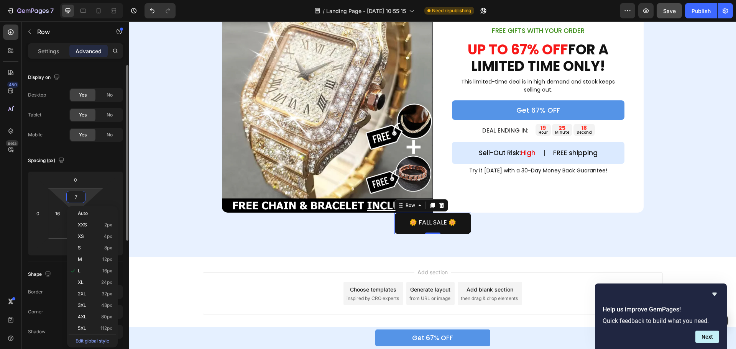
scroll to position [1050, 0]
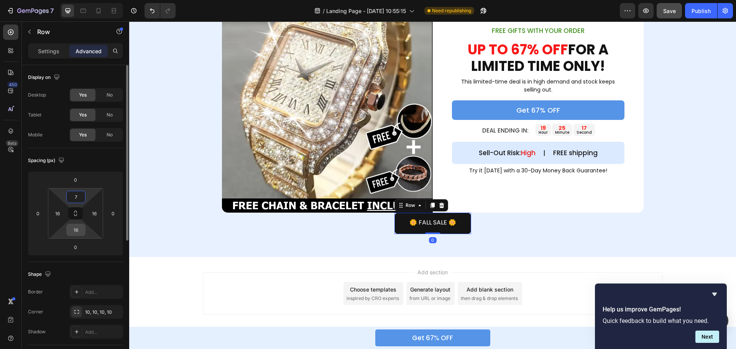
type input "7"
click at [74, 233] on input "16" at bounding box center [75, 230] width 15 height 12
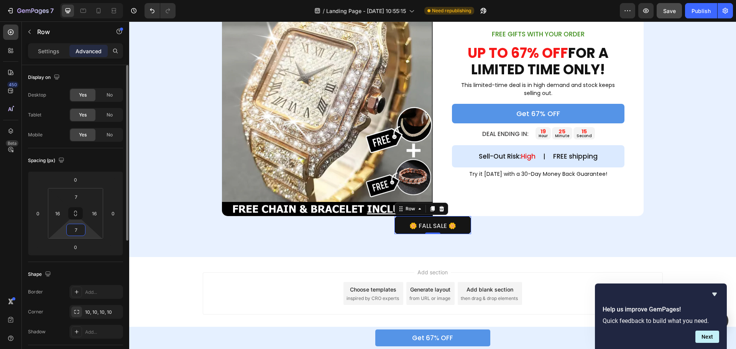
click at [74, 233] on input "7" at bounding box center [75, 230] width 15 height 12
type input "8"
click at [77, 193] on input "7" at bounding box center [75, 197] width 15 height 12
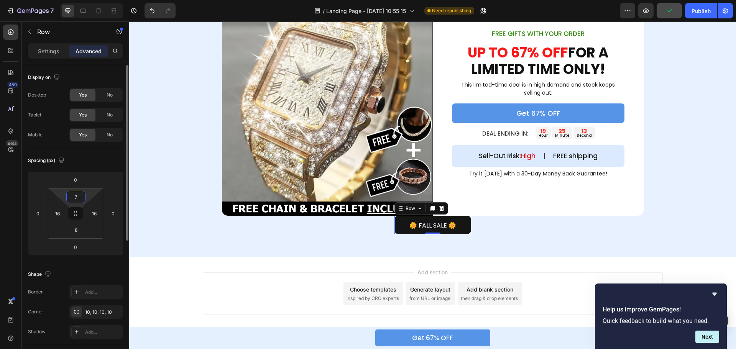
click at [77, 193] on input "7" at bounding box center [75, 197] width 15 height 12
type input "8"
click at [360, 226] on div "Image FREE GIFTS WITH YOUR ORDER Text Block UP TO 67% OFF FOR A LIMITED TIME ON…" at bounding box center [432, 113] width 607 height 244
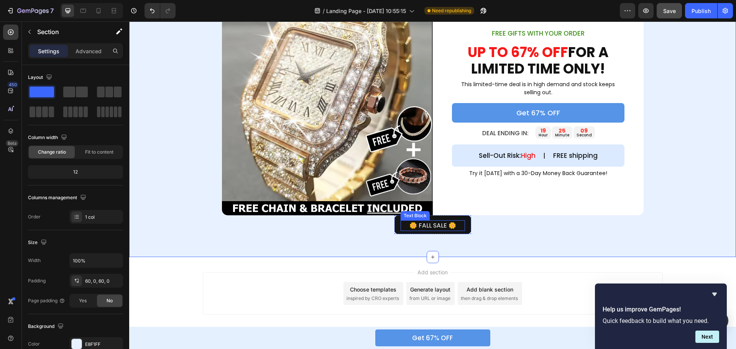
click at [421, 227] on p "🌼 FALL SALE 🌼" at bounding box center [433, 225] width 63 height 9
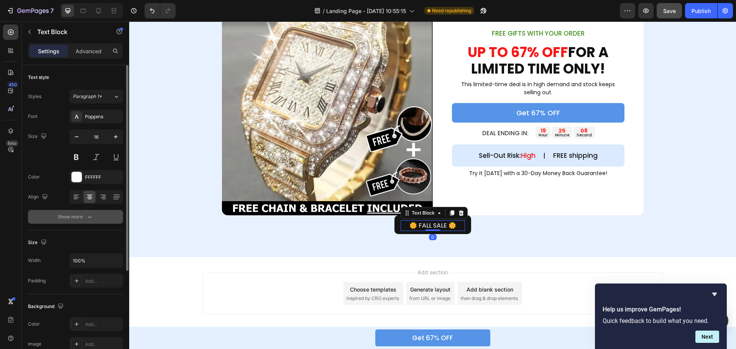
click at [84, 220] on div "Show more" at bounding box center [76, 217] width 36 height 8
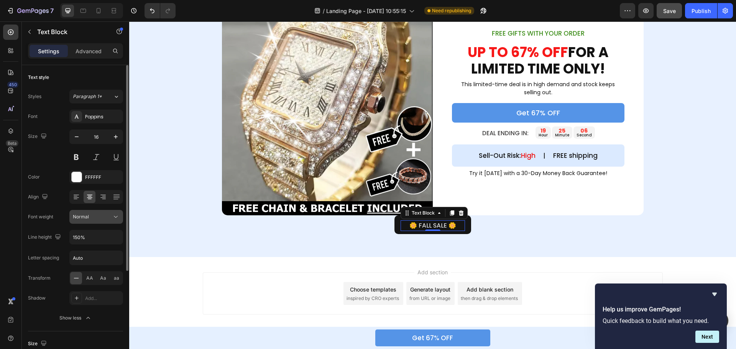
click at [117, 217] on icon at bounding box center [116, 217] width 8 height 8
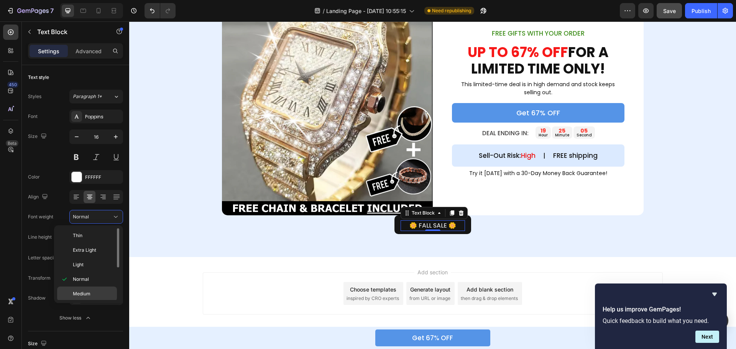
click at [86, 291] on span "Medium" at bounding box center [82, 294] width 18 height 7
click at [474, 250] on div "Image FREE GIFTS WITH YOUR ORDER Text Block UP TO 67% OFF FOR A LIMITED TIME ON…" at bounding box center [432, 113] width 607 height 290
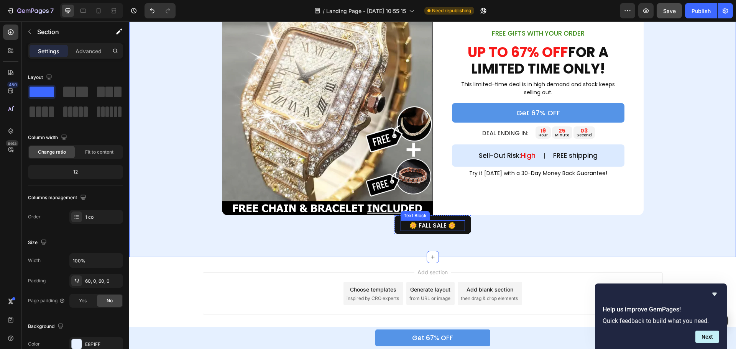
click at [449, 226] on p "🌼 FALL SALE 🌼" at bounding box center [433, 225] width 63 height 9
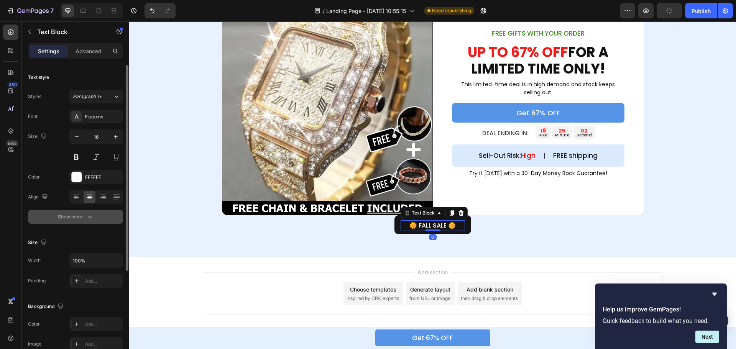
click at [76, 215] on div "Show more" at bounding box center [76, 217] width 36 height 8
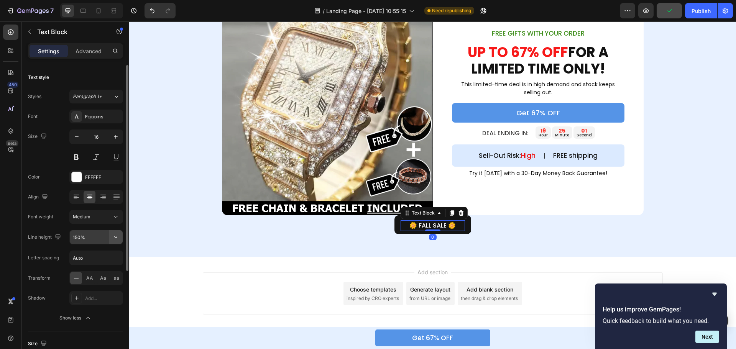
click at [115, 237] on icon "button" at bounding box center [116, 238] width 8 height 8
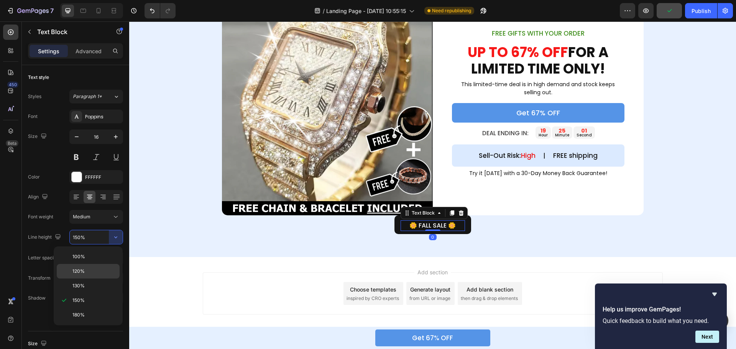
click at [95, 266] on div "120%" at bounding box center [88, 271] width 63 height 15
type input "120%"
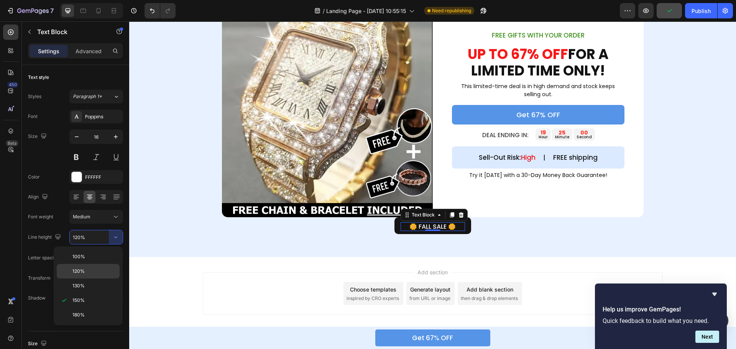
scroll to position [1045, 0]
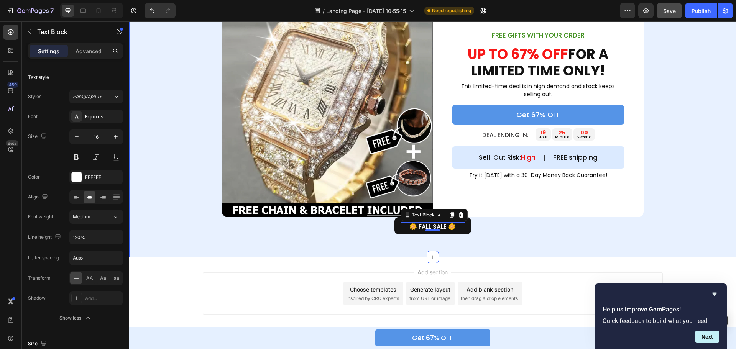
click at [520, 233] on div "Image FREE GIFTS WITH YOUR ORDER Text Block UP TO 67% OFF FOR A LIMITED TIME ON…" at bounding box center [432, 114] width 607 height 242
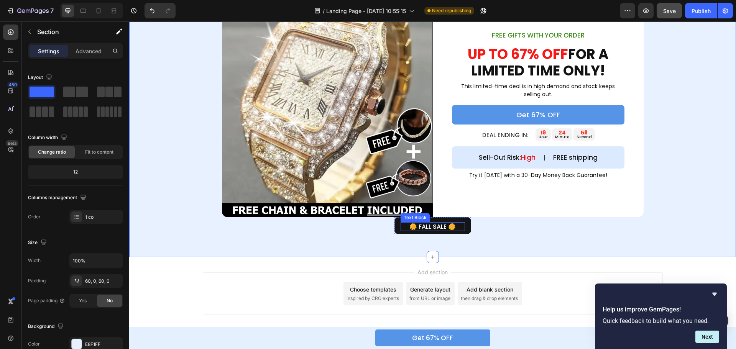
click at [446, 226] on p "🌼 FALL SALE 🌼" at bounding box center [433, 226] width 63 height 7
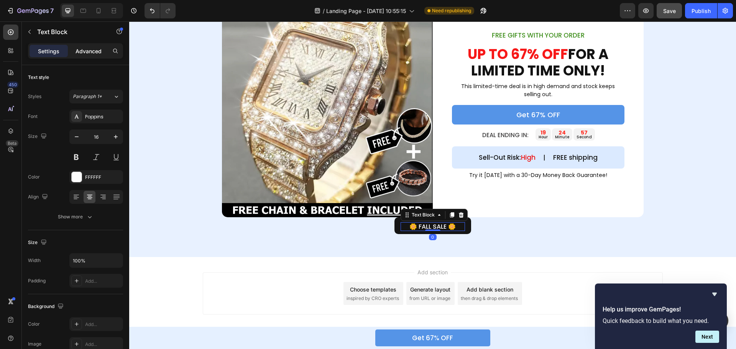
click at [87, 51] on p "Advanced" at bounding box center [89, 51] width 26 height 8
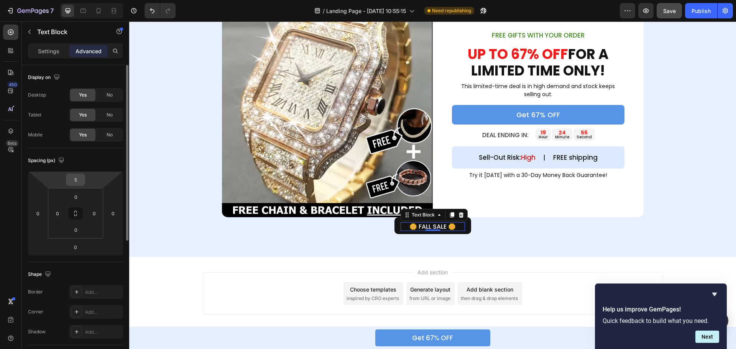
click at [76, 178] on input "5" at bounding box center [75, 180] width 15 height 12
type input "0"
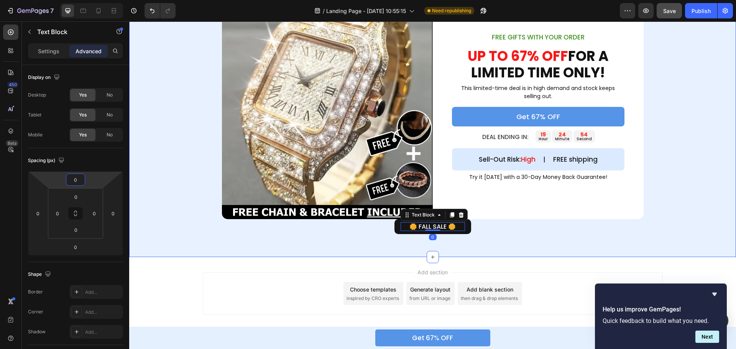
click at [550, 237] on div "Image FREE GIFTS WITH YOUR ORDER Text Block UP TO 67% OFF FOR A LIMITED TIME ON…" at bounding box center [432, 115] width 607 height 286
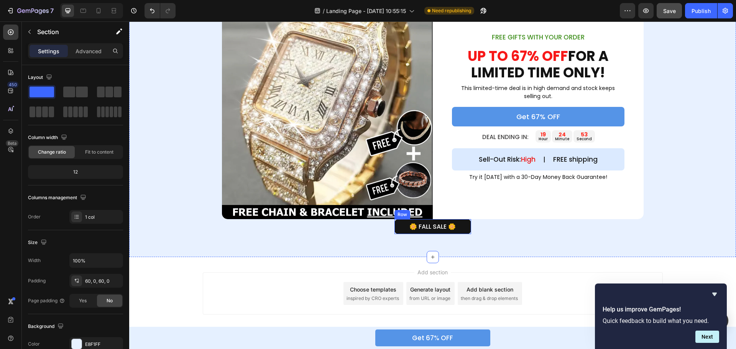
click at [466, 227] on div "🌼 FALL SALE 🌼 Text Block Row" at bounding box center [433, 226] width 77 height 15
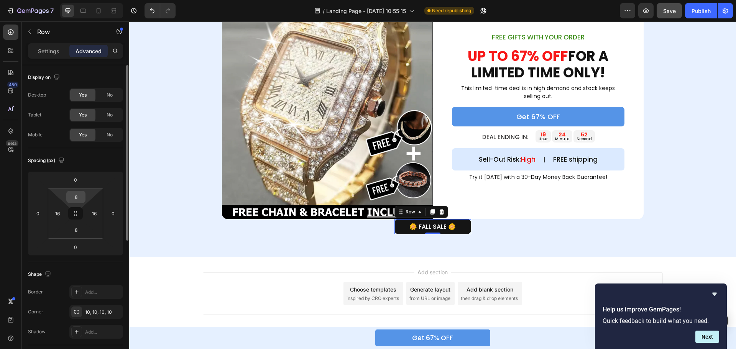
click at [77, 198] on input "8" at bounding box center [75, 197] width 15 height 12
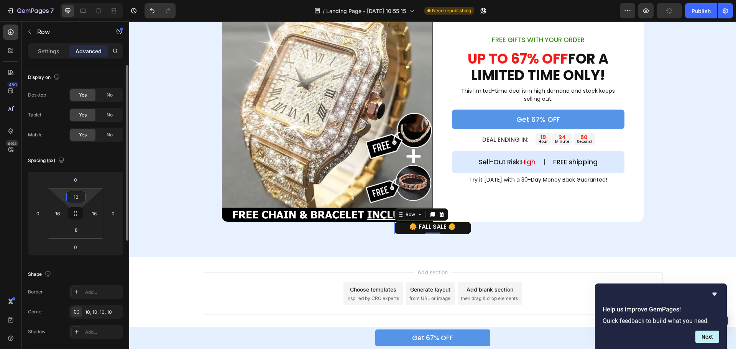
scroll to position [1045, 0]
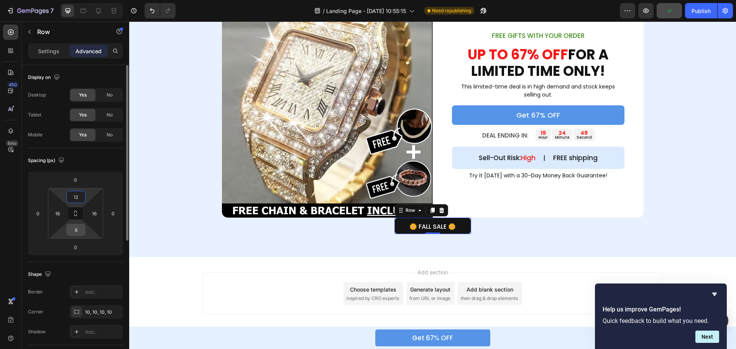
type input "12"
click at [79, 230] on input "8" at bounding box center [75, 230] width 15 height 12
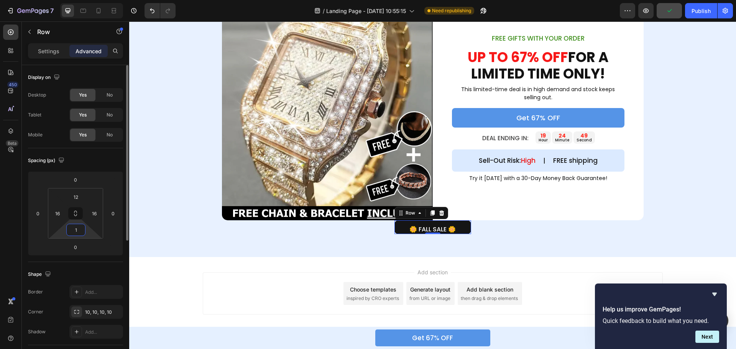
click at [79, 230] on input "1" at bounding box center [75, 230] width 15 height 12
type input "12"
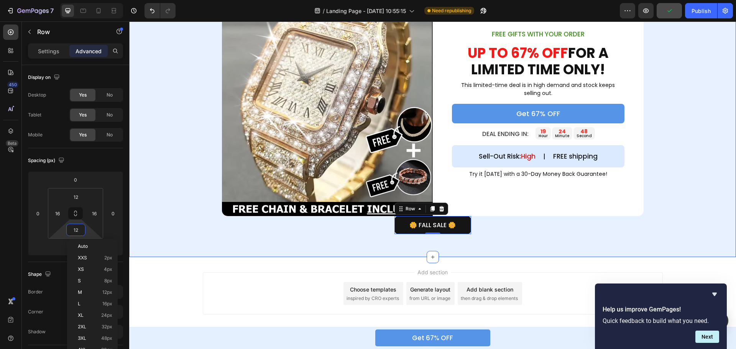
click at [344, 232] on div "Image FREE GIFTS WITH YOUR ORDER Text Block UP TO 67% OFF FOR A LIMITED TIME ON…" at bounding box center [432, 113] width 607 height 243
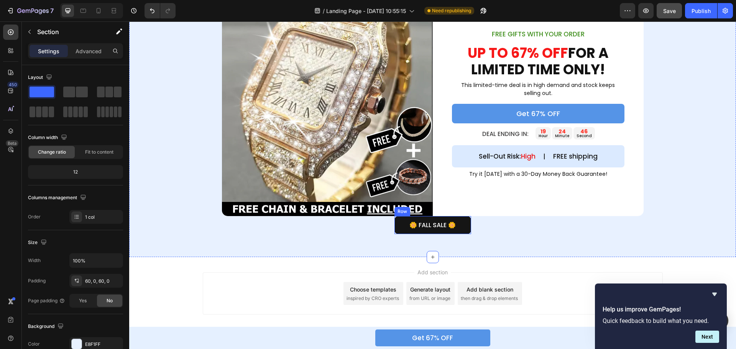
click at [466, 224] on div "🌼 FALL SALE 🌼 Text Block Row" at bounding box center [433, 225] width 77 height 18
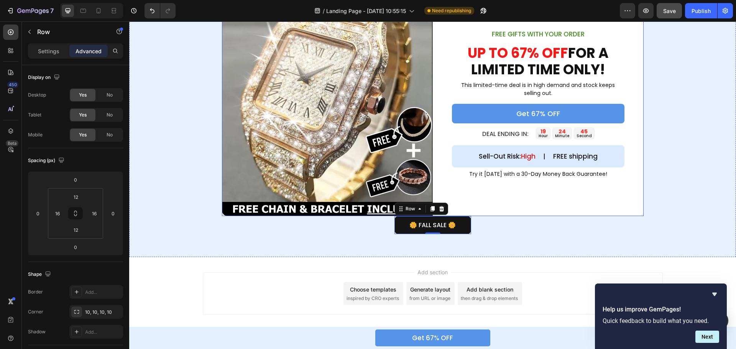
click at [489, 208] on div "FREE GIFTS WITH YOUR ORDER Text Block UP TO 67% OFF FOR A LIMITED TIME ONLY! He…" at bounding box center [538, 104] width 211 height 225
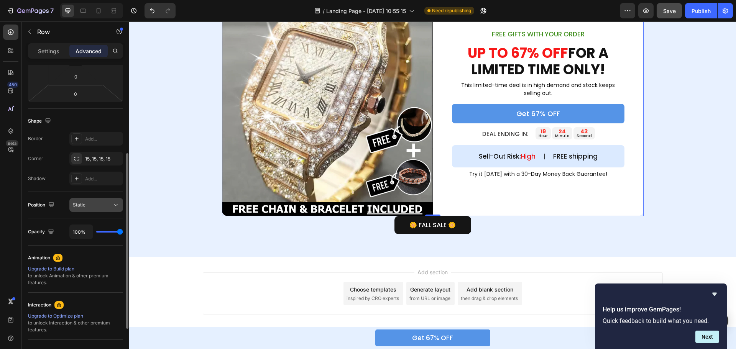
click at [97, 203] on div "Static" at bounding box center [92, 205] width 39 height 7
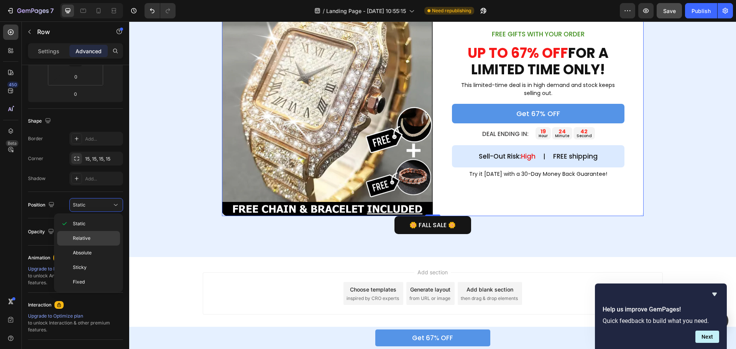
drag, startPoint x: 91, startPoint y: 236, endPoint x: 340, endPoint y: 208, distance: 251.2
click at [91, 236] on p "Relative" at bounding box center [95, 238] width 44 height 7
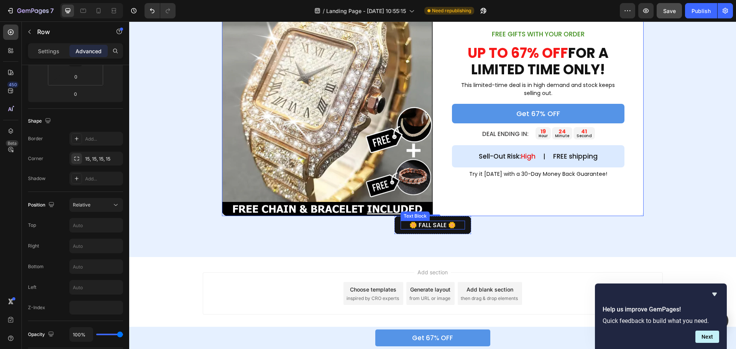
click at [462, 225] on div "🌼 FALL SALE 🌼" at bounding box center [433, 225] width 64 height 9
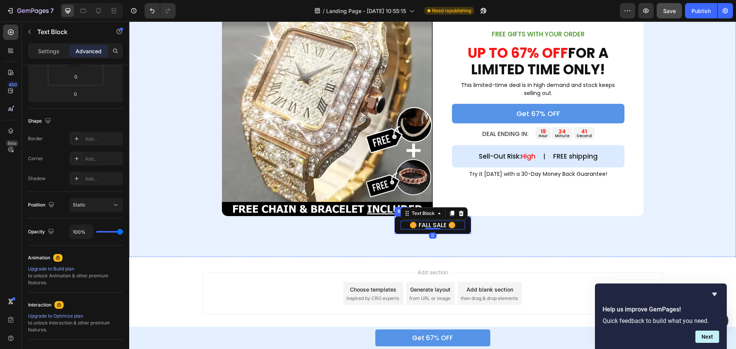
click at [465, 226] on div "🌼 FALL SALE 🌼 Text Block 0 Row" at bounding box center [433, 225] width 77 height 18
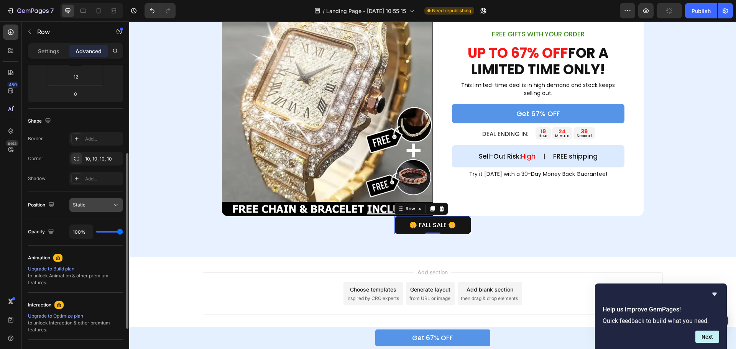
click at [95, 207] on div "Static" at bounding box center [92, 205] width 39 height 7
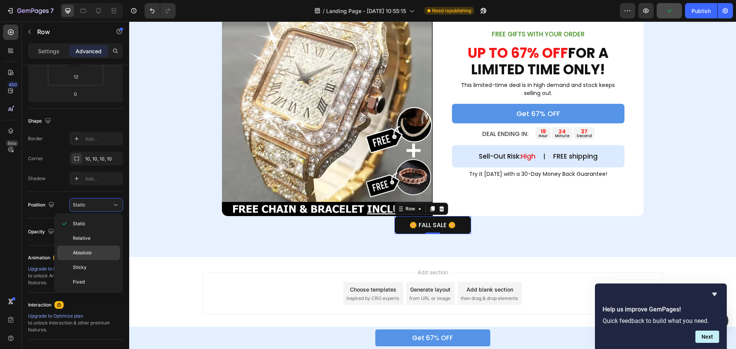
click at [89, 251] on span "Absolute" at bounding box center [82, 253] width 19 height 7
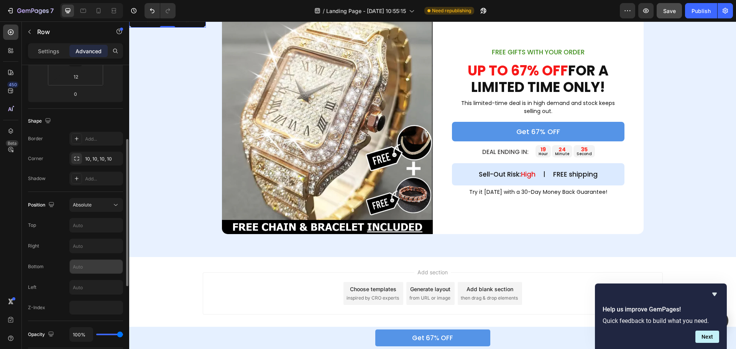
scroll to position [706, 0]
click at [81, 285] on input "text" at bounding box center [96, 288] width 53 height 14
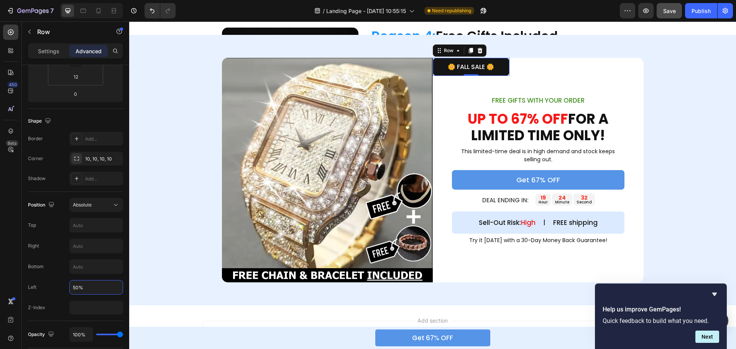
scroll to position [633, 0]
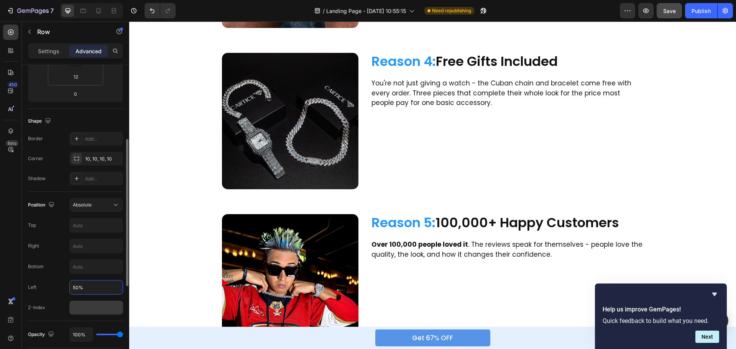
type input "50%"
click at [100, 303] on input "number" at bounding box center [96, 308] width 54 height 14
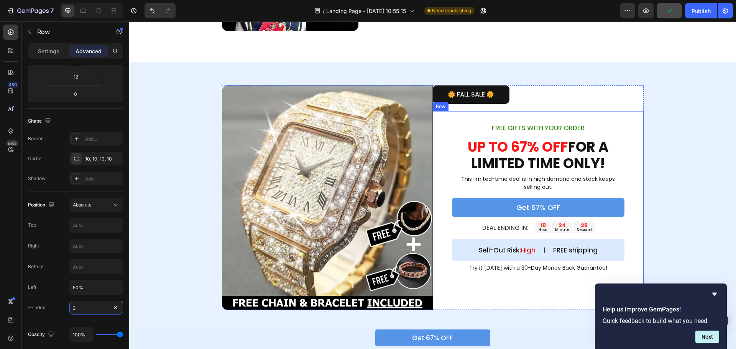
scroll to position [837, 0]
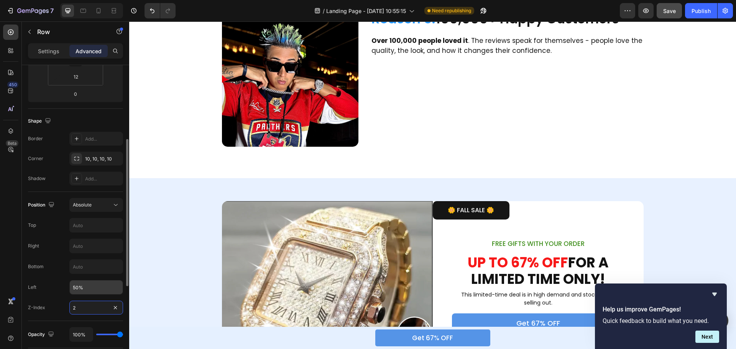
type input "2"
click at [86, 288] on input "50%" at bounding box center [96, 288] width 53 height 14
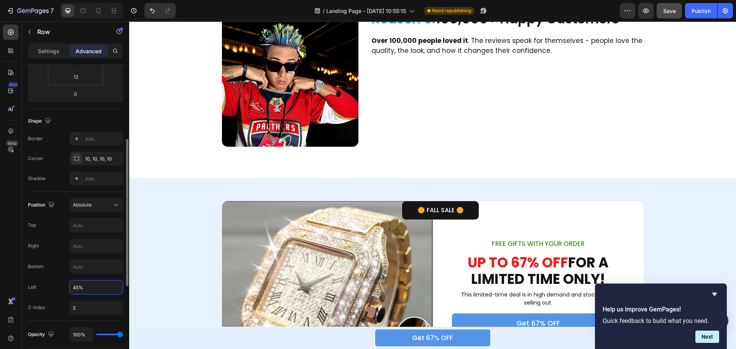
type input "44%"
click at [88, 224] on input "text" at bounding box center [96, 226] width 53 height 14
type input "-27"
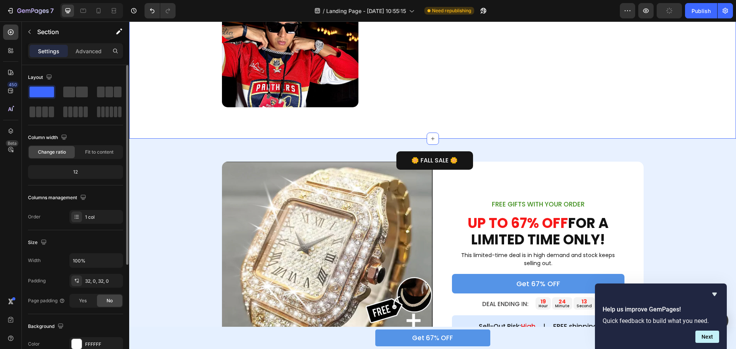
scroll to position [952, 0]
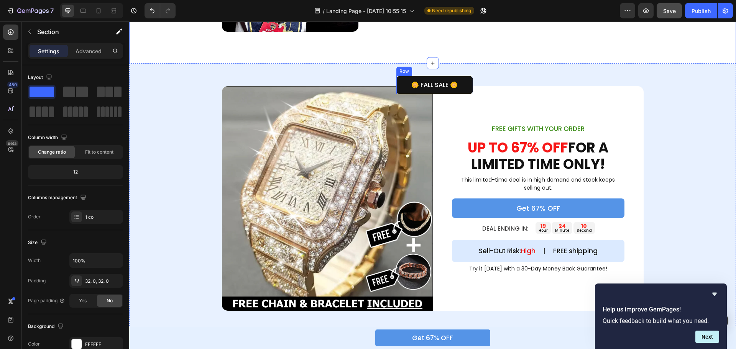
click at [468, 83] on div "🌼 FALL SALE 🌼 Text Block Row" at bounding box center [435, 85] width 77 height 18
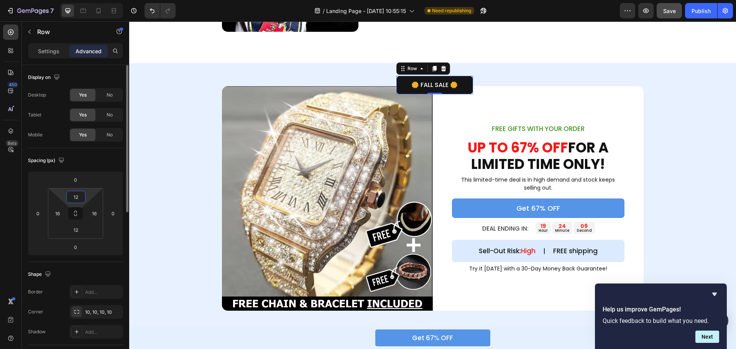
click at [82, 193] on input "12" at bounding box center [75, 197] width 15 height 12
type input "14"
click at [80, 230] on input "12" at bounding box center [75, 230] width 15 height 12
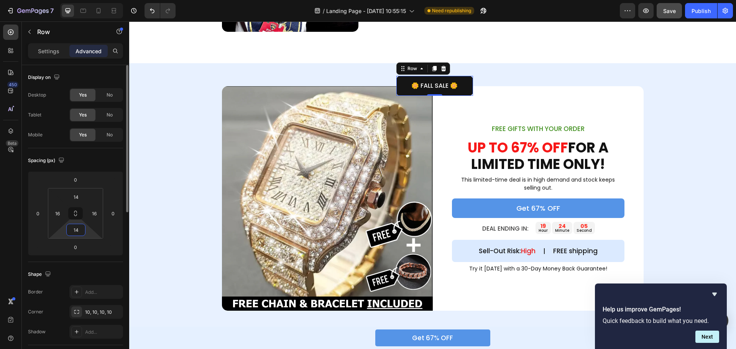
type input "14"
click at [91, 161] on div "Spacing (px)" at bounding box center [75, 161] width 95 height 12
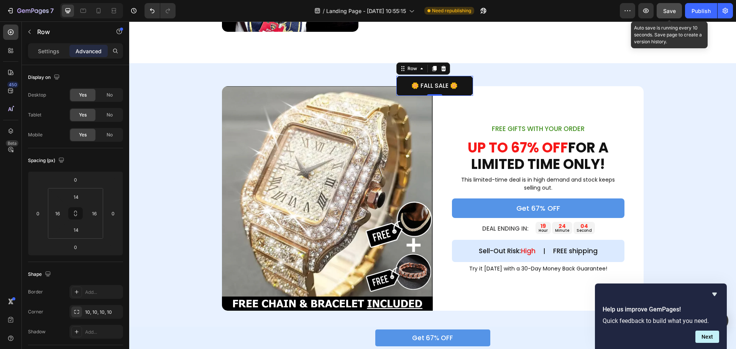
click at [671, 8] on span "Save" at bounding box center [669, 11] width 13 height 7
click at [669, 8] on span "Save" at bounding box center [669, 11] width 13 height 7
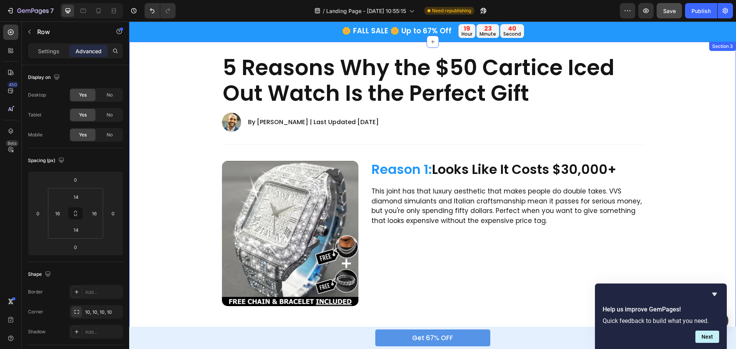
scroll to position [0, 0]
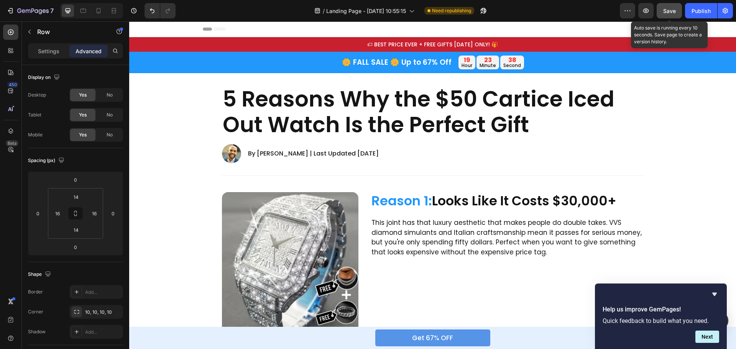
click at [667, 8] on span "Save" at bounding box center [669, 11] width 13 height 7
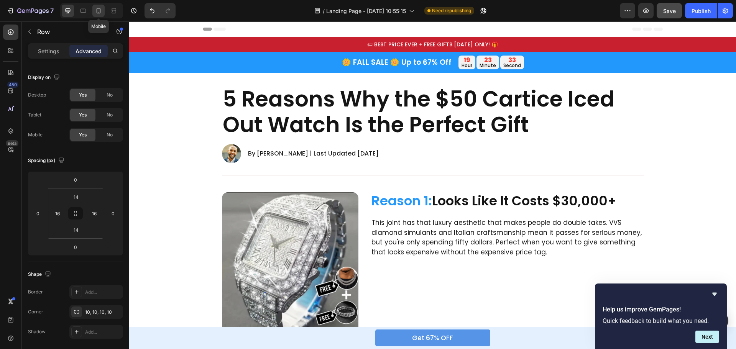
click at [98, 12] on icon at bounding box center [99, 11] width 8 height 8
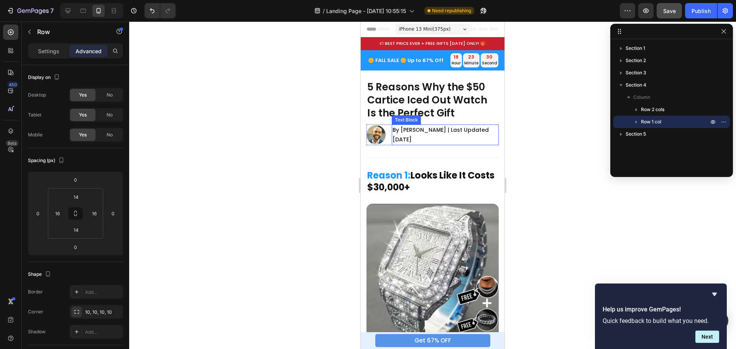
click at [423, 132] on p "By [PERSON_NAME] | Last Updated [DATE]" at bounding box center [445, 134] width 105 height 19
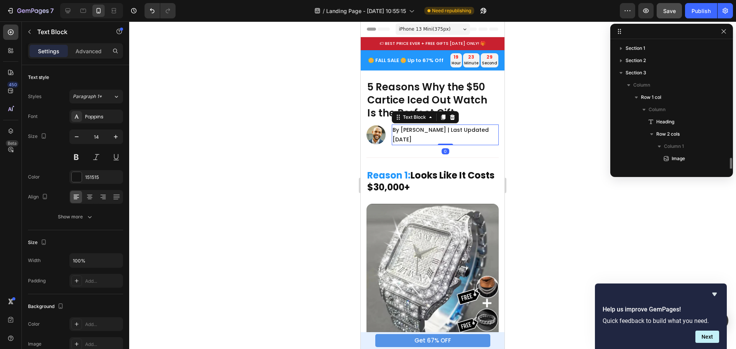
scroll to position [84, 0]
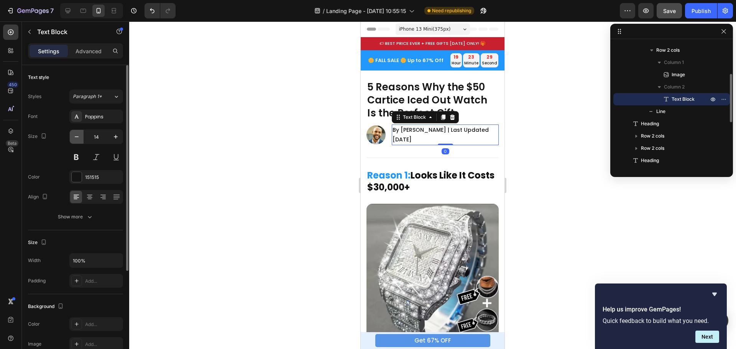
click at [71, 138] on button "button" at bounding box center [77, 137] width 14 height 14
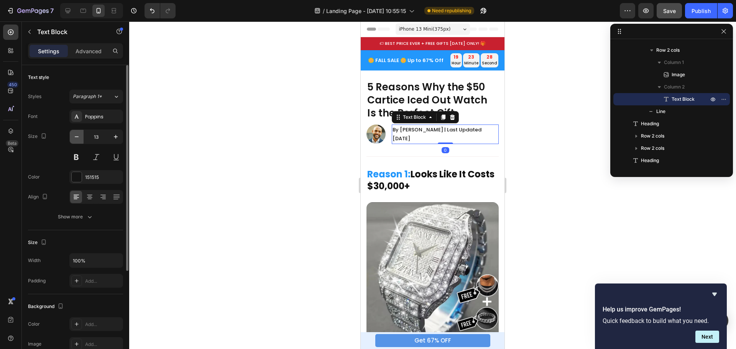
click at [71, 138] on button "button" at bounding box center [77, 137] width 14 height 14
type input "12"
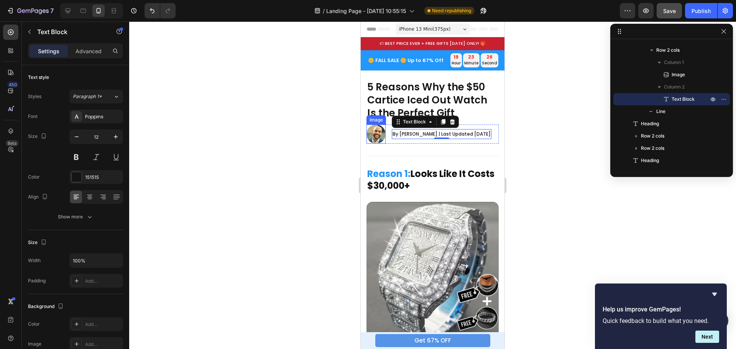
click at [379, 136] on img at bounding box center [376, 134] width 19 height 19
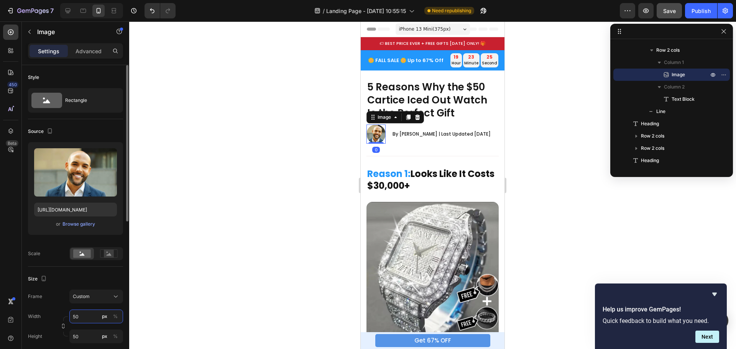
click at [86, 313] on input "50" at bounding box center [96, 317] width 54 height 14
type input "40"
click at [86, 337] on input "50" at bounding box center [96, 337] width 54 height 14
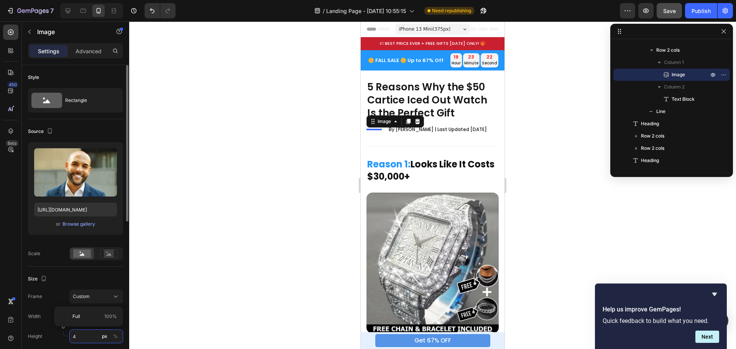
type input "40"
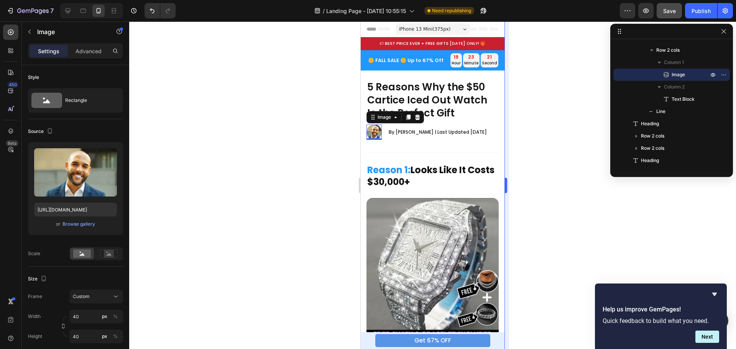
click at [558, 176] on div at bounding box center [432, 185] width 607 height 328
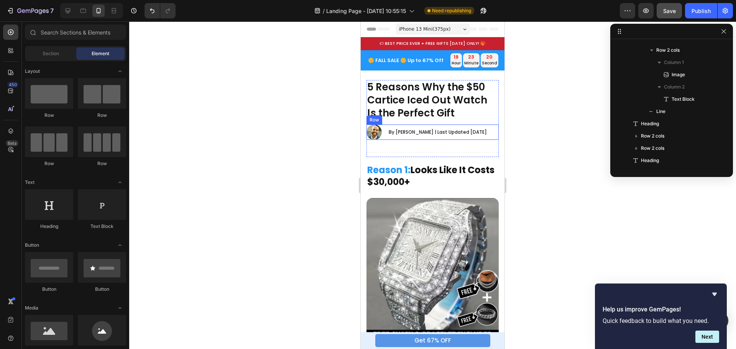
click at [488, 135] on div "Image By [PERSON_NAME] | Last Updated [DATE] Text Block Row" at bounding box center [433, 132] width 132 height 15
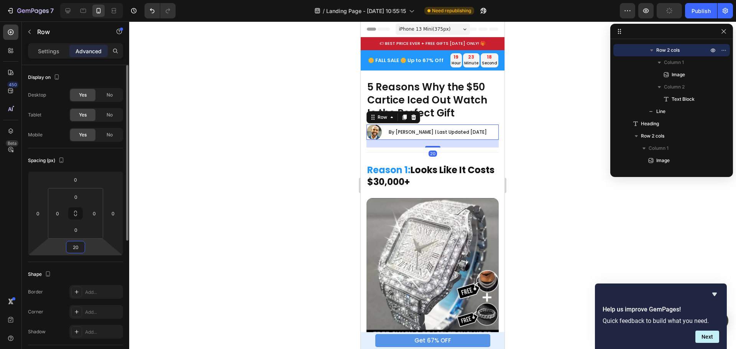
click at [78, 245] on input "20" at bounding box center [75, 248] width 15 height 12
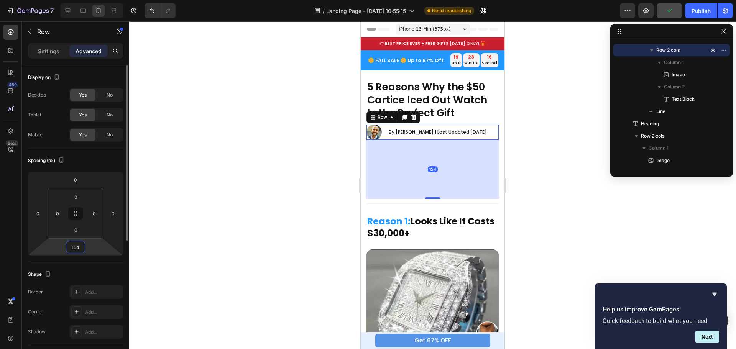
type input "15"
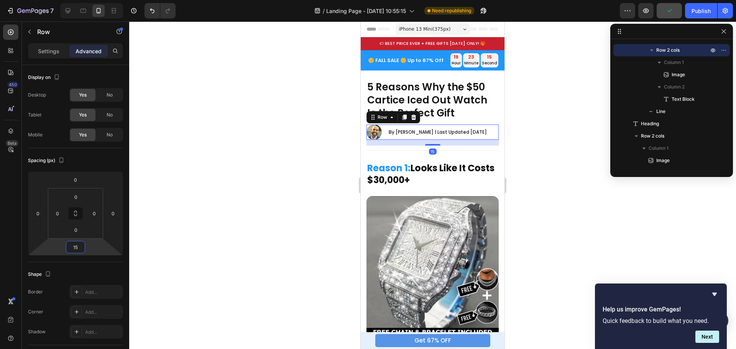
click at [557, 130] on div at bounding box center [432, 185] width 607 height 328
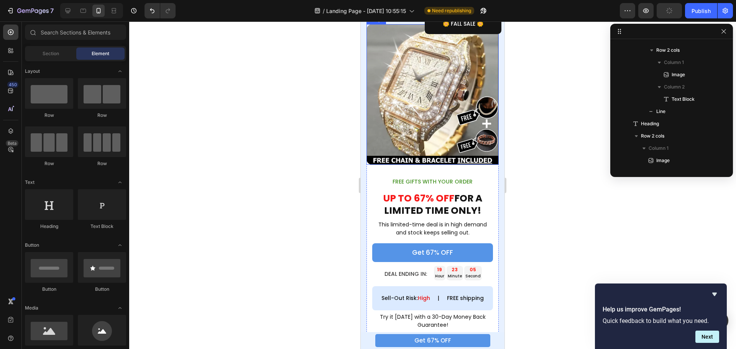
scroll to position [1302, 0]
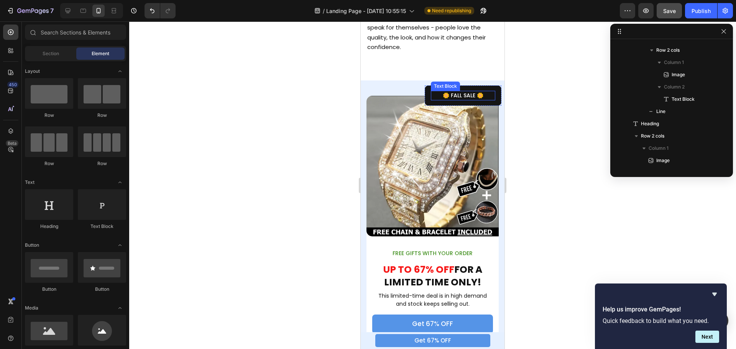
click at [432, 92] on p "🌼 FALL SALE 🌼" at bounding box center [463, 96] width 63 height 8
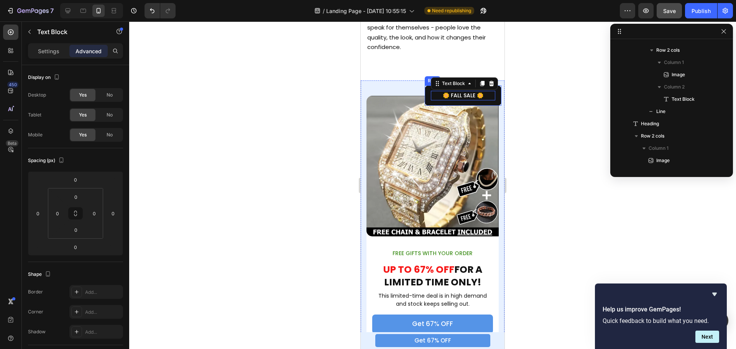
scroll to position [597, 0]
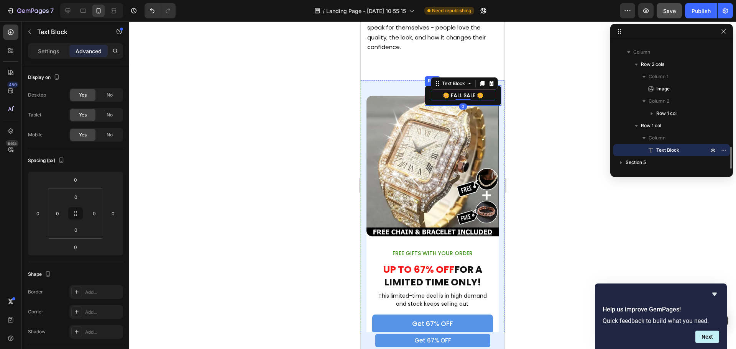
click at [425, 86] on div "🌼 FALL SALE 🌼 Text Block 0 Row" at bounding box center [463, 96] width 77 height 20
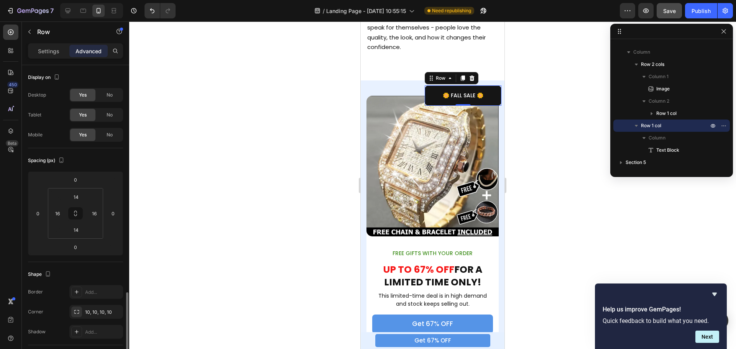
scroll to position [153, 0]
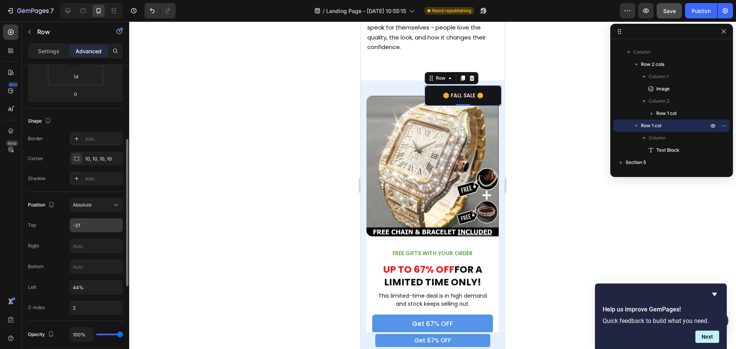
click at [89, 222] on input "-27" at bounding box center [96, 226] width 53 height 14
click at [94, 291] on input "44%" at bounding box center [96, 288] width 53 height 14
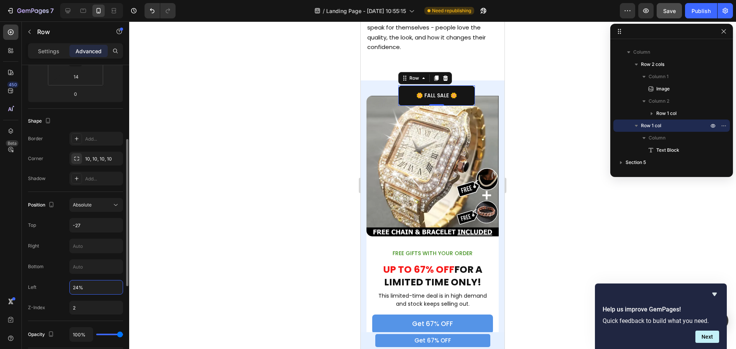
type input "23%"
click at [88, 222] on input "-27" at bounding box center [96, 226] width 53 height 14
click at [86, 52] on p "Advanced" at bounding box center [89, 51] width 26 height 8
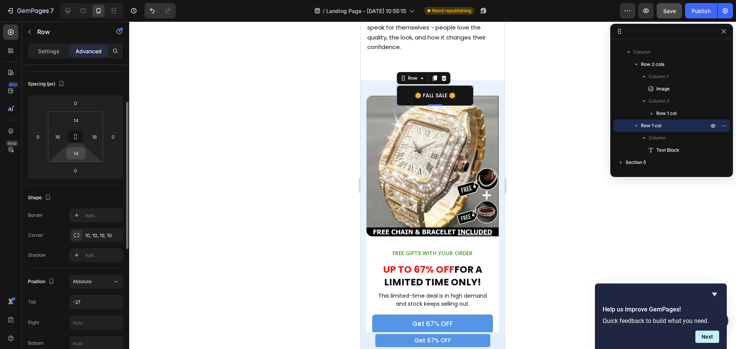
click at [82, 153] on input "14" at bounding box center [75, 154] width 15 height 12
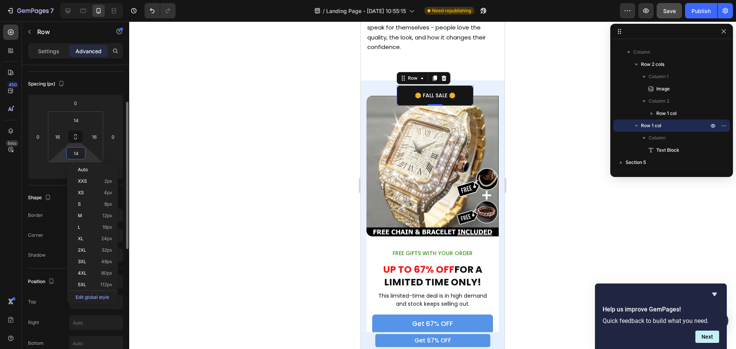
click at [82, 153] on input "14" at bounding box center [75, 154] width 15 height 12
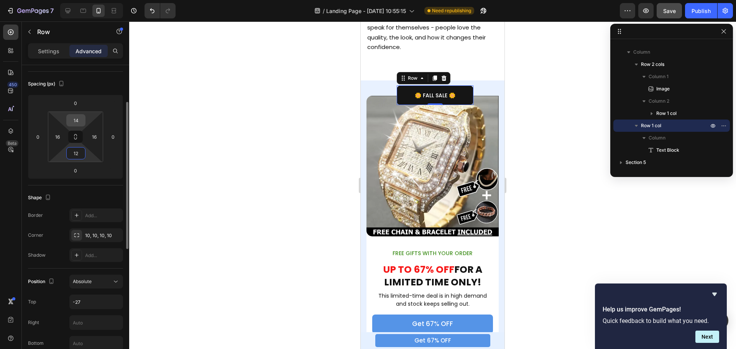
type input "12"
click at [76, 119] on input "14" at bounding box center [75, 121] width 15 height 12
click at [76, 119] on input "1" at bounding box center [75, 121] width 15 height 12
type input "12"
click at [553, 91] on div at bounding box center [432, 185] width 607 height 328
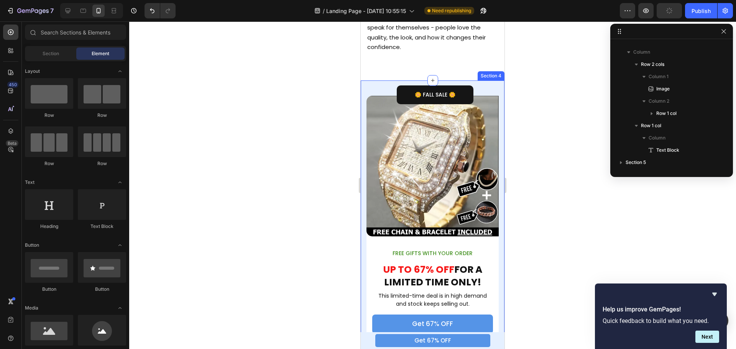
click at [493, 81] on div "Image FREE GIFTS WITH YOUR ORDER Text Block UP TO 67% OFF FOR A LIMITED TIME ON…" at bounding box center [433, 255] width 144 height 348
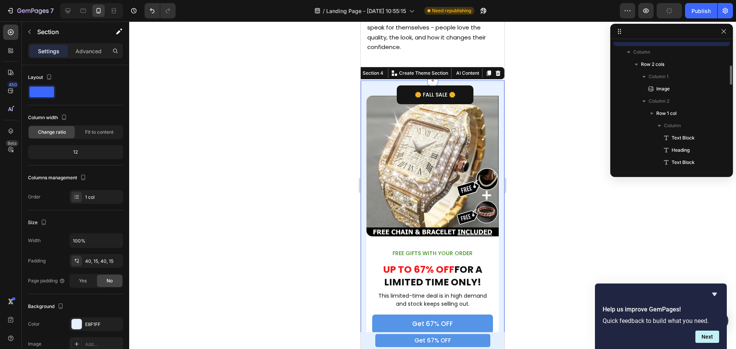
scroll to position [538, 0]
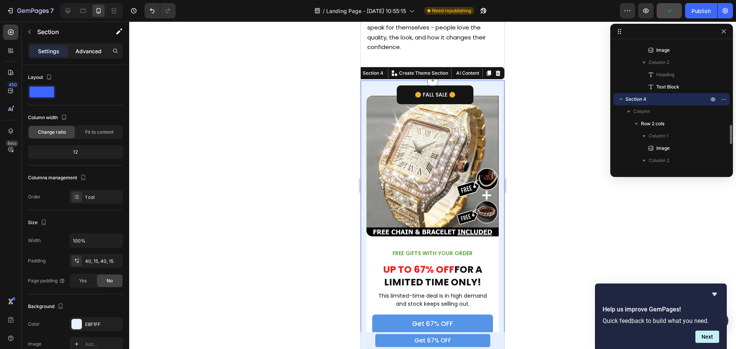
click at [84, 48] on p "Advanced" at bounding box center [89, 51] width 26 height 8
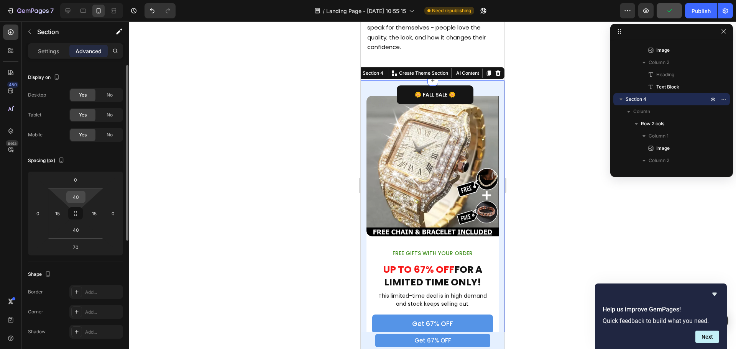
click at [78, 196] on input "40" at bounding box center [75, 197] width 15 height 12
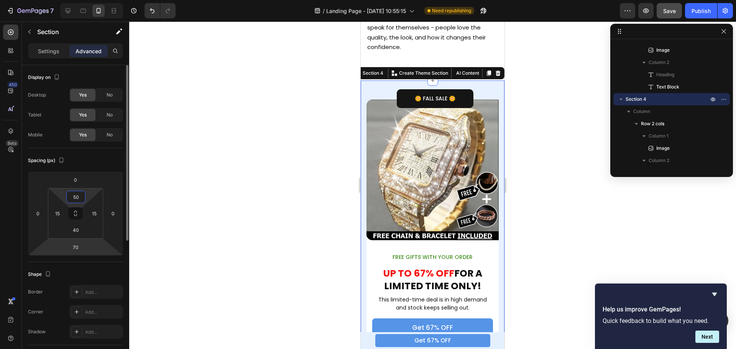
scroll to position [115, 0]
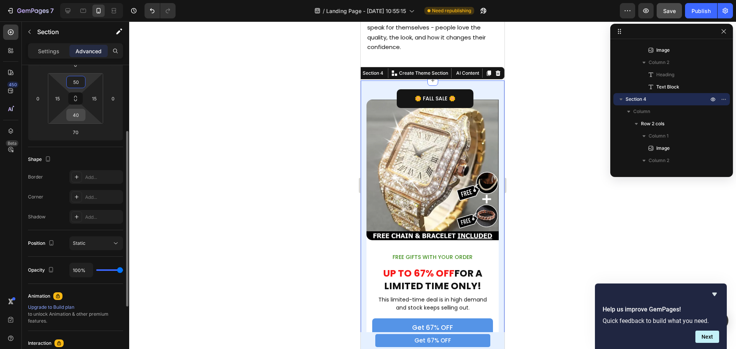
type input "50"
click at [79, 119] on input "40" at bounding box center [75, 115] width 15 height 12
type input "50"
click at [100, 147] on div "Spacing (px) 0 0 70 0 50 15 50 15" at bounding box center [75, 90] width 95 height 114
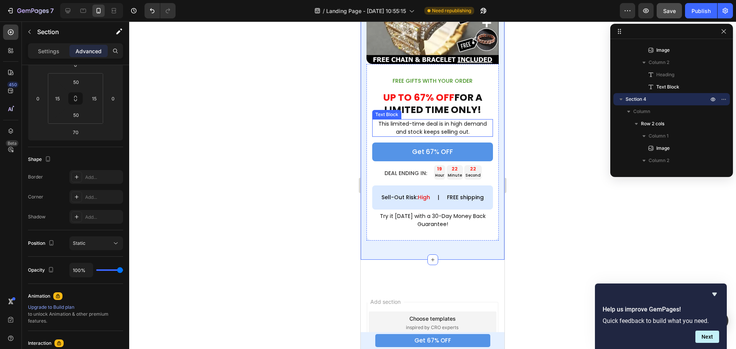
scroll to position [1494, 0]
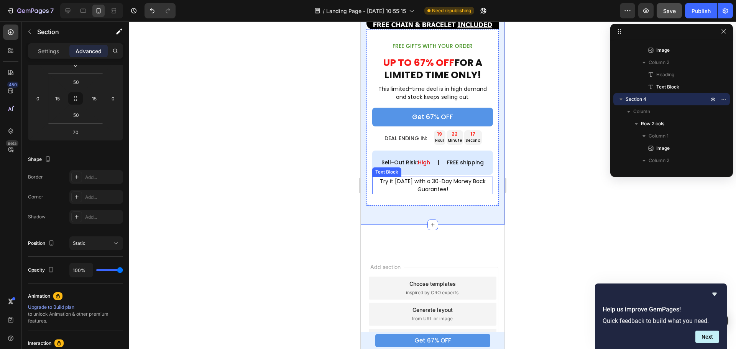
click at [416, 194] on p "Try it [DATE] with a 30-Day Money Back Guarantee!" at bounding box center [432, 186] width 119 height 16
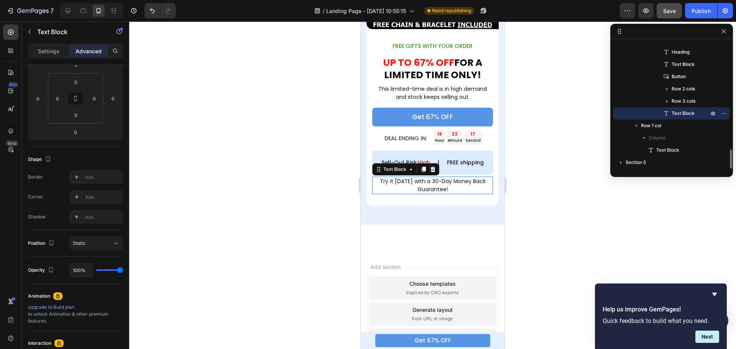
scroll to position [0, 0]
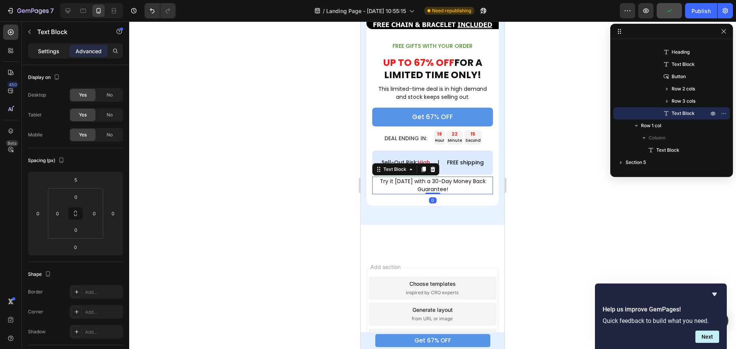
click at [46, 52] on p "Settings" at bounding box center [48, 51] width 21 height 8
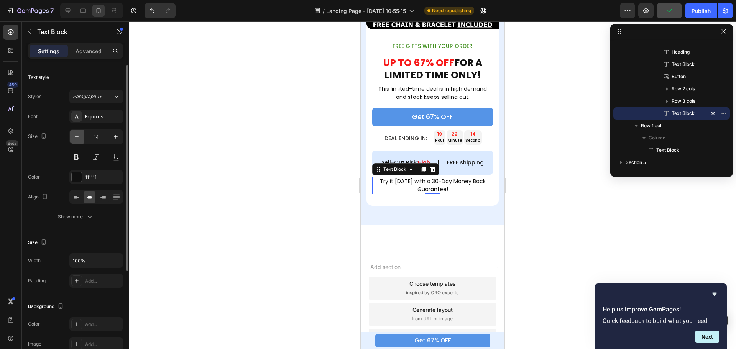
click at [77, 134] on icon "button" at bounding box center [77, 137] width 8 height 8
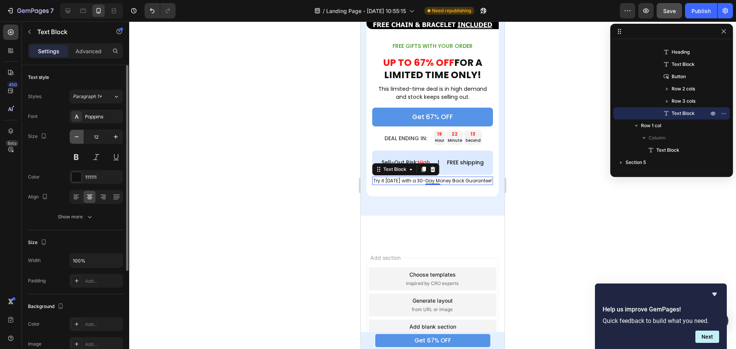
click at [77, 135] on icon "button" at bounding box center [77, 137] width 8 height 8
type input "11"
click at [553, 187] on div at bounding box center [432, 185] width 607 height 328
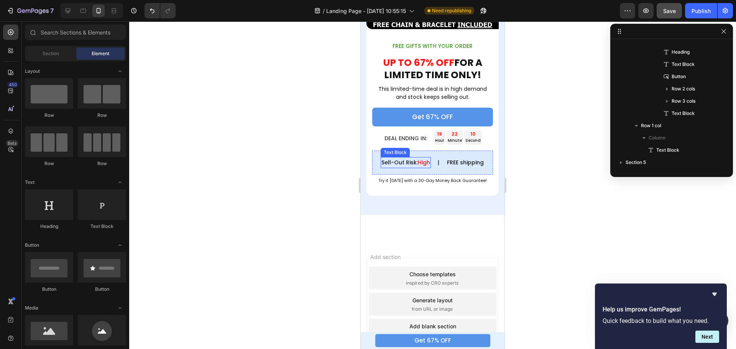
click at [391, 158] on p "Sell-Out Risk: High" at bounding box center [406, 163] width 49 height 10
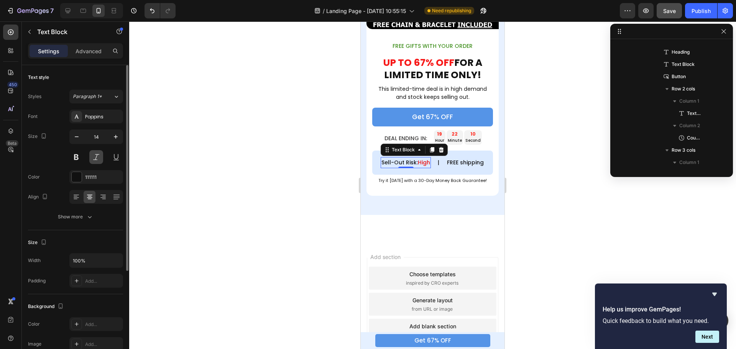
scroll to position [771, 0]
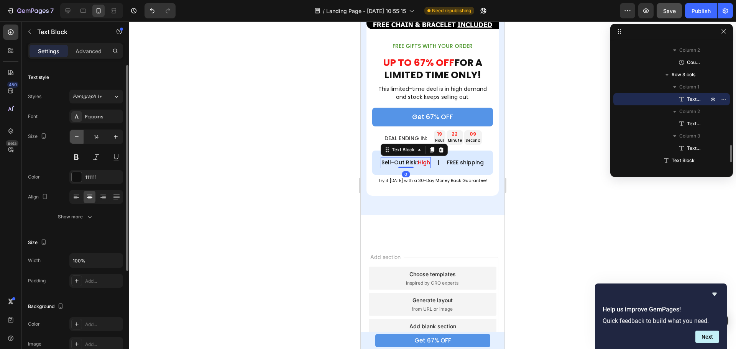
click at [78, 133] on icon "button" at bounding box center [77, 137] width 8 height 8
type input "13"
click at [467, 158] on p "FREE shipping" at bounding box center [463, 163] width 37 height 10
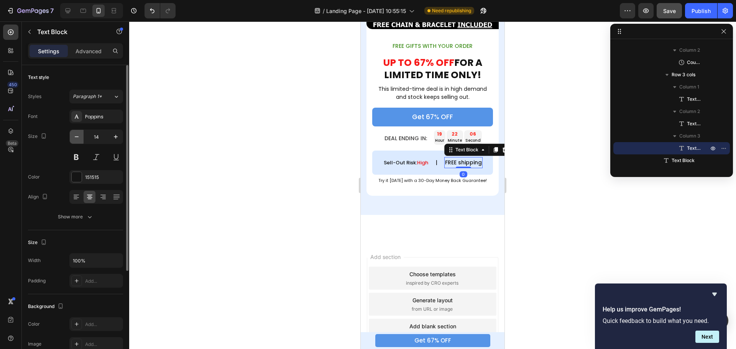
click at [78, 138] on icon "button" at bounding box center [77, 137] width 8 height 8
type input "13"
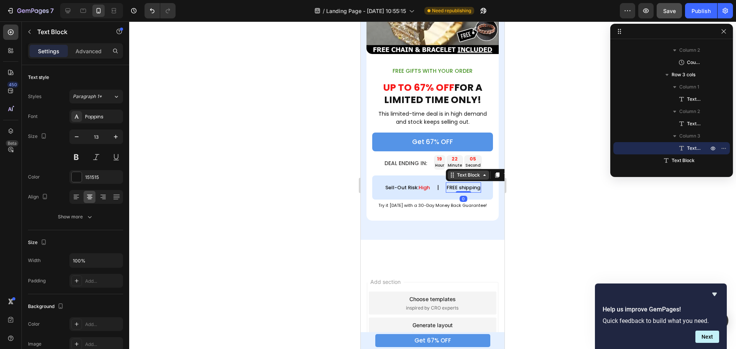
scroll to position [1456, 0]
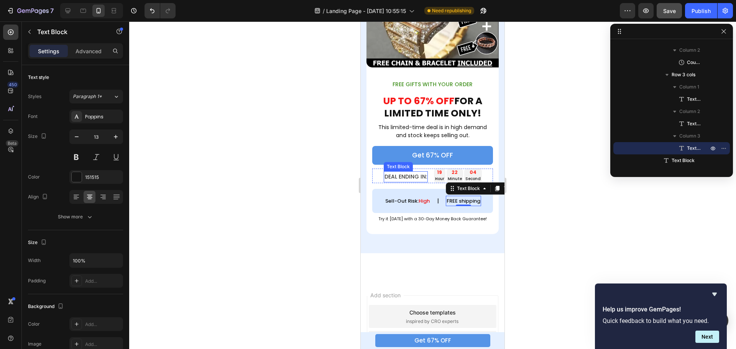
click at [412, 172] on p "DEAL ENDING IN:" at bounding box center [406, 177] width 43 height 10
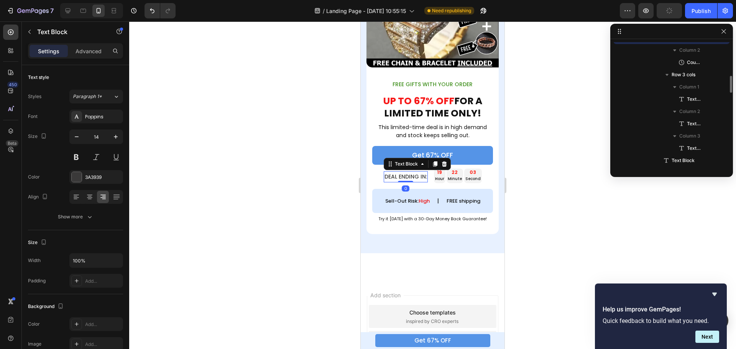
scroll to position [710, 0]
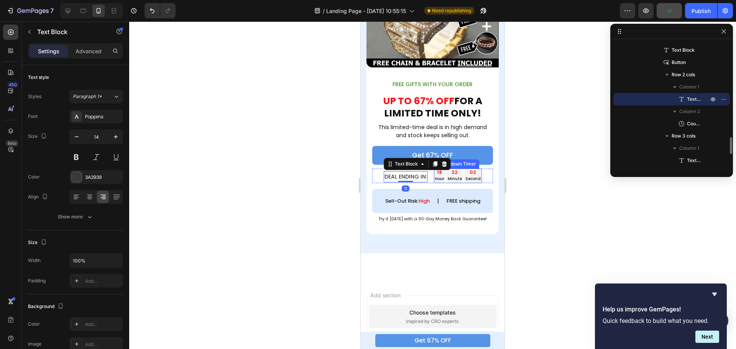
click at [453, 170] on div "22" at bounding box center [455, 173] width 14 height 6
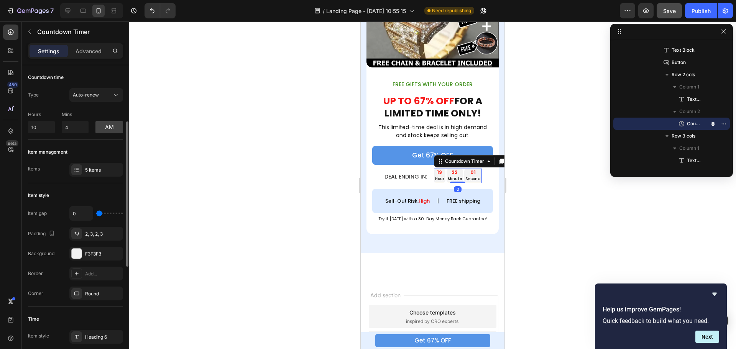
scroll to position [115, 0]
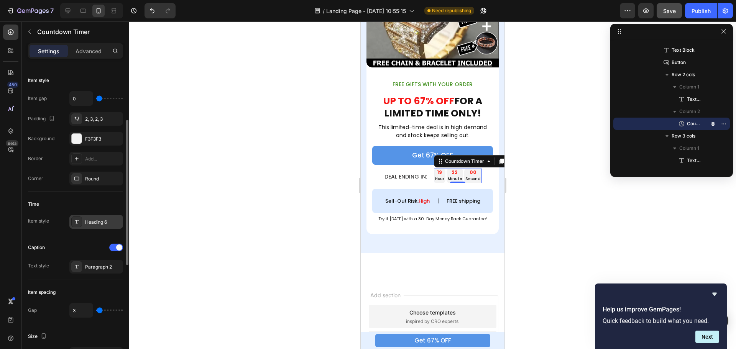
click at [96, 226] on div "Heading 6" at bounding box center [103, 222] width 36 height 7
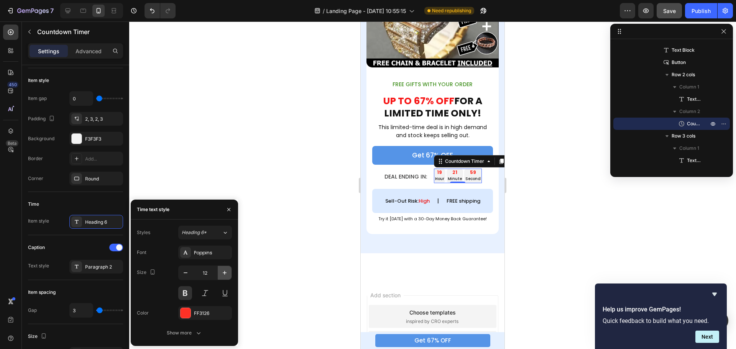
click at [219, 274] on button "button" at bounding box center [225, 273] width 14 height 14
type input "13"
click at [557, 191] on div at bounding box center [432, 185] width 607 height 328
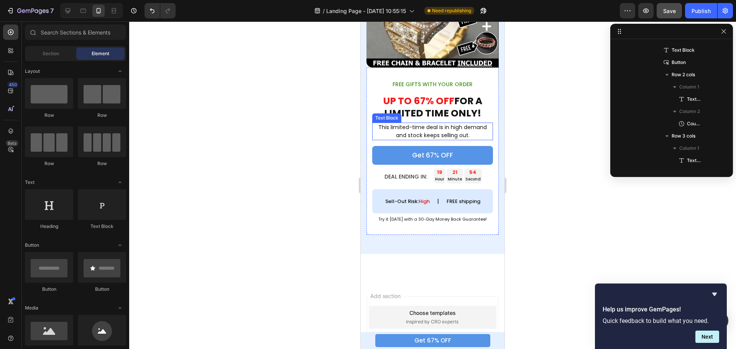
click at [452, 123] on p "This limited-time deal is in high demand and stock keeps selling out." at bounding box center [432, 131] width 119 height 16
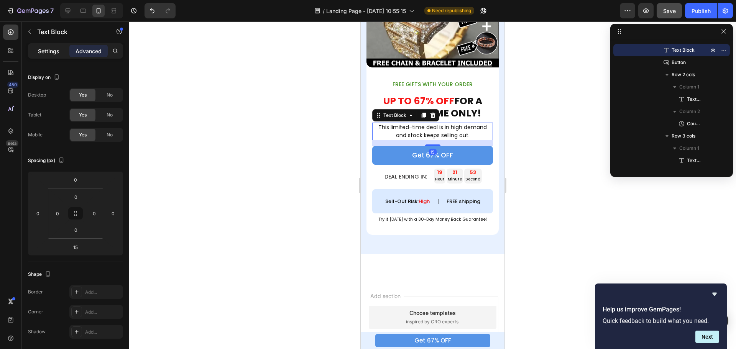
click at [45, 48] on p "Settings" at bounding box center [48, 51] width 21 height 8
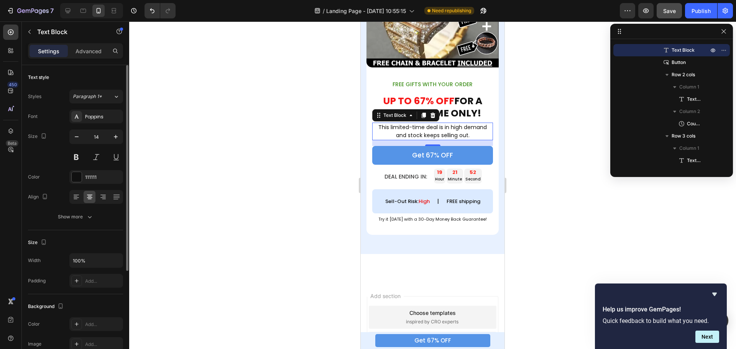
click at [79, 227] on div "Text style Styles Paragraph 1* Font Poppins Size 14 Color 111111 Align Show more" at bounding box center [75, 147] width 95 height 165
click at [81, 218] on div "Show more" at bounding box center [76, 217] width 36 height 8
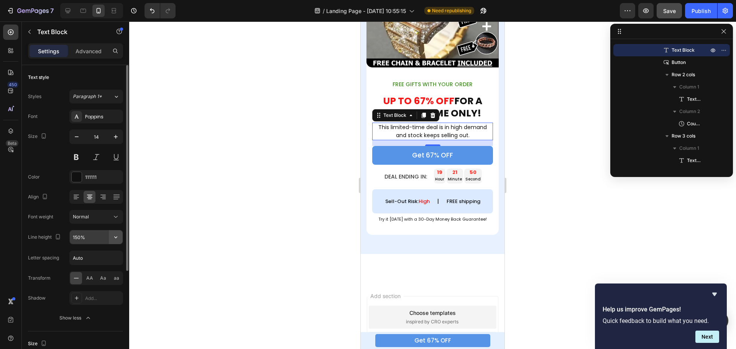
click at [113, 238] on icon "button" at bounding box center [116, 238] width 8 height 8
click at [204, 207] on div at bounding box center [432, 185] width 607 height 328
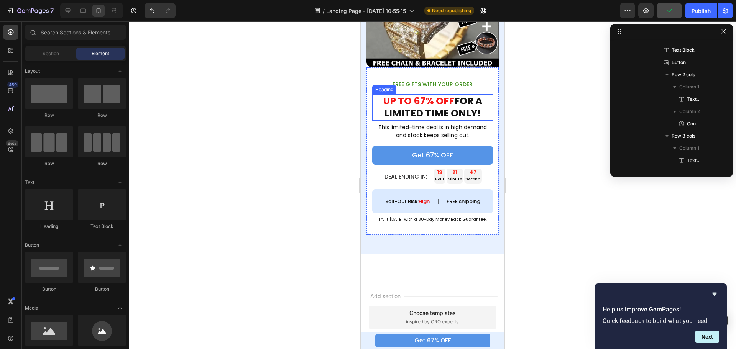
click at [442, 94] on span "UP TO 67% OFF" at bounding box center [419, 100] width 71 height 13
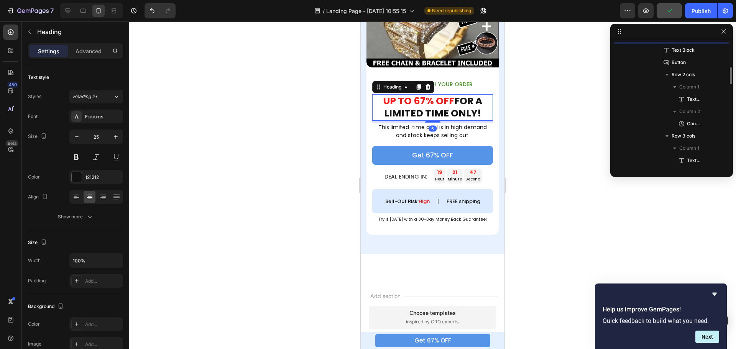
scroll to position [649, 0]
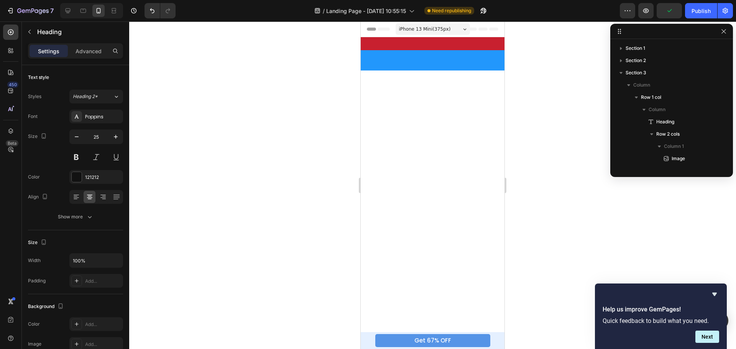
type input "26"
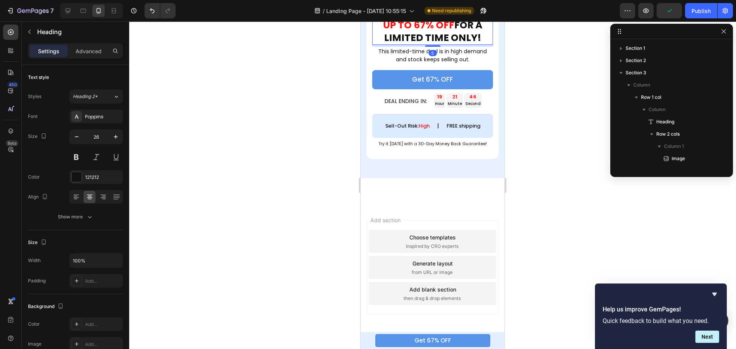
scroll to position [649, 0]
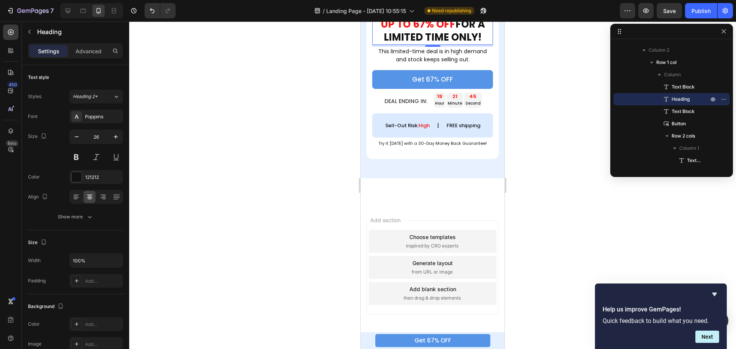
click at [553, 100] on div at bounding box center [432, 185] width 607 height 328
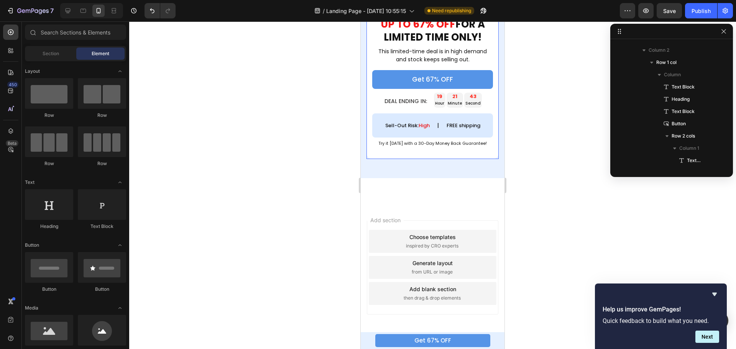
click at [447, 72] on div "FREE GIFTS WITH YOUR ORDER Text Block UP TO 67% OFF FOR A LIMITED TIME ONLY! He…" at bounding box center [433, 75] width 132 height 168
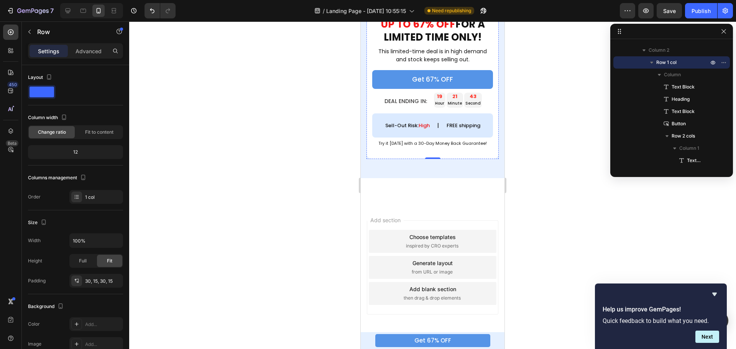
click at [447, 13] on p "FREE GIFTS WITH YOUR ORDER" at bounding box center [432, 8] width 119 height 10
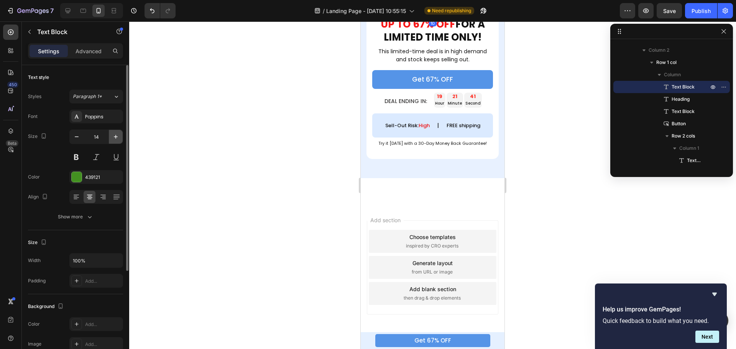
click at [112, 136] on button "button" at bounding box center [116, 137] width 14 height 14
type input "15"
click at [533, 114] on div at bounding box center [432, 185] width 607 height 328
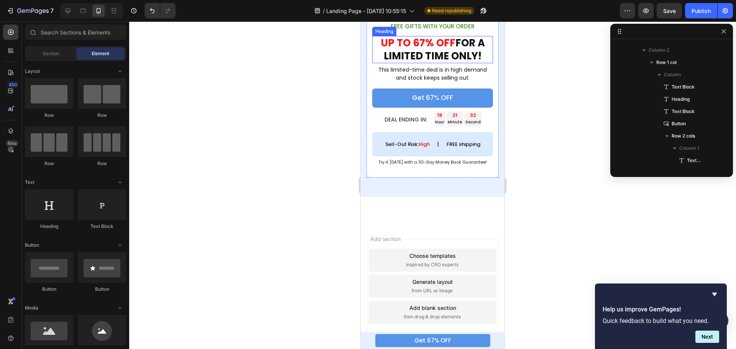
scroll to position [974, 0]
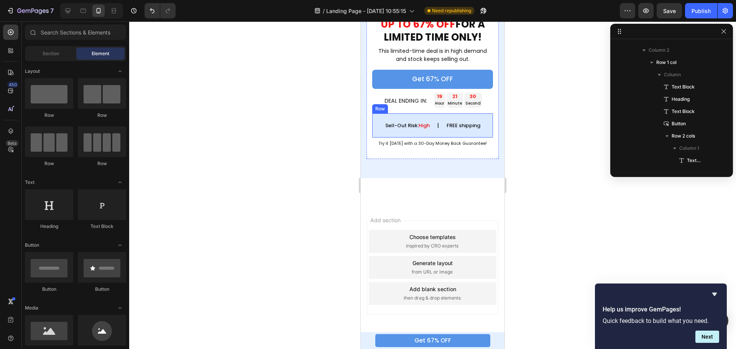
click at [432, 138] on div "Sell-Out Risk: High Text Block | Text Block FREE shipping Text Block Row" at bounding box center [432, 126] width 121 height 24
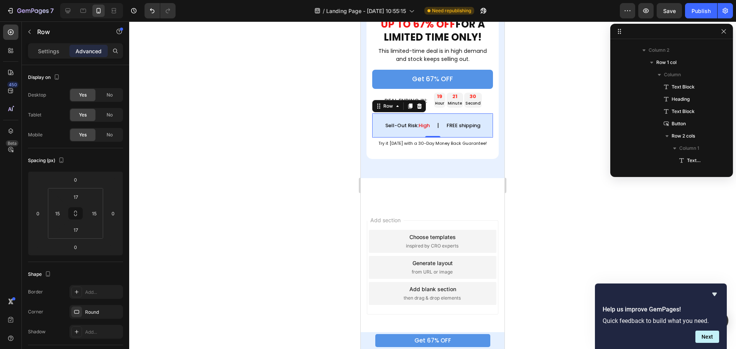
scroll to position [747, 0]
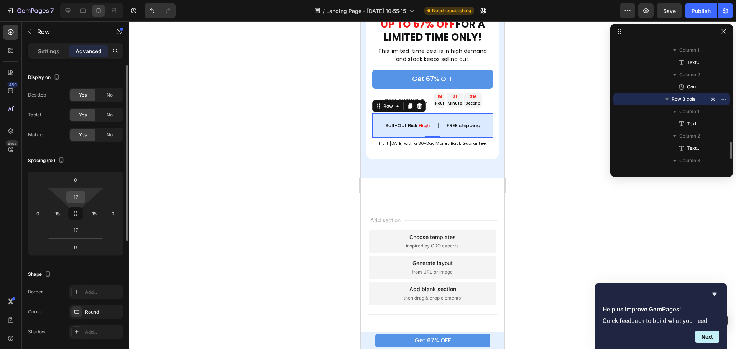
click at [76, 196] on input "17" at bounding box center [75, 197] width 15 height 12
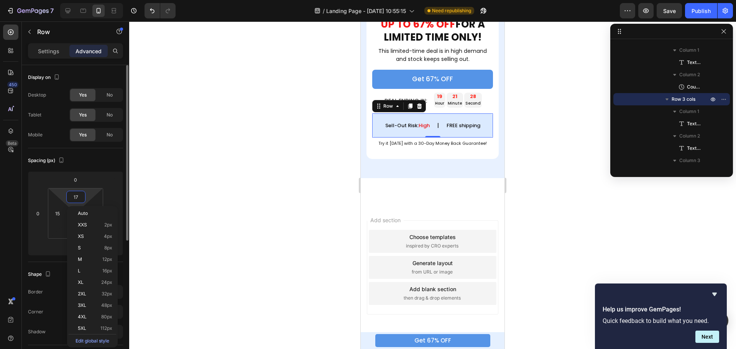
click at [76, 196] on input "17" at bounding box center [75, 197] width 15 height 12
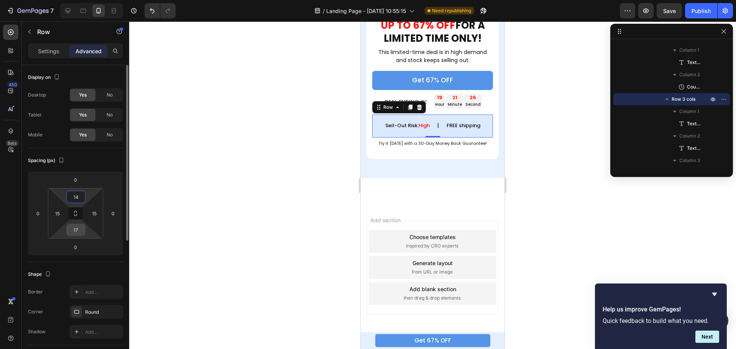
type input "14"
click at [81, 229] on input "17" at bounding box center [75, 230] width 15 height 12
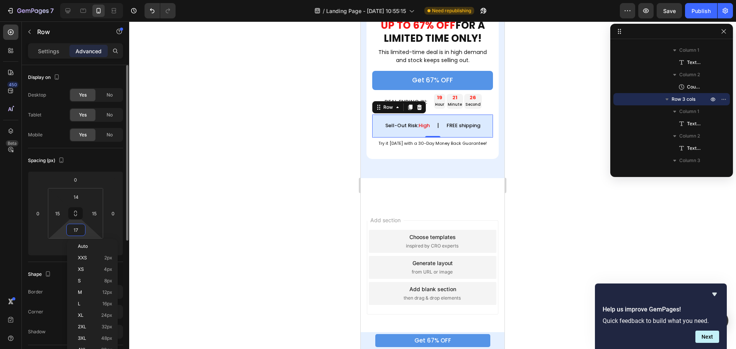
click at [81, 229] on input "17" at bounding box center [75, 230] width 15 height 12
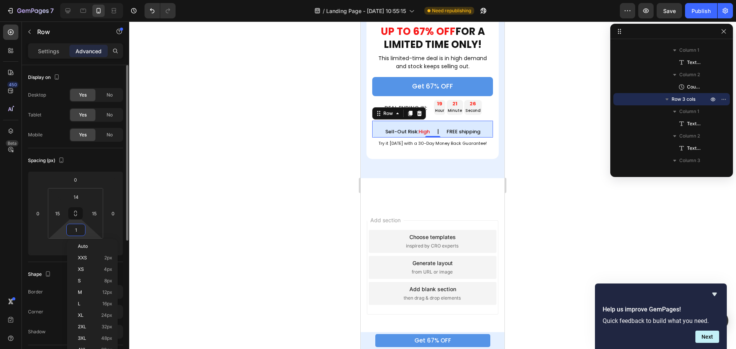
type input "14"
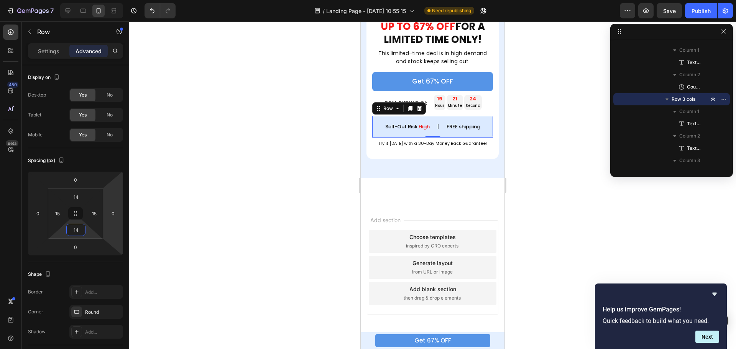
click at [542, 165] on div at bounding box center [432, 185] width 607 height 328
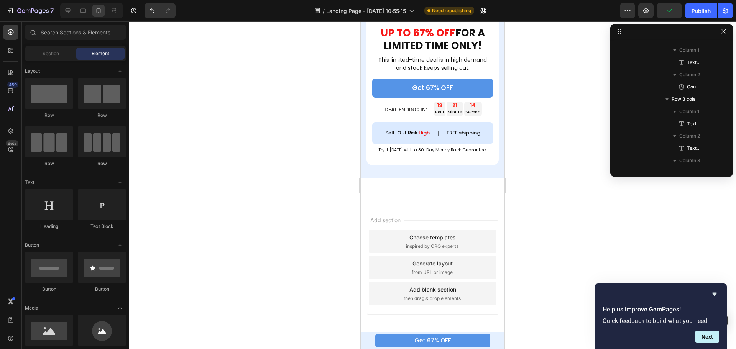
scroll to position [984, 0]
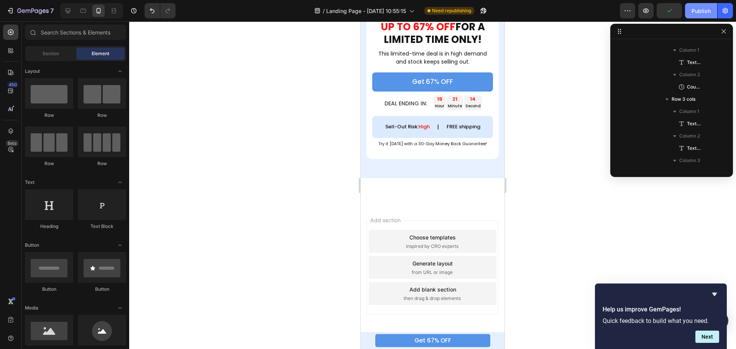
drag, startPoint x: 709, startPoint y: 6, endPoint x: 701, endPoint y: 6, distance: 8.1
click at [709, 6] on button "Publish" at bounding box center [701, 10] width 32 height 15
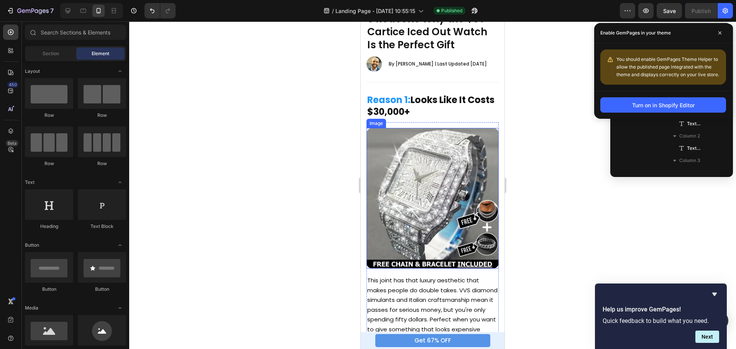
scroll to position [0, 0]
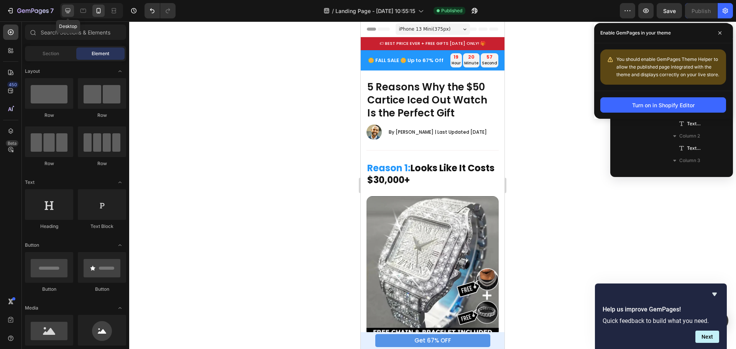
click at [63, 12] on div at bounding box center [68, 11] width 12 height 12
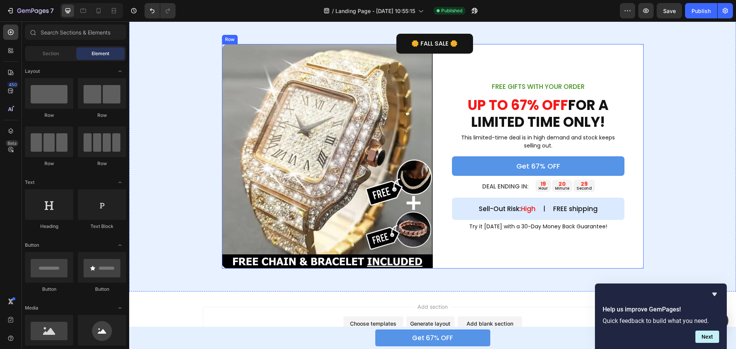
scroll to position [997, 0]
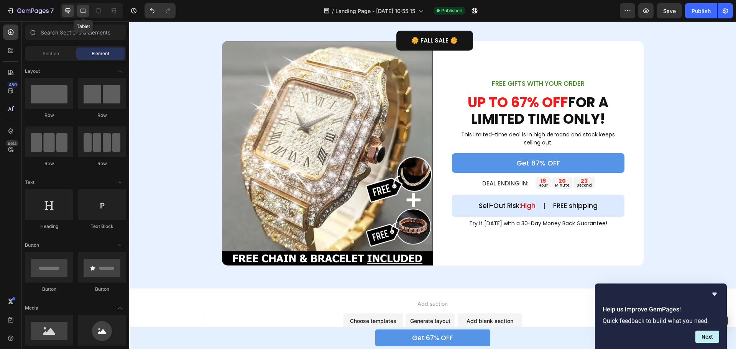
click at [81, 10] on icon at bounding box center [84, 11] width 6 height 4
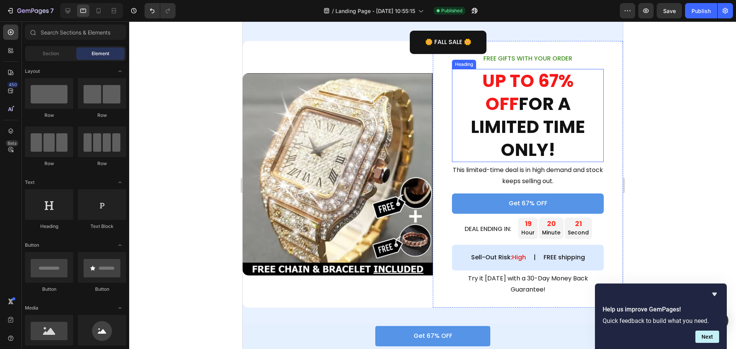
drag, startPoint x: 492, startPoint y: 94, endPoint x: 369, endPoint y: 92, distance: 123.1
click at [492, 94] on h2 "UP TO 67% OFF FOR A LIMITED TIME ONLY!" at bounding box center [528, 115] width 152 height 93
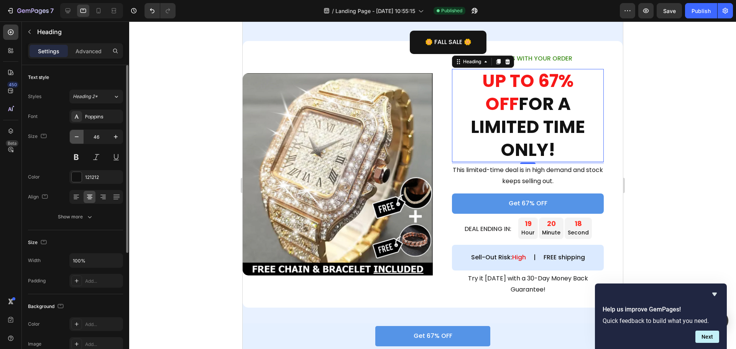
click at [77, 138] on icon "button" at bounding box center [77, 137] width 8 height 8
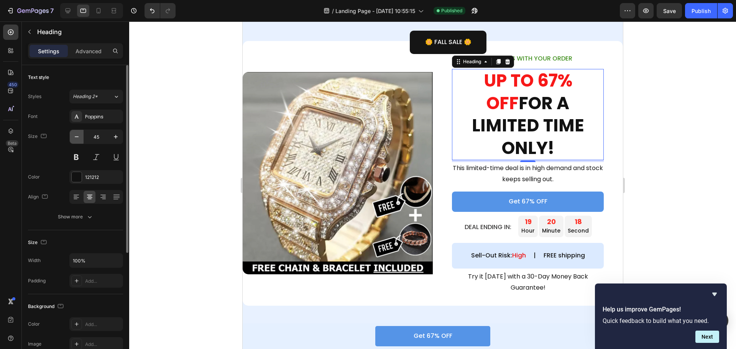
click at [77, 138] on icon "button" at bounding box center [77, 137] width 8 height 8
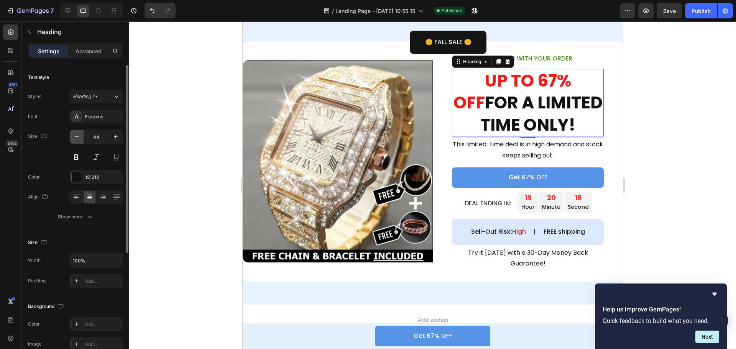
click at [77, 138] on icon "button" at bounding box center [77, 137] width 8 height 8
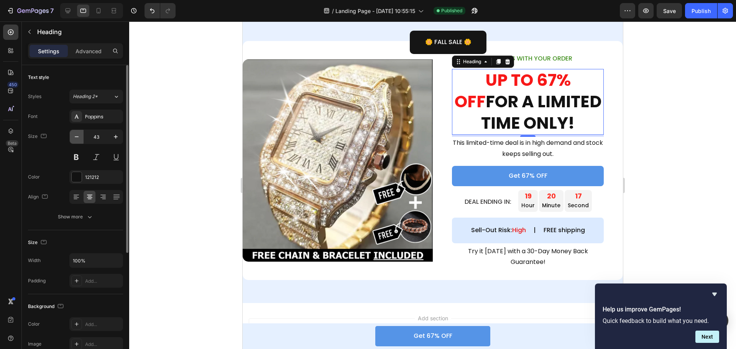
click at [77, 138] on icon "button" at bounding box center [77, 137] width 8 height 8
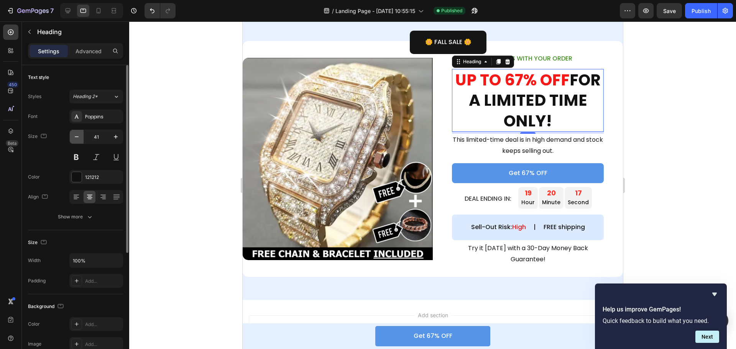
click at [77, 138] on icon "button" at bounding box center [77, 137] width 8 height 8
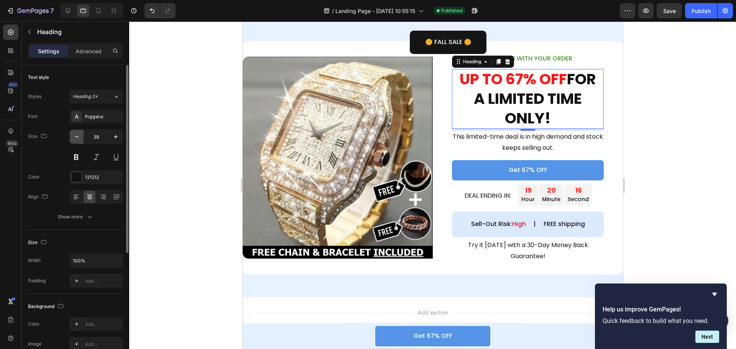
click at [77, 138] on icon "button" at bounding box center [77, 137] width 8 height 8
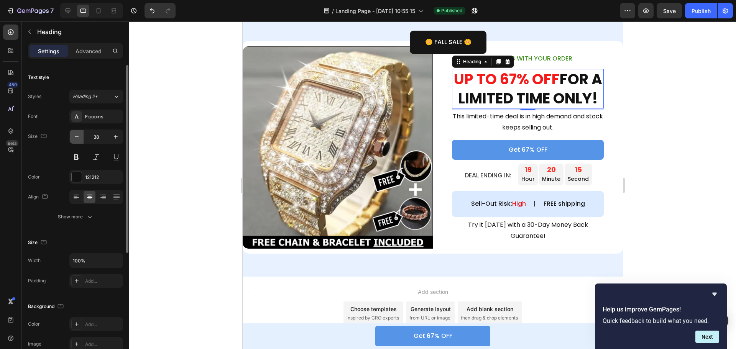
click at [77, 138] on icon "button" at bounding box center [77, 137] width 8 height 8
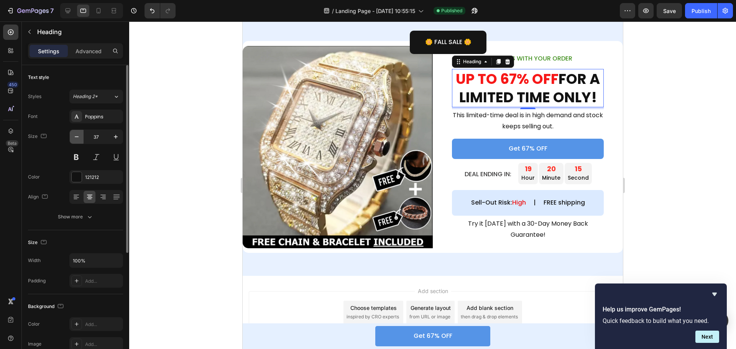
click at [77, 138] on icon "button" at bounding box center [77, 137] width 8 height 8
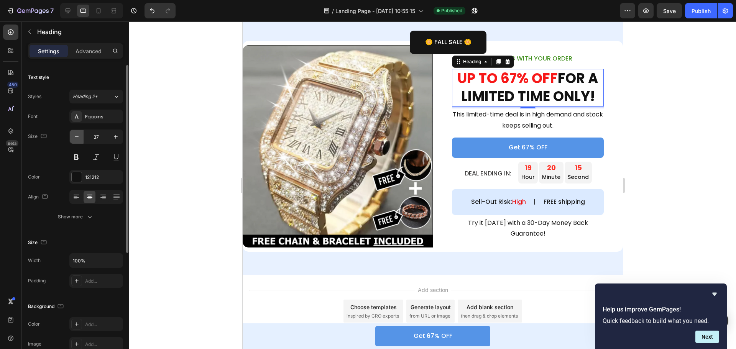
type input "36"
click at [514, 123] on p "This limited-time deal is in high demand and stock keeps selling out." at bounding box center [528, 120] width 150 height 22
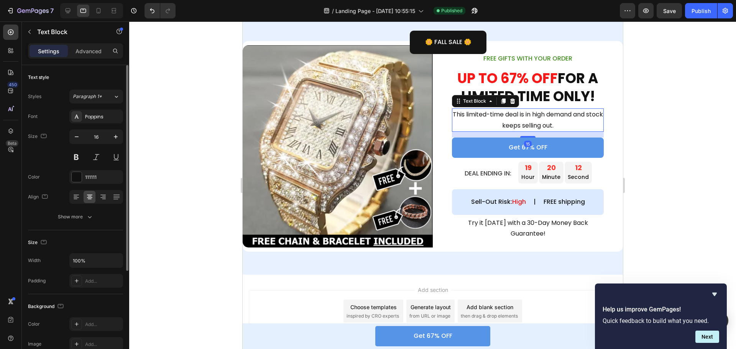
click at [68, 224] on div "Text style Styles Paragraph 1* Font Poppins Size 16 Color 111111 Align Show more" at bounding box center [75, 147] width 95 height 165
click at [74, 219] on div "Show more" at bounding box center [76, 217] width 36 height 8
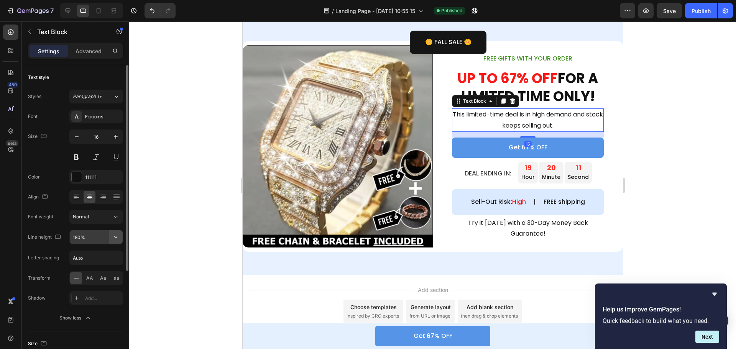
click at [117, 235] on icon "button" at bounding box center [116, 238] width 8 height 8
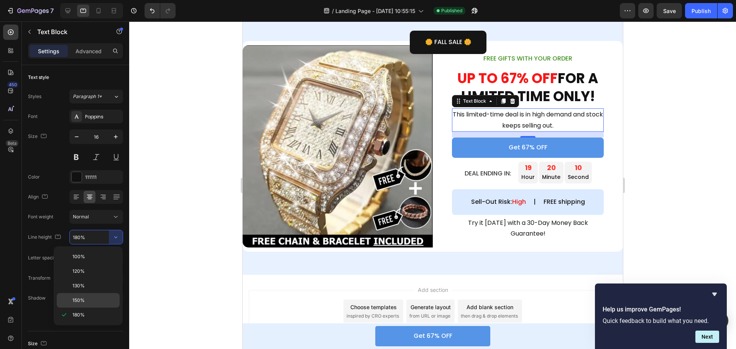
click at [87, 297] on p "150%" at bounding box center [94, 300] width 44 height 7
type input "150%"
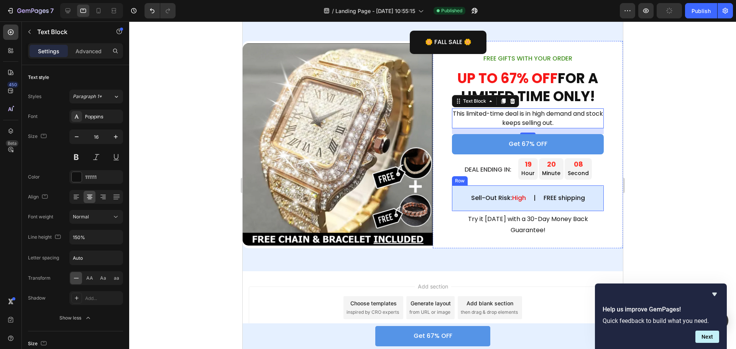
click at [500, 219] on p "Try it [DATE] with a 30-Day Money Back Guarantee!" at bounding box center [528, 225] width 150 height 22
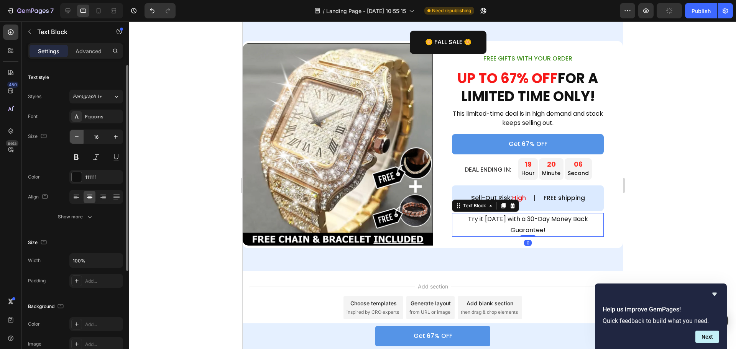
click at [76, 140] on icon "button" at bounding box center [77, 137] width 8 height 8
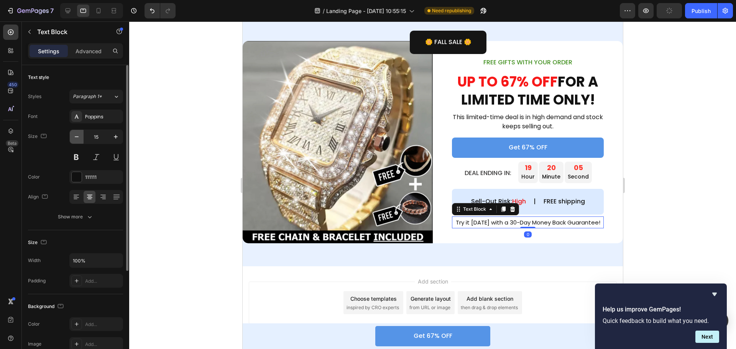
type input "14"
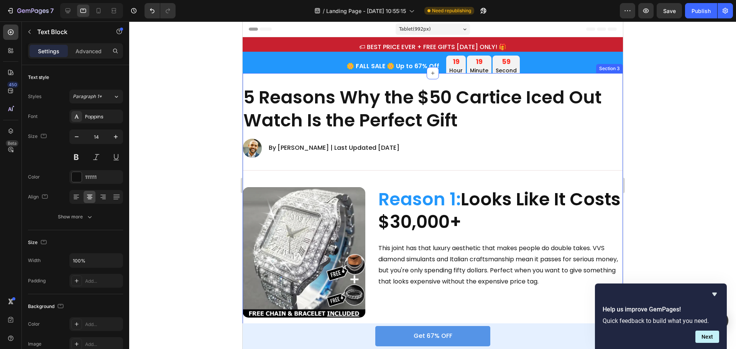
click at [328, 73] on div "🌼 FALL SALE 🌼 Up to 67% Off Text Block 19 hour 19 minute 59 second Countdown Ti…" at bounding box center [432, 62] width 380 height 21
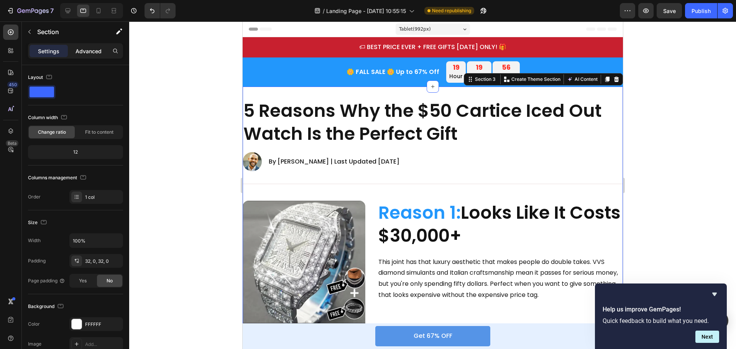
click at [90, 51] on p "Advanced" at bounding box center [89, 51] width 26 height 8
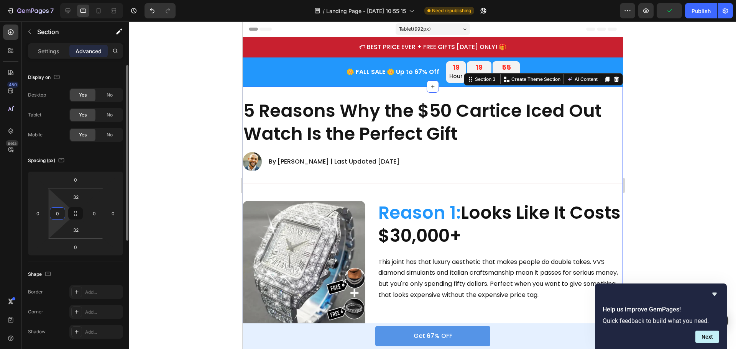
click at [59, 212] on input "0" at bounding box center [58, 214] width 12 height 12
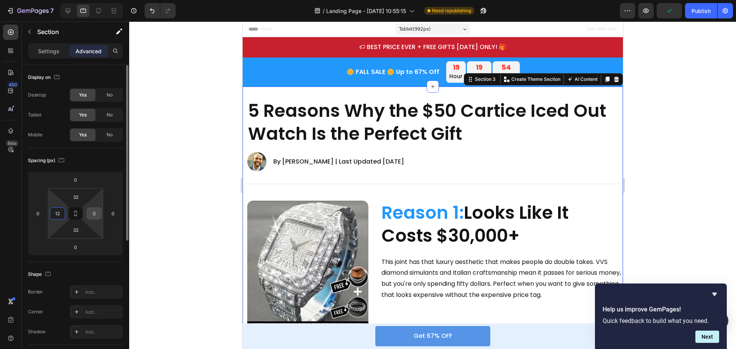
type input "12"
click at [97, 213] on input "0" at bounding box center [95, 214] width 12 height 12
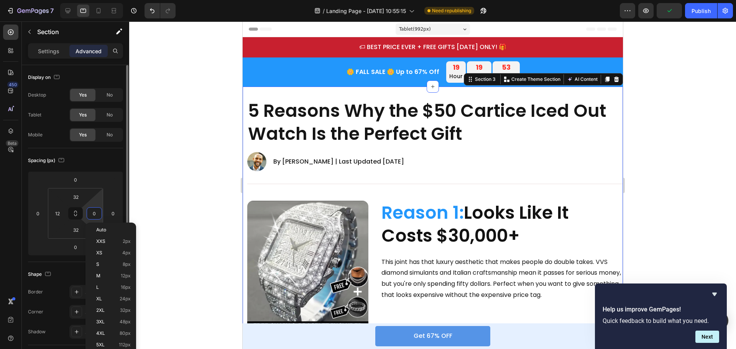
click at [97, 213] on input "0" at bounding box center [95, 214] width 12 height 12
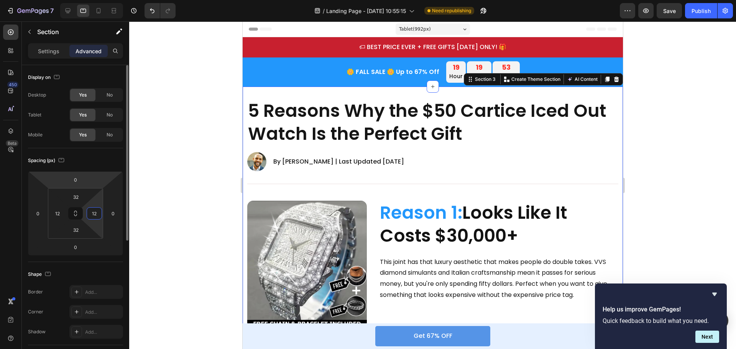
type input "12"
click at [95, 165] on div "Spacing (px)" at bounding box center [75, 161] width 95 height 12
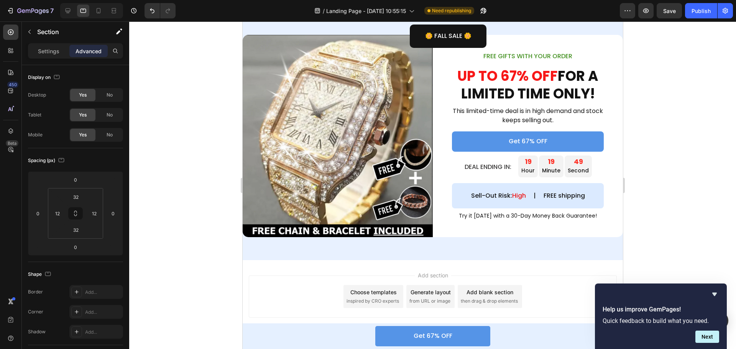
scroll to position [802, 0]
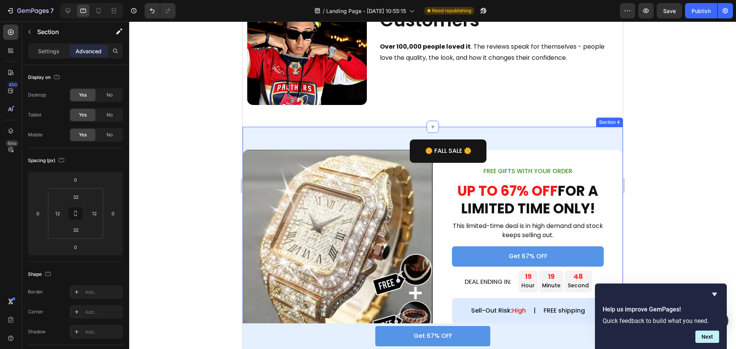
click at [318, 136] on div "Image FREE GIFTS WITH YOUR ORDER Text Block UP TO 67% OFF FOR A LIMITED TIME ON…" at bounding box center [432, 251] width 380 height 249
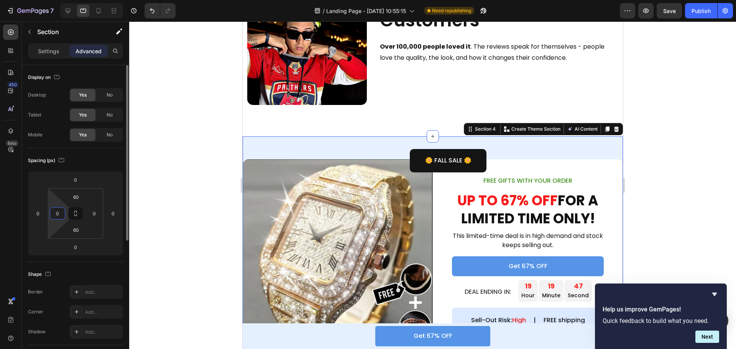
click at [62, 215] on input "0" at bounding box center [58, 214] width 12 height 12
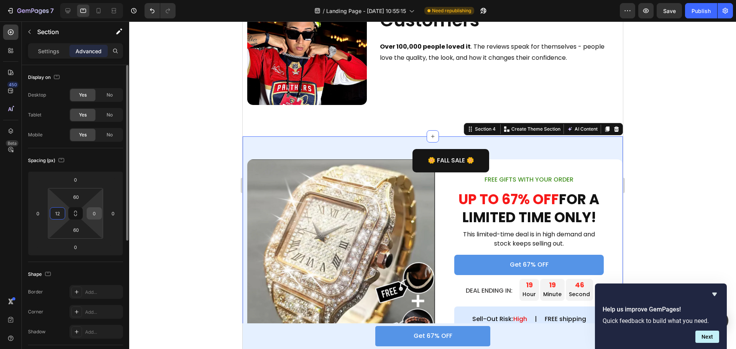
type input "12"
click at [97, 214] on input "0" at bounding box center [95, 214] width 12 height 12
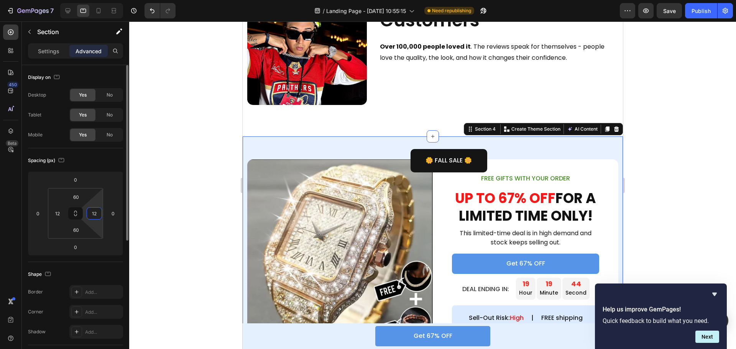
type input "12"
click at [97, 155] on div "Spacing (px)" at bounding box center [75, 161] width 95 height 12
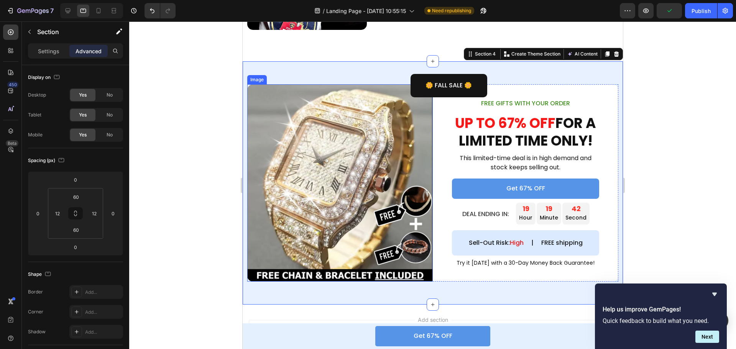
scroll to position [878, 0]
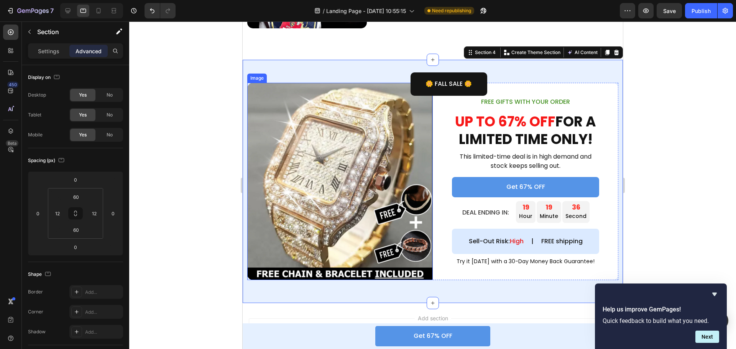
click at [390, 83] on img at bounding box center [340, 182] width 186 height 198
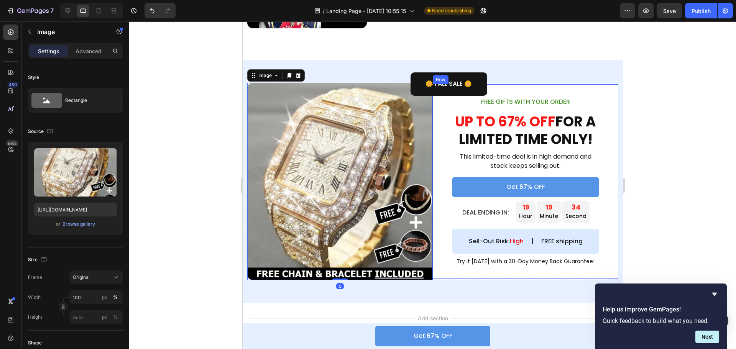
click at [444, 132] on div "FREE GIFTS WITH YOUR ORDER Text Block UP TO 67% OFF FOR A LIMITED TIME ONLY! He…" at bounding box center [526, 181] width 186 height 195
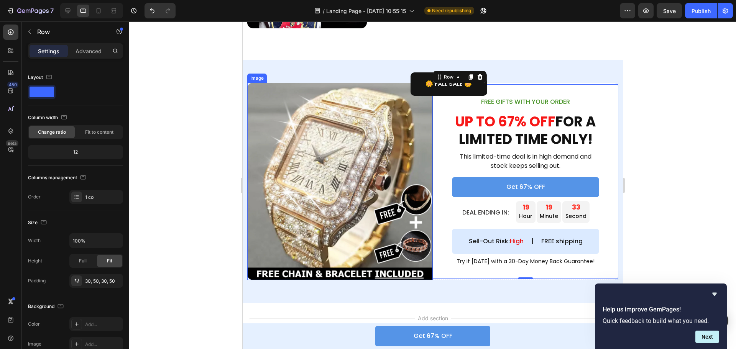
click at [369, 118] on img at bounding box center [340, 182] width 186 height 198
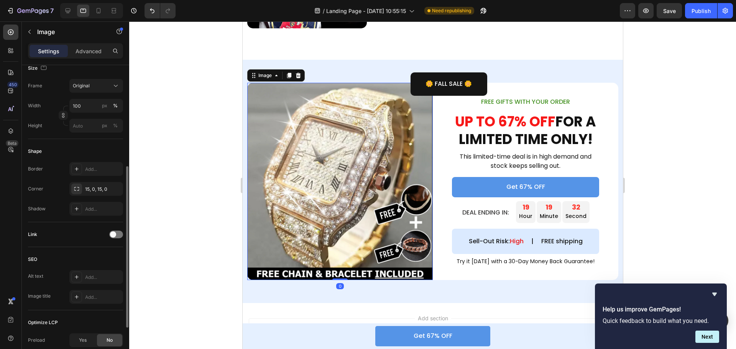
scroll to position [268, 0]
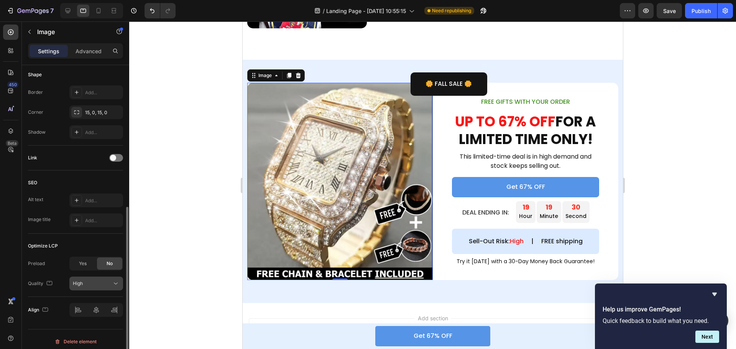
click at [93, 280] on div "High" at bounding box center [96, 284] width 47 height 8
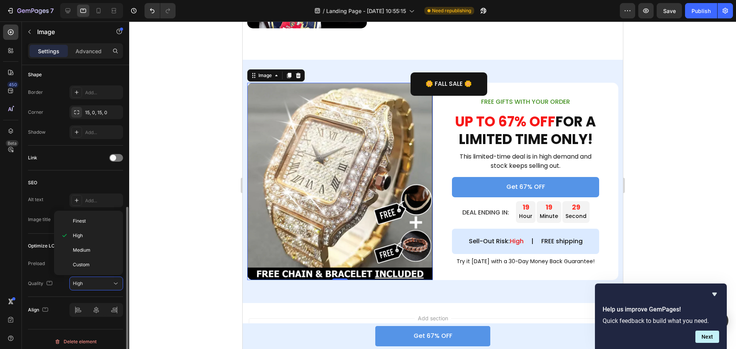
click at [81, 173] on div "SEO Alt text Add... Image title Add..." at bounding box center [75, 202] width 95 height 63
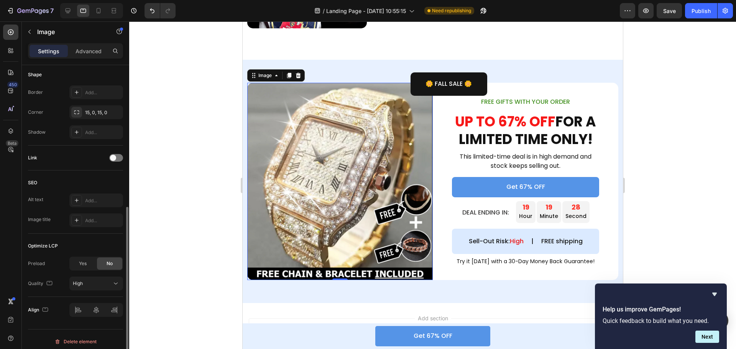
scroll to position [153, 0]
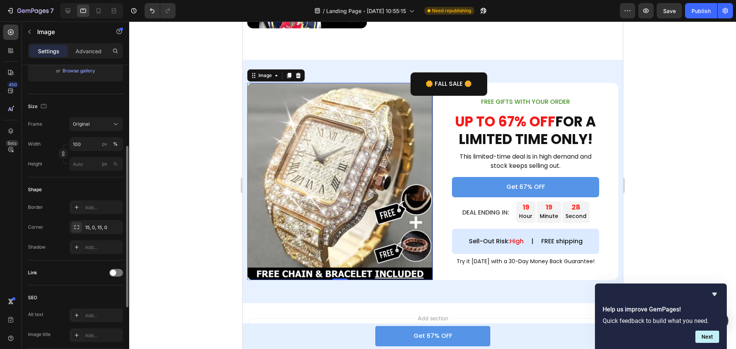
click at [374, 158] on img at bounding box center [340, 182] width 186 height 198
drag, startPoint x: 358, startPoint y: 78, endPoint x: 350, endPoint y: 81, distance: 8.4
click at [358, 83] on div "Image 0" at bounding box center [340, 182] width 186 height 198
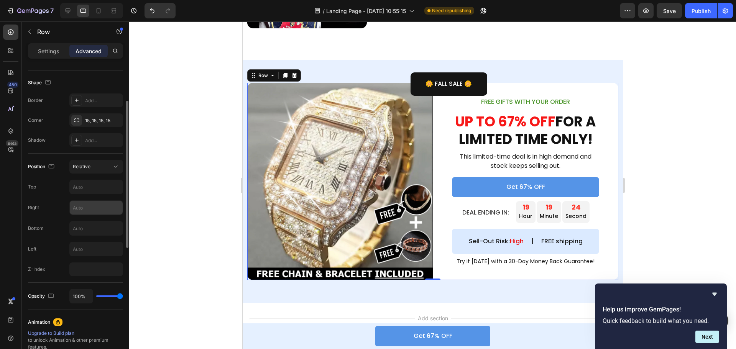
scroll to position [77, 0]
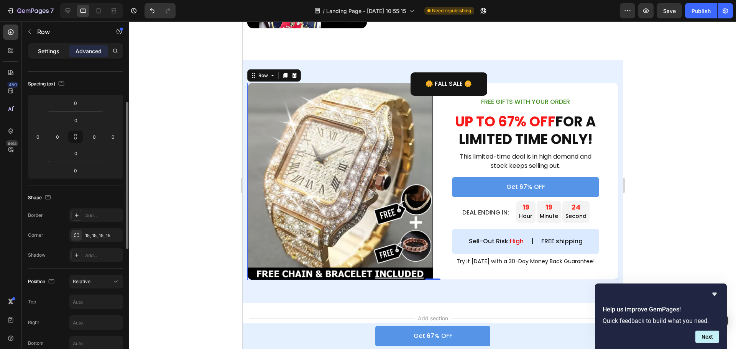
click at [45, 46] on div "Settings" at bounding box center [49, 51] width 38 height 12
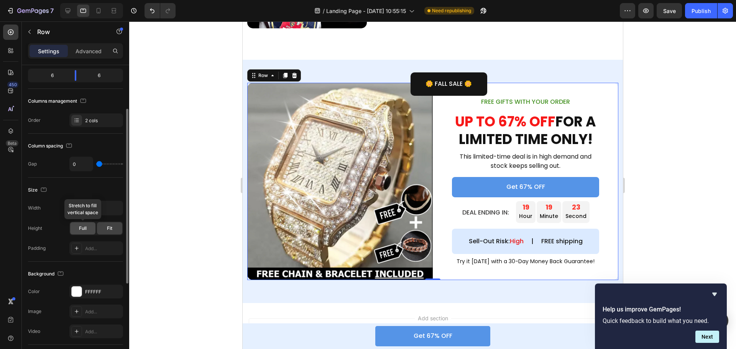
click at [86, 228] on span "Full" at bounding box center [83, 228] width 8 height 7
click at [400, 199] on img at bounding box center [340, 182] width 186 height 198
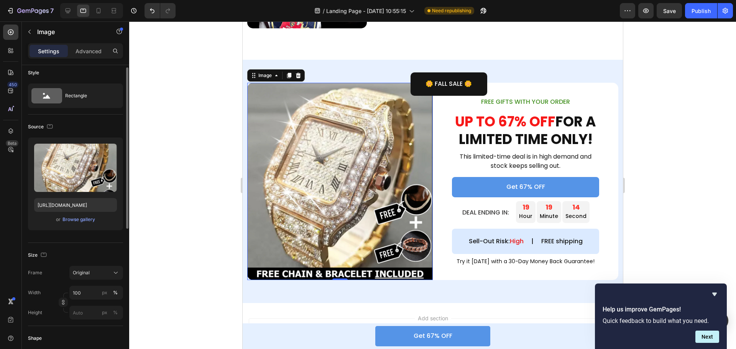
scroll to position [0, 0]
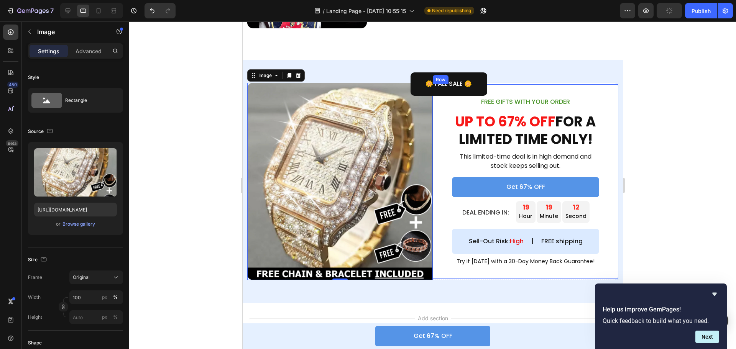
click at [433, 279] on div "FREE GIFTS WITH YOUR ORDER Text Block UP TO 67% OFF FOR A LIMITED TIME ONLY! He…" at bounding box center [526, 181] width 186 height 195
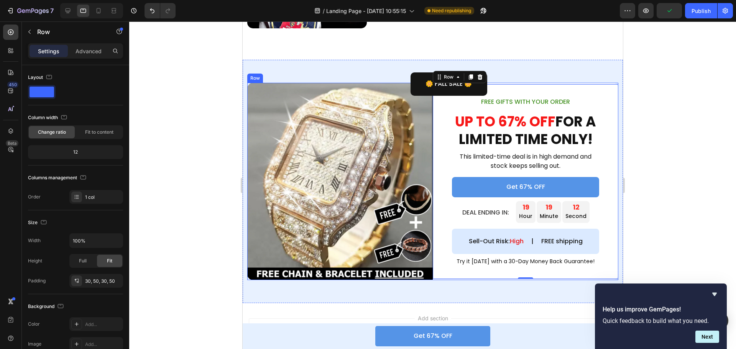
click at [412, 279] on div "Image" at bounding box center [340, 182] width 186 height 198
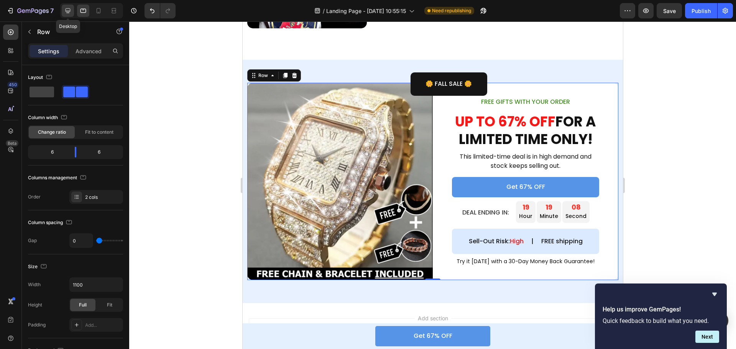
click at [64, 12] on div at bounding box center [68, 11] width 12 height 12
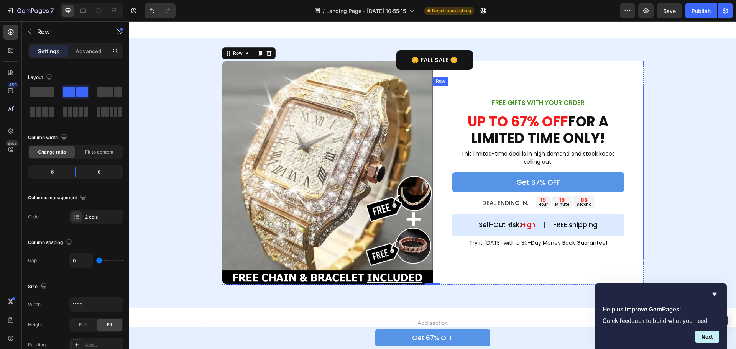
scroll to position [927, 0]
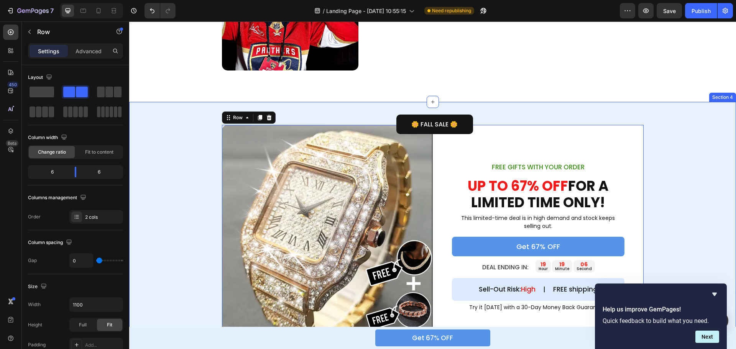
click at [690, 144] on div "Image FREE GIFTS WITH YOUR ORDER Text Block UP TO 67% OFF FOR A LIMITED TIME ON…" at bounding box center [432, 237] width 607 height 225
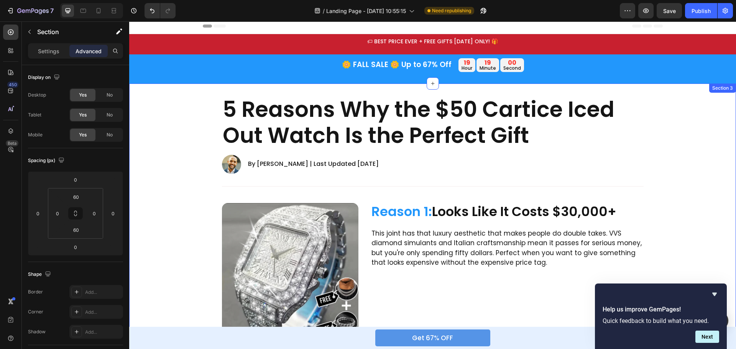
scroll to position [0, 0]
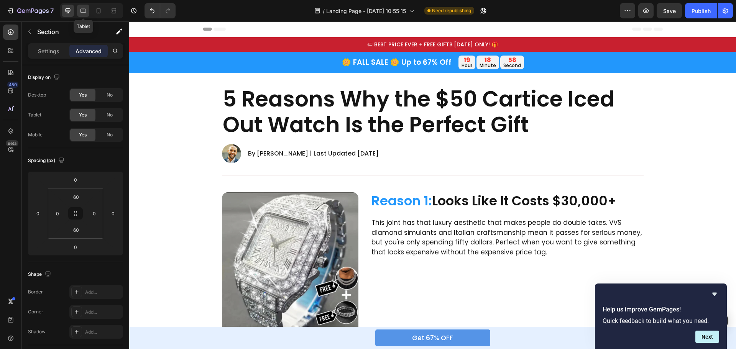
click at [84, 10] on icon at bounding box center [83, 10] width 2 height 1
type input "12"
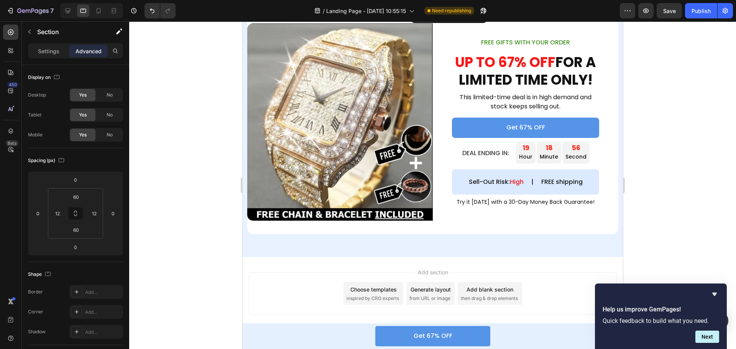
click at [405, 242] on div "Image FREE GIFTS WITH YOUR ORDER Text Block UP TO 67% OFF FOR A LIMITED TIME ON…" at bounding box center [432, 122] width 380 height 271
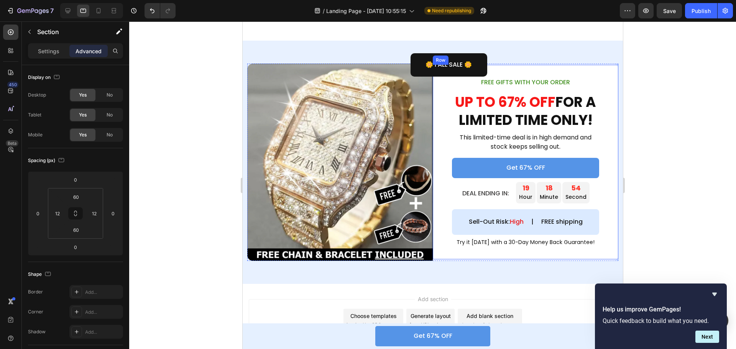
scroll to position [930, 0]
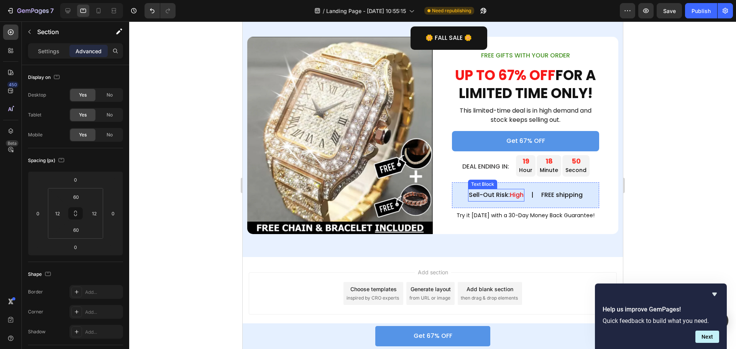
click at [492, 201] on p "Sell-Out Risk: High" at bounding box center [496, 195] width 55 height 11
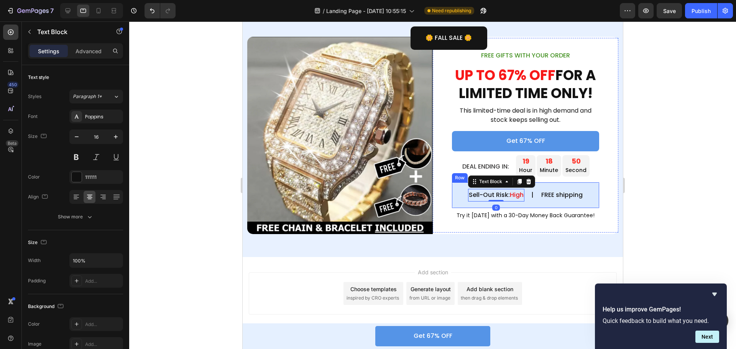
click at [518, 205] on div "Sell-Out Risk: High Text Block 0 | Text Block FREE shipping Text Block Row" at bounding box center [525, 196] width 147 height 26
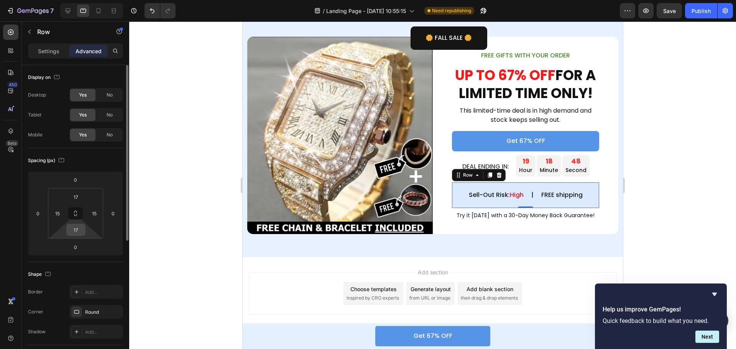
click at [82, 230] on input "17" at bounding box center [75, 230] width 15 height 12
type input "15"
click at [78, 197] on input "17" at bounding box center [75, 197] width 15 height 12
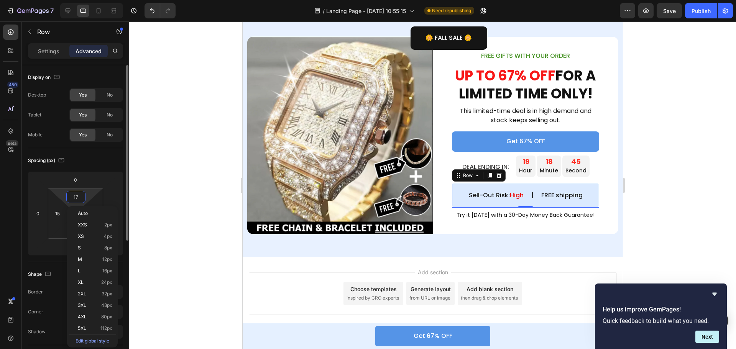
click at [78, 197] on input "17" at bounding box center [75, 197] width 15 height 12
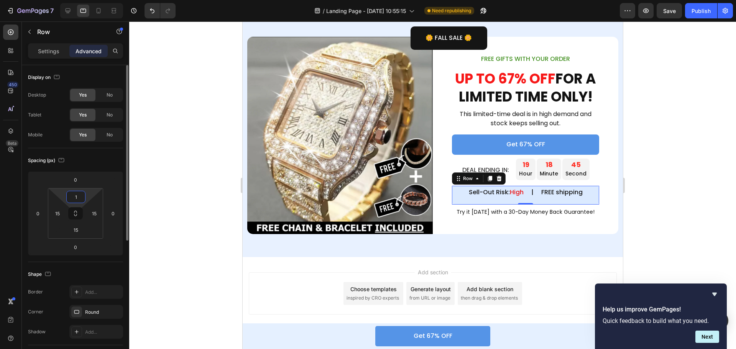
type input "15"
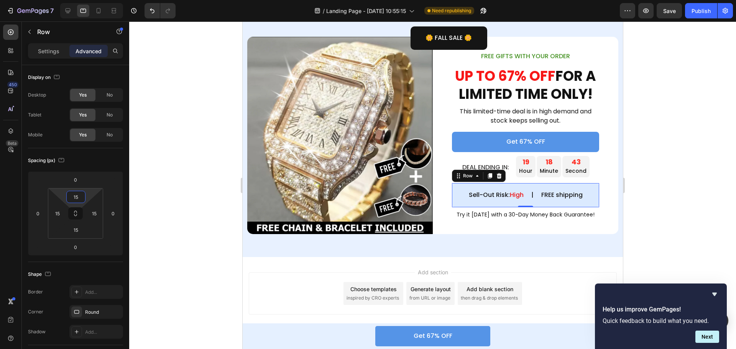
click at [667, 151] on div at bounding box center [432, 185] width 607 height 328
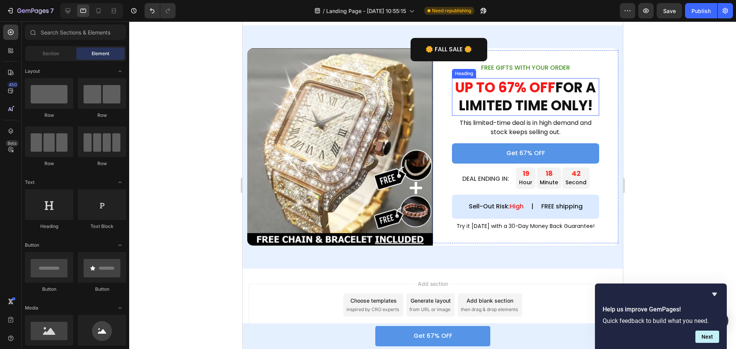
scroll to position [890, 0]
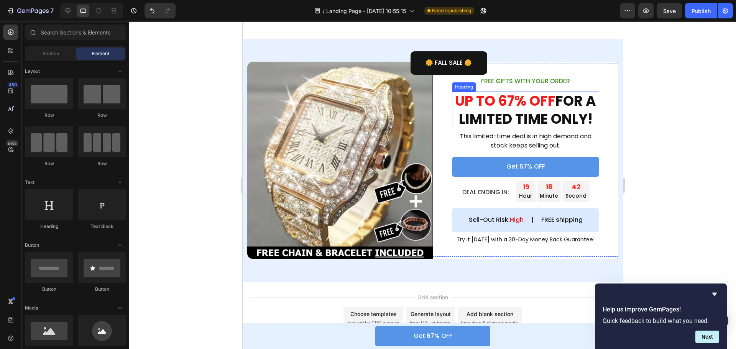
click at [520, 110] on h2 "UP TO 67% OFF FOR A LIMITED TIME ONLY!" at bounding box center [525, 111] width 147 height 38
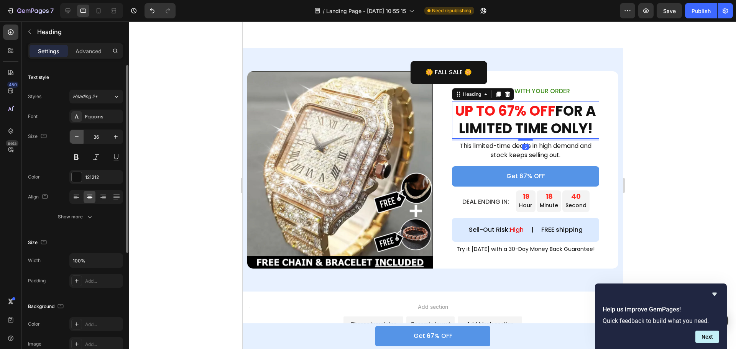
click at [73, 138] on icon "button" at bounding box center [77, 137] width 8 height 8
type input "35"
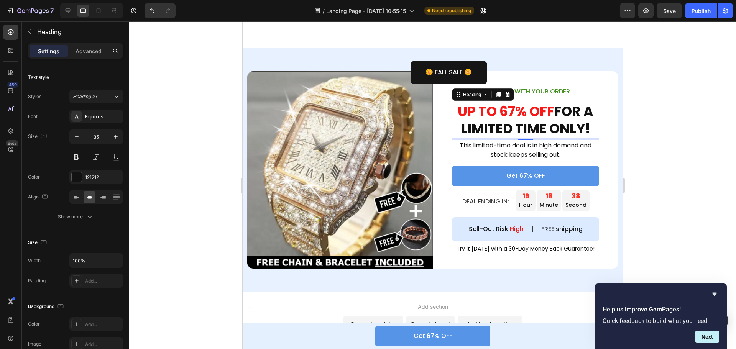
click at [654, 115] on div at bounding box center [432, 185] width 607 height 328
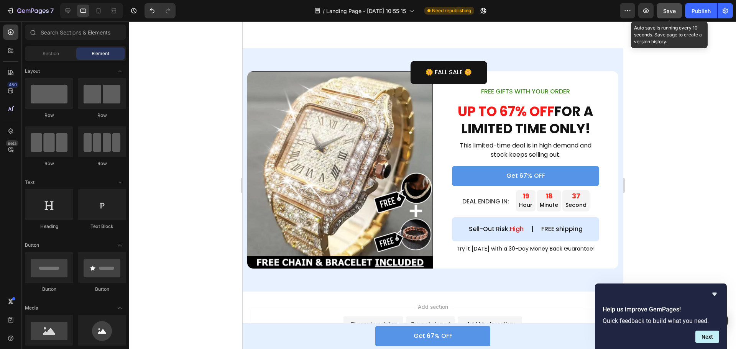
click at [663, 9] on button "Save" at bounding box center [669, 10] width 25 height 15
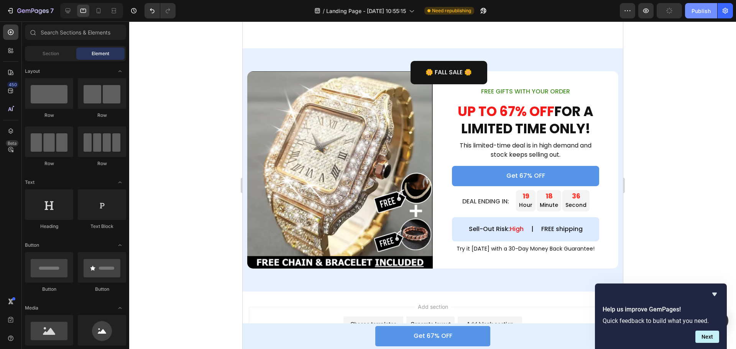
click at [714, 8] on button "Publish" at bounding box center [701, 10] width 32 height 15
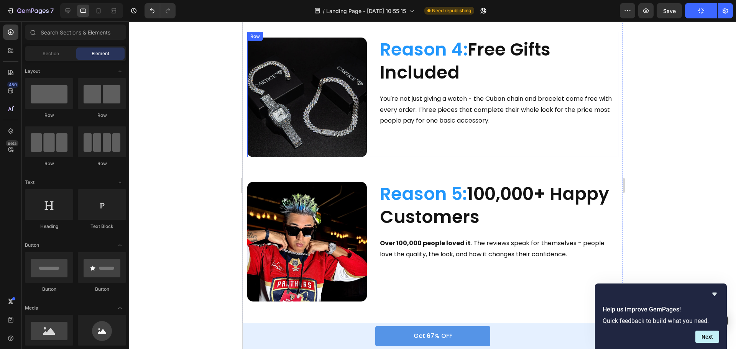
scroll to position [566, 0]
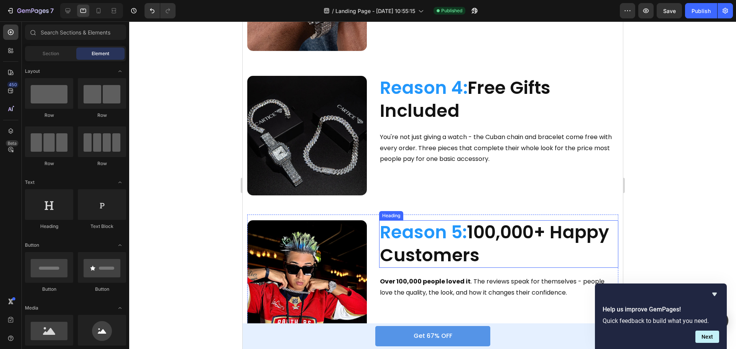
click at [455, 225] on span "Reason 5:" at bounding box center [423, 232] width 87 height 25
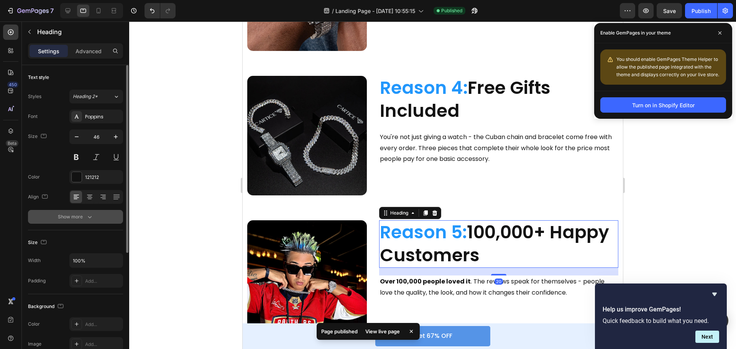
click at [81, 220] on div "Show more" at bounding box center [76, 217] width 36 height 8
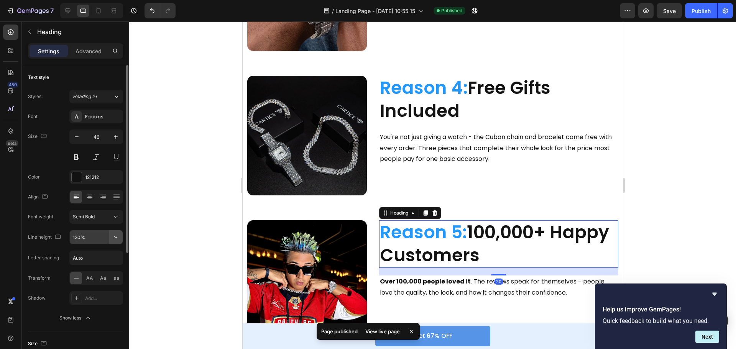
click at [114, 240] on icon "button" at bounding box center [116, 238] width 8 height 8
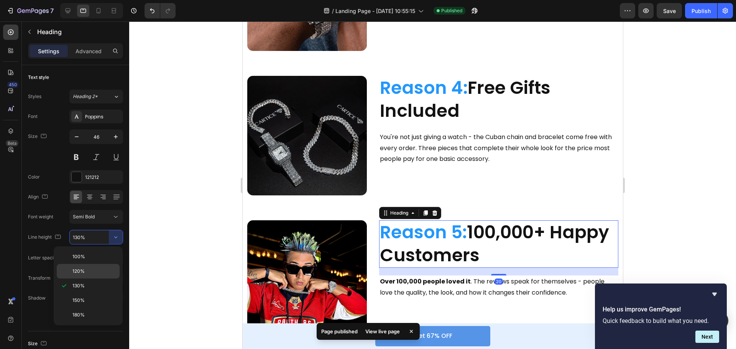
click at [89, 268] on div "120%" at bounding box center [88, 271] width 63 height 15
type input "120%"
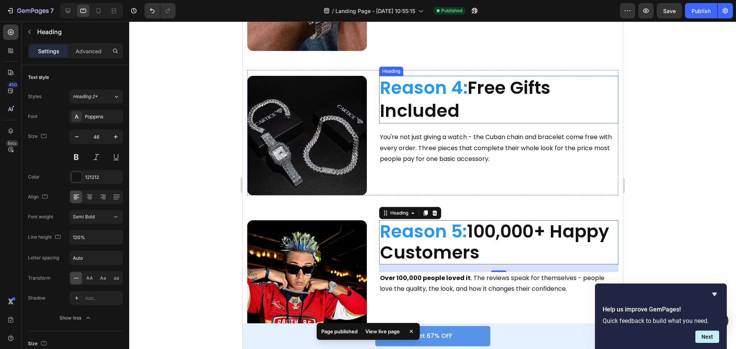
click at [449, 84] on span "Reason 4:" at bounding box center [424, 88] width 88 height 25
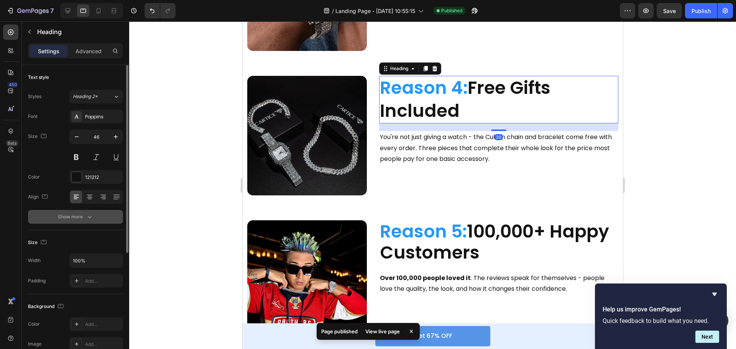
click at [78, 217] on div "Show more" at bounding box center [76, 217] width 36 height 8
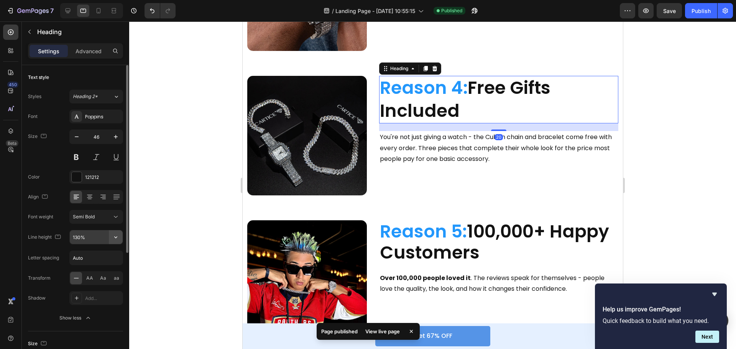
click at [114, 235] on icon "button" at bounding box center [116, 238] width 8 height 8
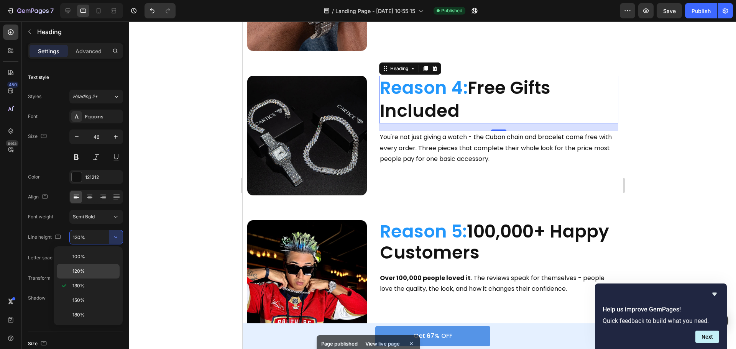
click at [86, 268] on p "120%" at bounding box center [94, 271] width 44 height 7
type input "120%"
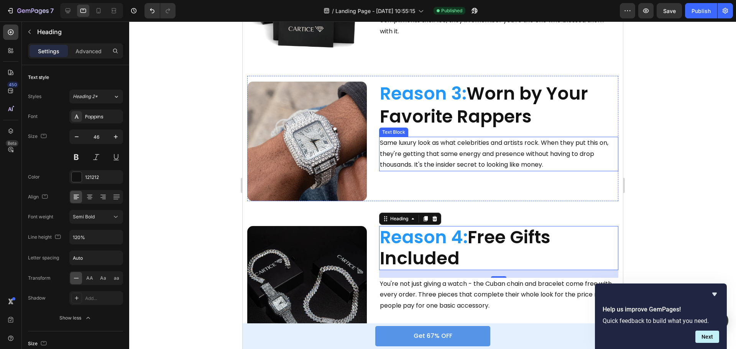
scroll to position [413, 0]
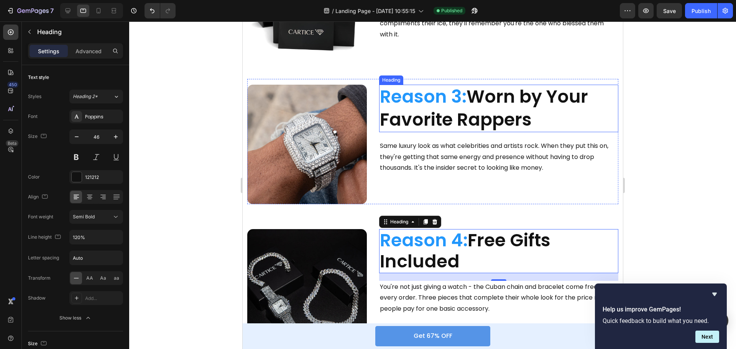
click at [430, 97] on span "Reason 3:" at bounding box center [423, 96] width 87 height 25
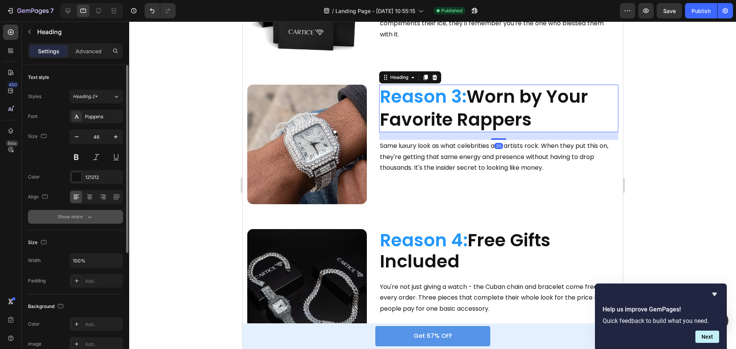
click at [90, 217] on icon "button" at bounding box center [90, 217] width 8 height 8
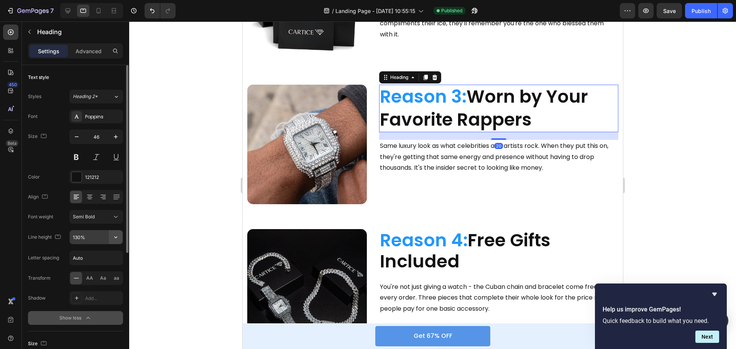
click at [116, 236] on icon "button" at bounding box center [116, 238] width 8 height 8
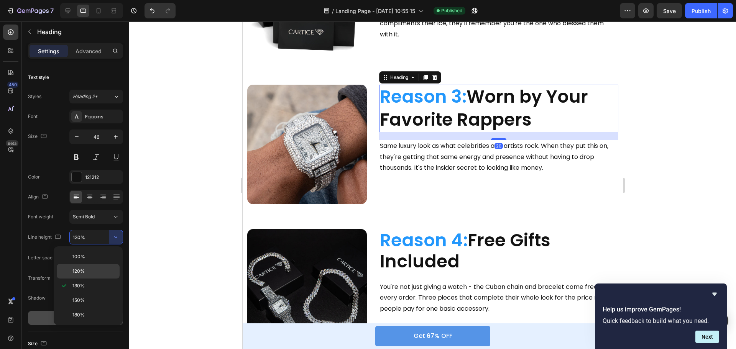
click at [87, 267] on div "120%" at bounding box center [88, 271] width 63 height 15
type input "120%"
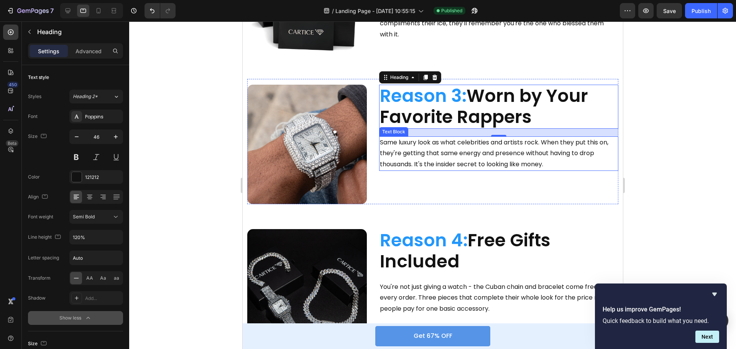
scroll to position [298, 0]
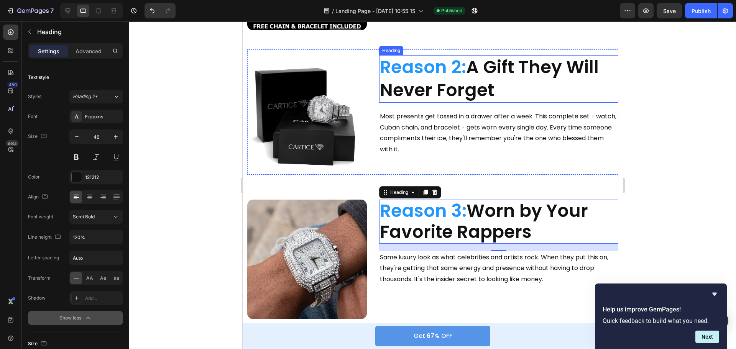
click at [416, 77] on h2 "Reason 2: A Gift They Will Never Forget" at bounding box center [498, 79] width 239 height 48
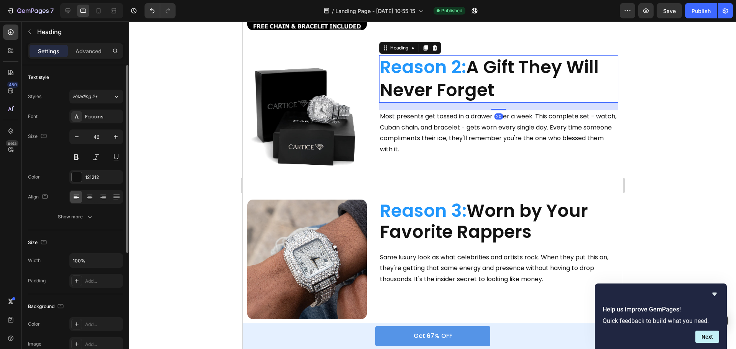
drag, startPoint x: 87, startPoint y: 216, endPoint x: 91, endPoint y: 230, distance: 14.0
click at [87, 217] on icon "button" at bounding box center [90, 217] width 8 height 8
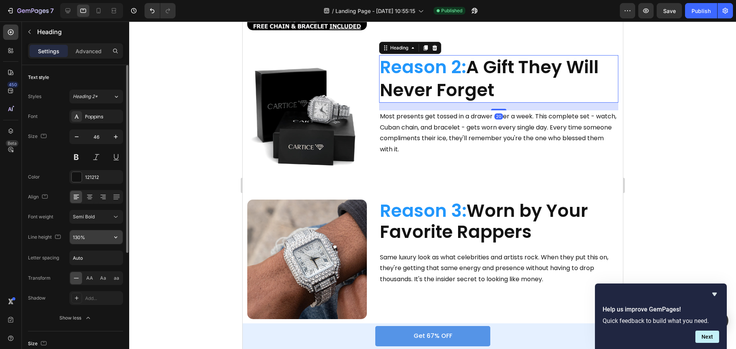
drag, startPoint x: 115, startPoint y: 237, endPoint x: 113, endPoint y: 244, distance: 7.5
click at [115, 237] on icon "button" at bounding box center [116, 238] width 8 height 8
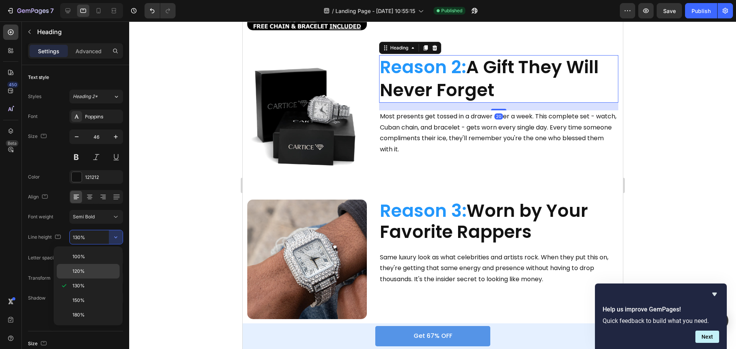
click at [94, 273] on p "120%" at bounding box center [94, 271] width 44 height 7
type input "120%"
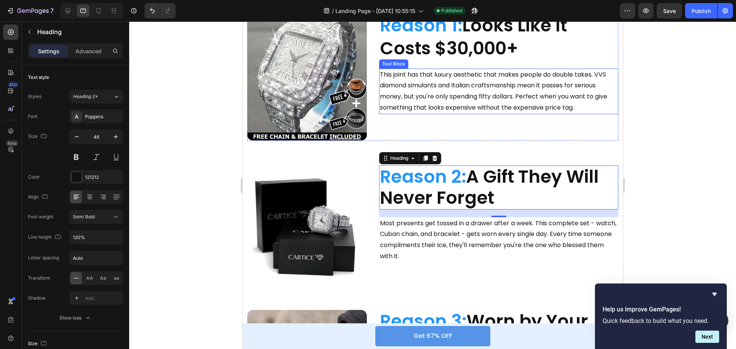
scroll to position [183, 0]
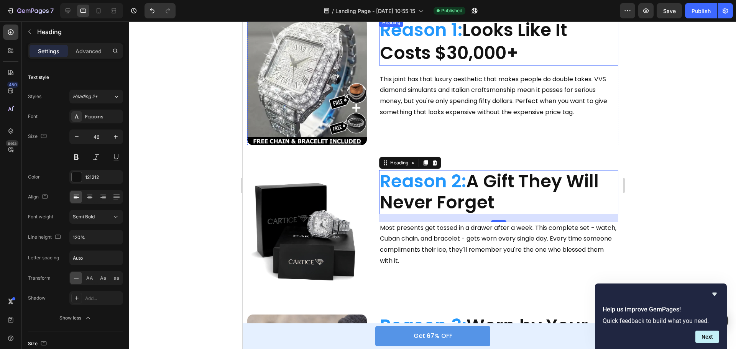
click at [433, 43] on h2 "Reason 1: Looks Like It Costs $30,000+" at bounding box center [498, 42] width 239 height 48
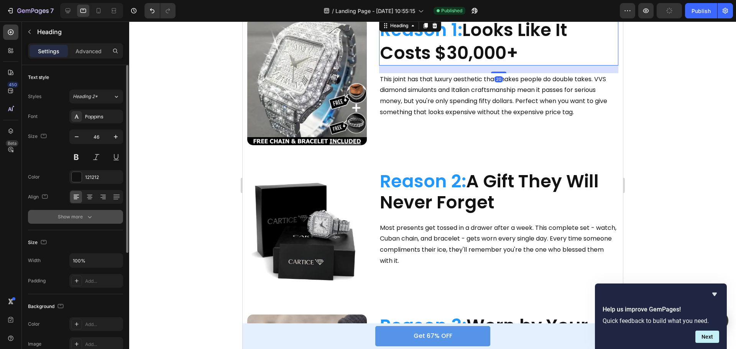
click at [88, 217] on icon "button" at bounding box center [90, 217] width 4 height 2
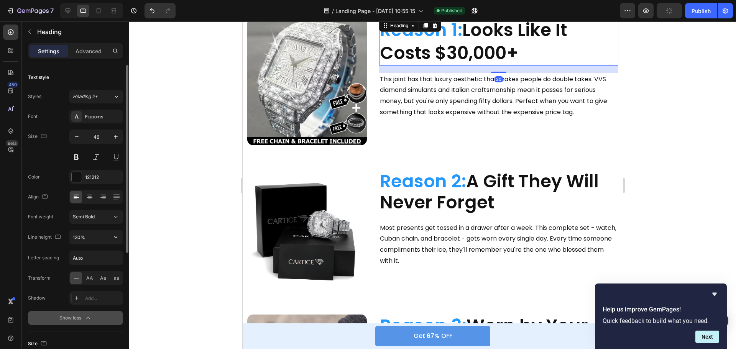
drag, startPoint x: 112, startPoint y: 244, endPoint x: 106, endPoint y: 246, distance: 5.6
click at [113, 237] on icon "button" at bounding box center [116, 238] width 8 height 8
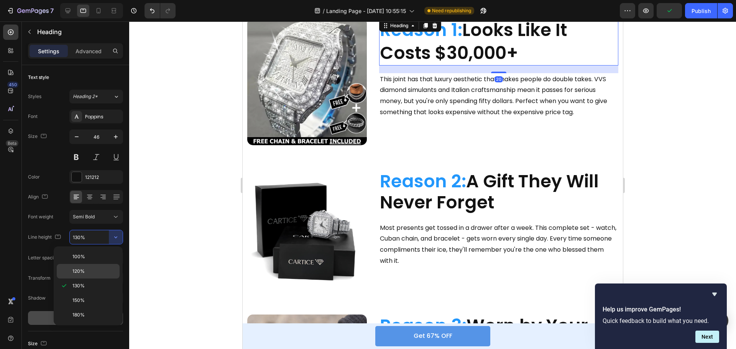
click at [89, 270] on p "120%" at bounding box center [94, 271] width 44 height 7
type input "120%"
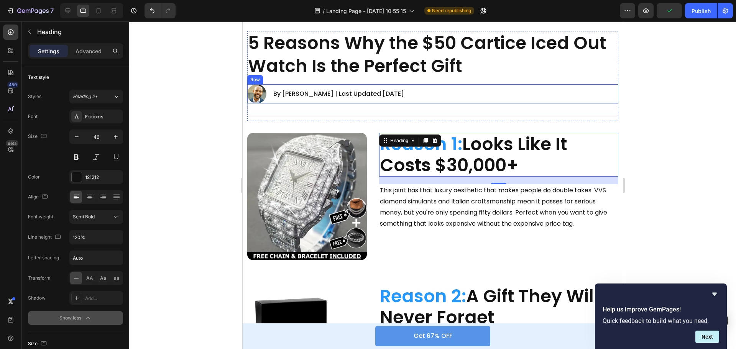
scroll to position [0, 0]
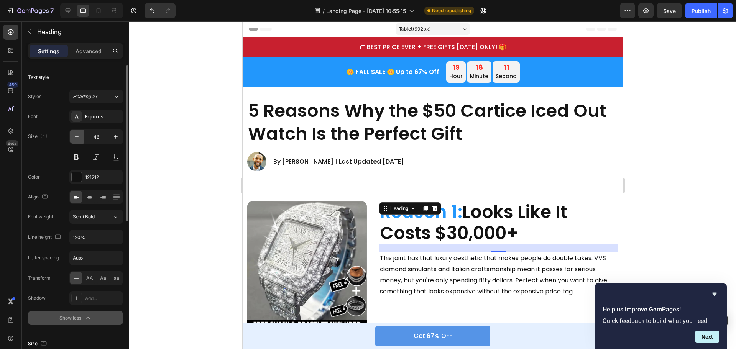
click at [77, 137] on icon "button" at bounding box center [77, 137] width 8 height 8
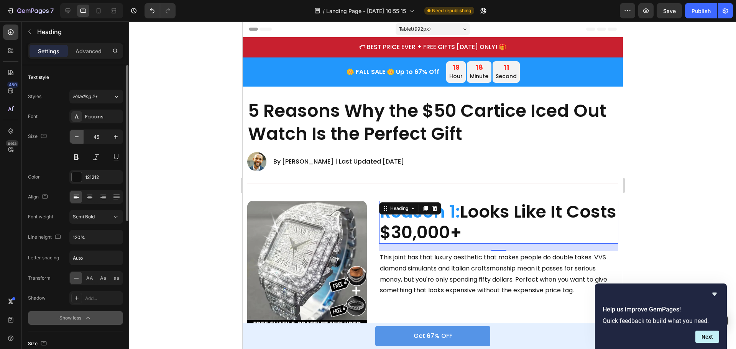
click at [77, 137] on icon "button" at bounding box center [77, 137] width 8 height 8
type input "42"
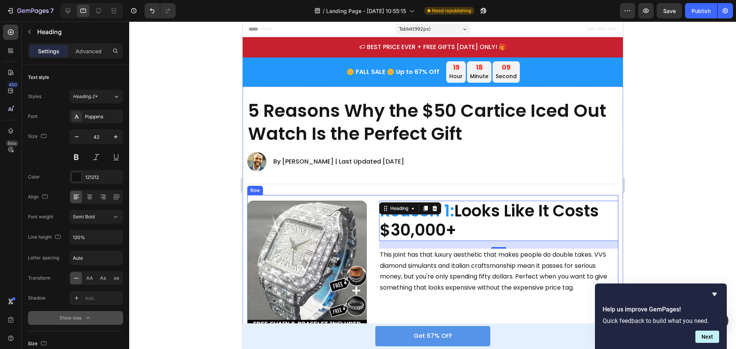
scroll to position [192, 0]
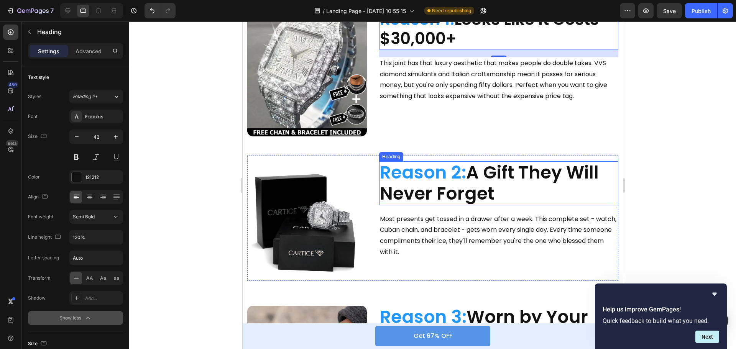
click at [415, 194] on h2 "Reason 2: A Gift They Will Never Forget" at bounding box center [498, 183] width 239 height 44
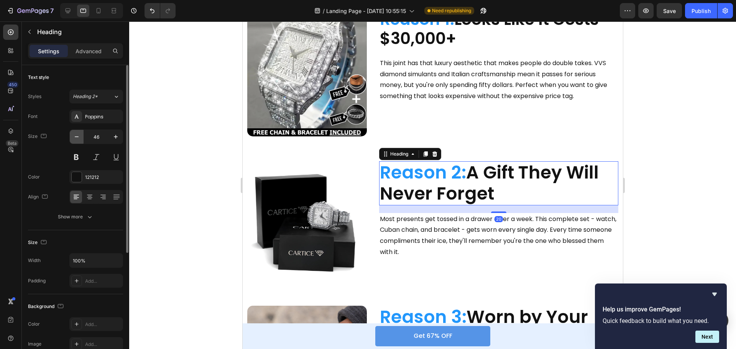
click at [82, 135] on button "button" at bounding box center [77, 137] width 14 height 14
click at [82, 136] on button "button" at bounding box center [77, 137] width 14 height 14
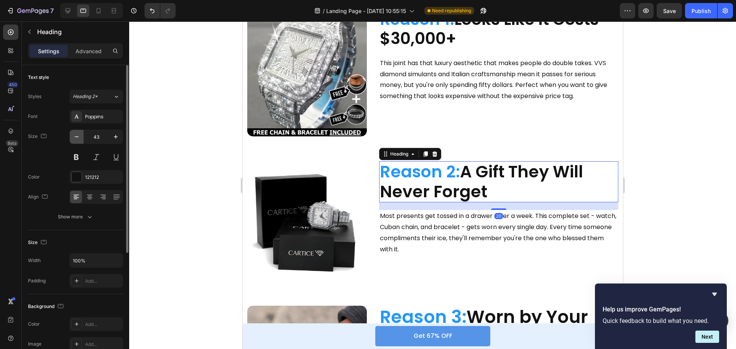
click at [82, 136] on button "button" at bounding box center [77, 137] width 14 height 14
type input "42"
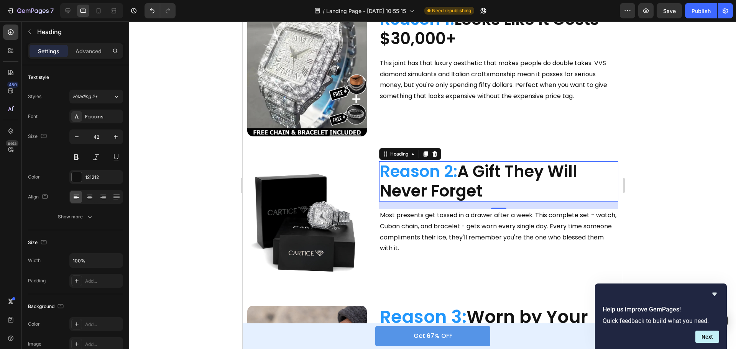
scroll to position [345, 0]
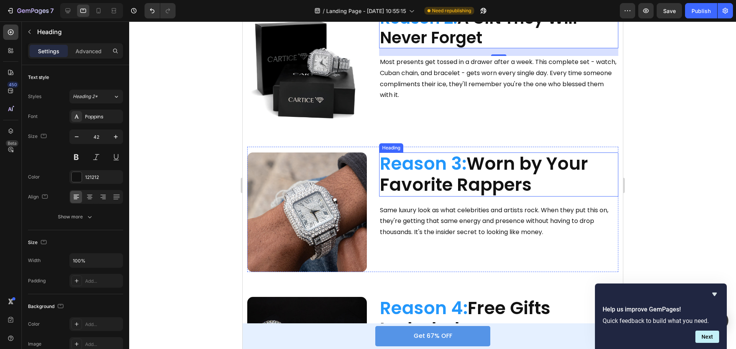
click at [444, 186] on h2 "Reason 3: Worn by Your Favorite Rappers" at bounding box center [498, 175] width 239 height 44
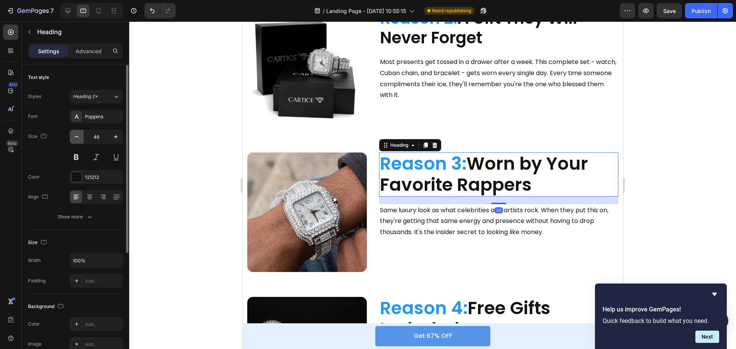
click at [76, 135] on icon "button" at bounding box center [77, 137] width 8 height 8
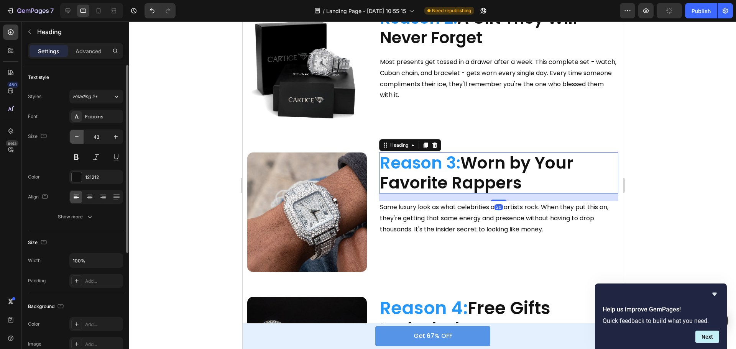
click at [76, 135] on icon "button" at bounding box center [77, 137] width 8 height 8
type input "42"
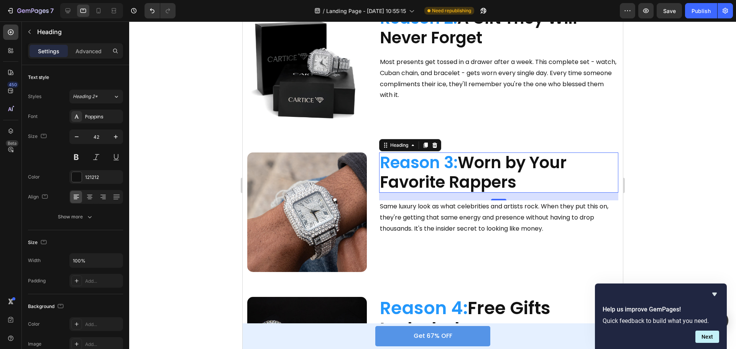
scroll to position [499, 0]
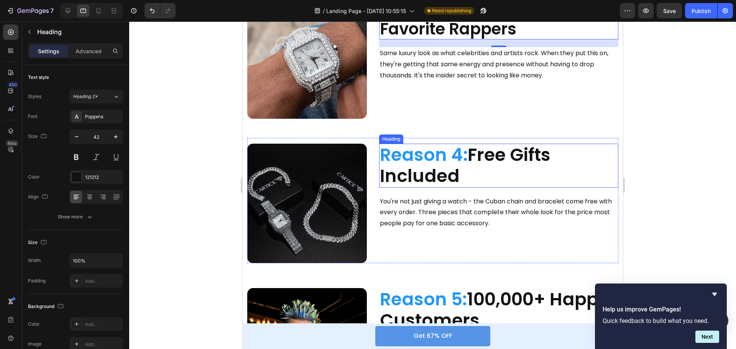
click at [431, 163] on h2 "Reason 4: Free Gifts Included" at bounding box center [498, 166] width 239 height 44
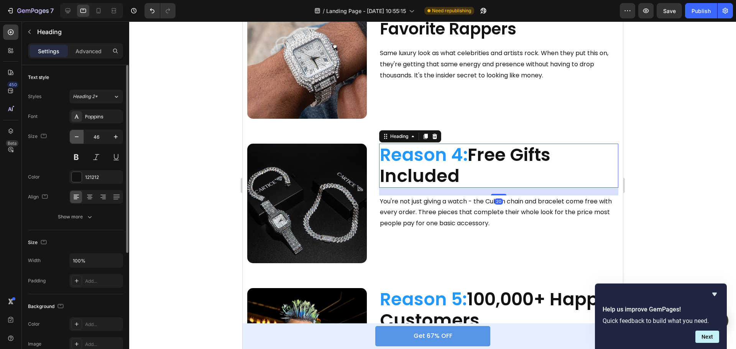
click at [80, 138] on icon "button" at bounding box center [77, 137] width 8 height 8
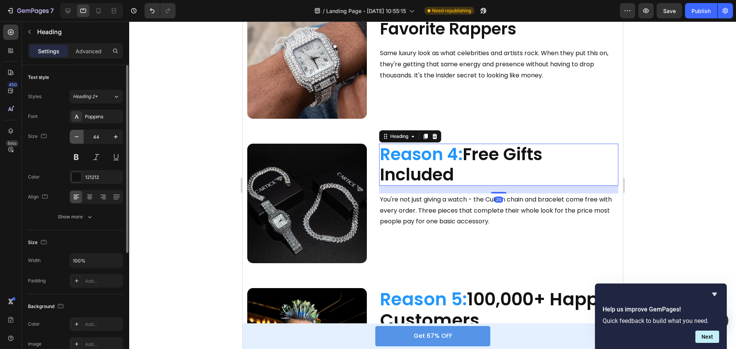
click at [80, 138] on icon "button" at bounding box center [77, 137] width 8 height 8
type input "42"
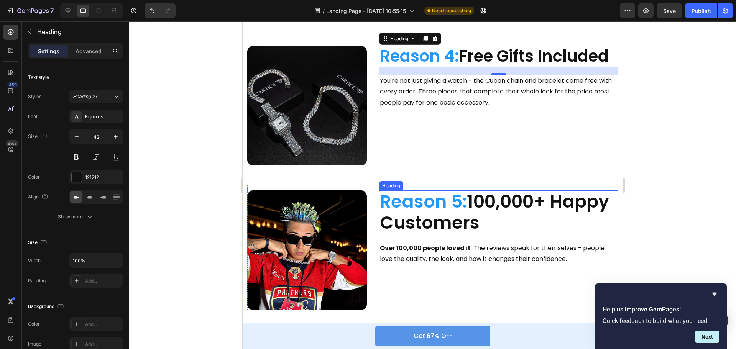
scroll to position [652, 0]
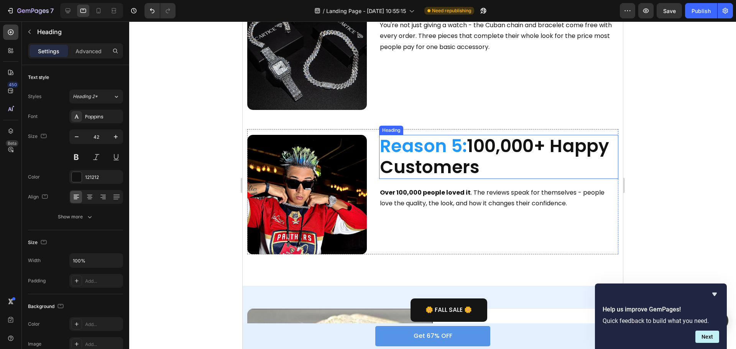
click at [415, 188] on strong "Over 100,000 people loved it" at bounding box center [425, 192] width 91 height 9
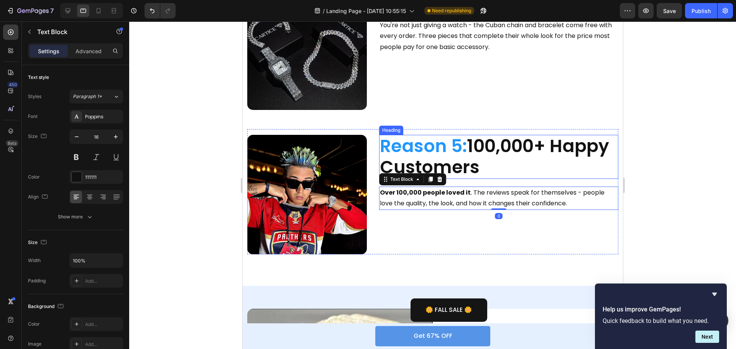
click at [416, 154] on h2 "Reason 5: 100,000+ Happy Customers" at bounding box center [498, 157] width 239 height 44
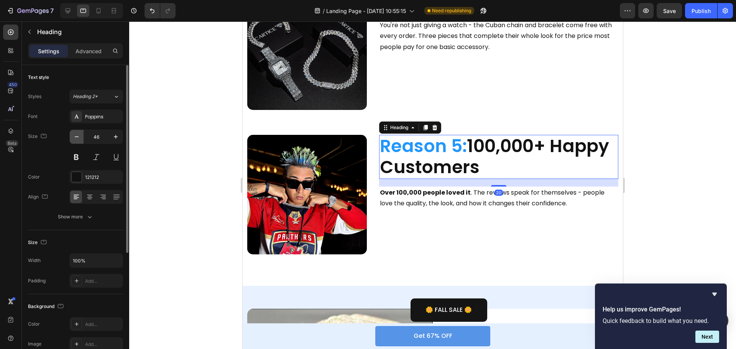
click at [80, 137] on icon "button" at bounding box center [77, 137] width 8 height 8
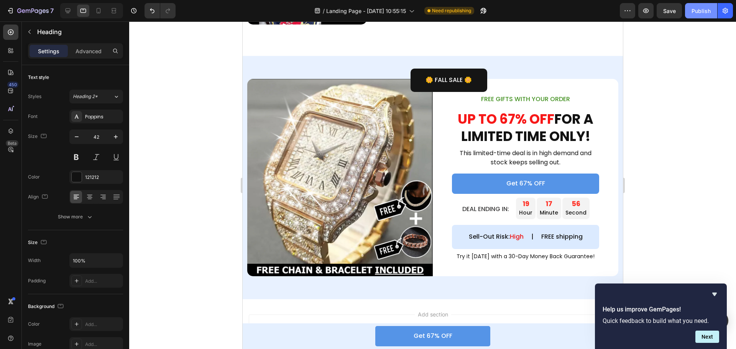
click at [700, 10] on div "Publish" at bounding box center [701, 11] width 19 height 8
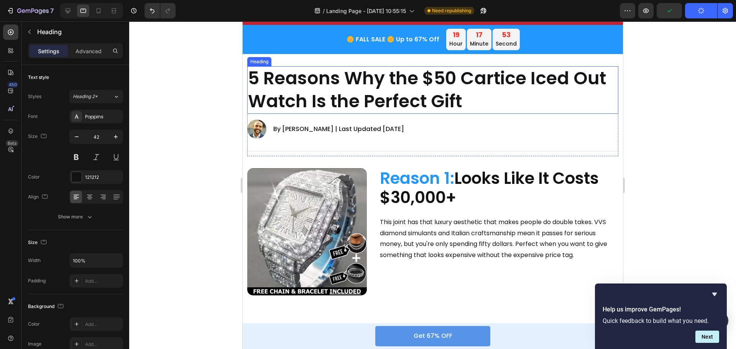
scroll to position [0, 0]
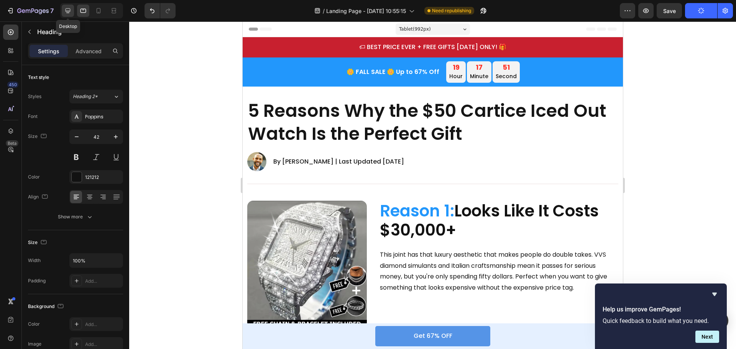
click at [71, 10] on icon at bounding box center [68, 11] width 8 height 8
type input "34"
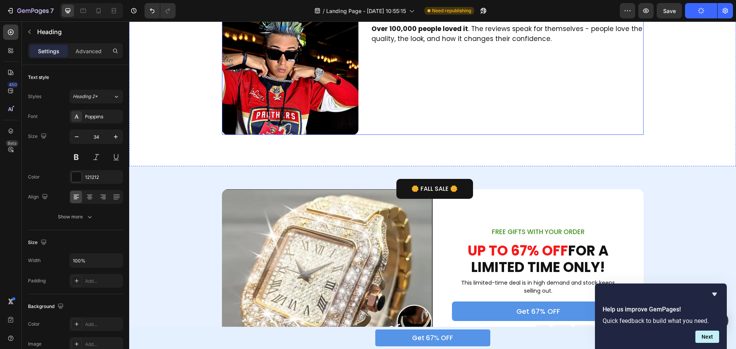
scroll to position [999, 0]
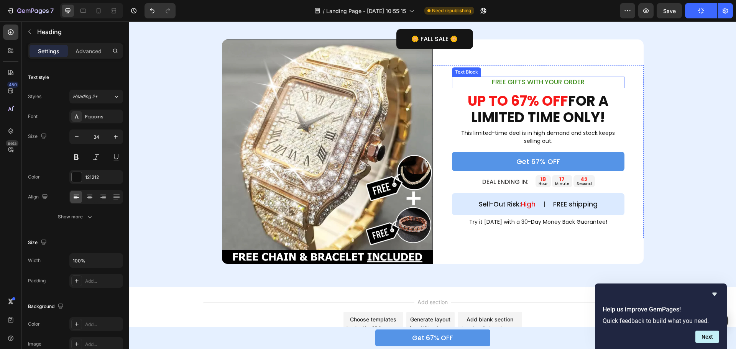
click at [555, 81] on p "FREE GIFTS WITH YOUR ORDER" at bounding box center [538, 82] width 171 height 10
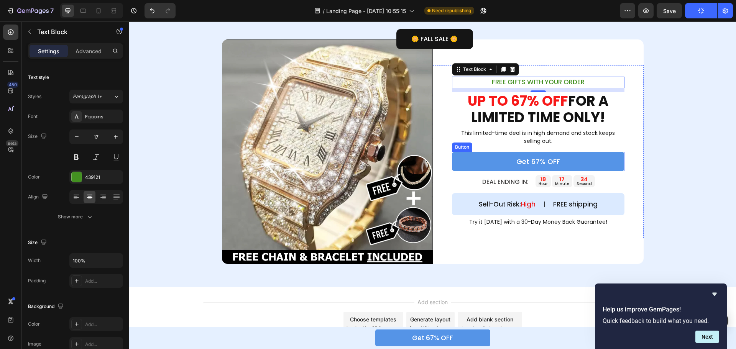
drag, startPoint x: 581, startPoint y: 161, endPoint x: 239, endPoint y: 160, distance: 342.1
click at [581, 161] on link "Get 67% OFF" at bounding box center [538, 162] width 173 height 20
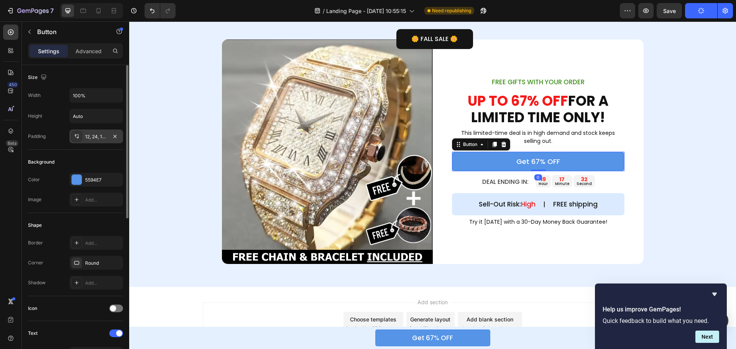
click at [92, 138] on div "12, 24, 12, 24" at bounding box center [96, 136] width 22 height 7
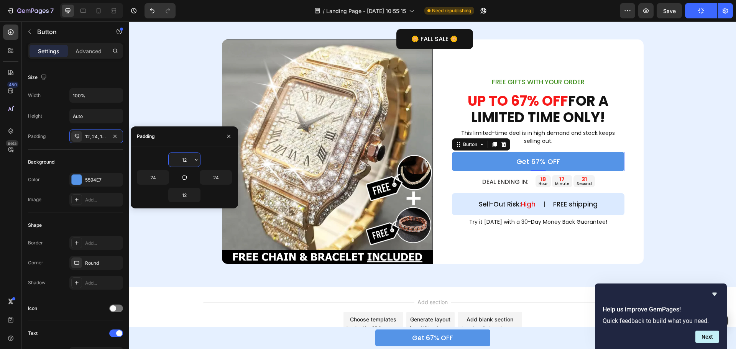
click at [190, 165] on input "12" at bounding box center [184, 160] width 31 height 14
click at [193, 161] on button "button" at bounding box center [197, 160] width 8 height 14
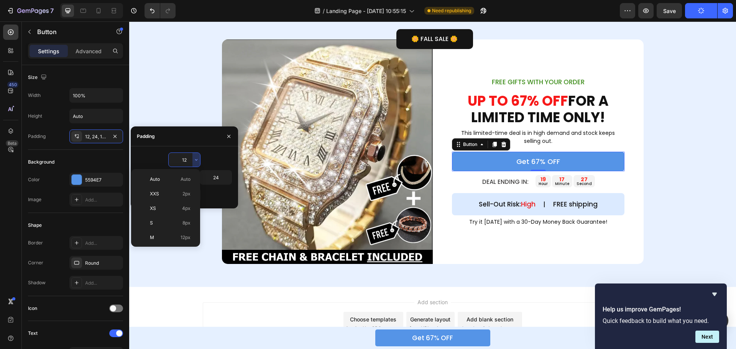
click at [191, 160] on input "12" at bounding box center [184, 160] width 31 height 14
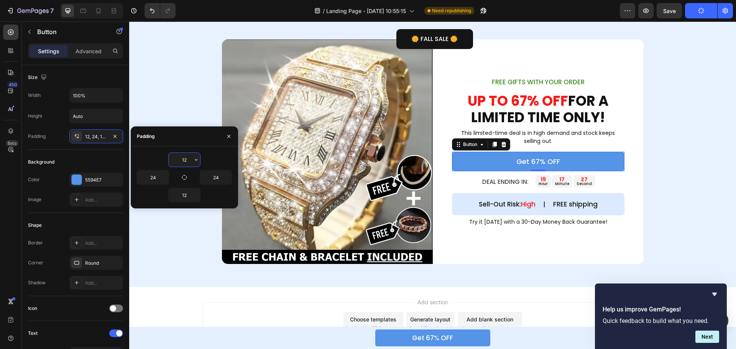
click at [191, 160] on input "12" at bounding box center [184, 160] width 31 height 14
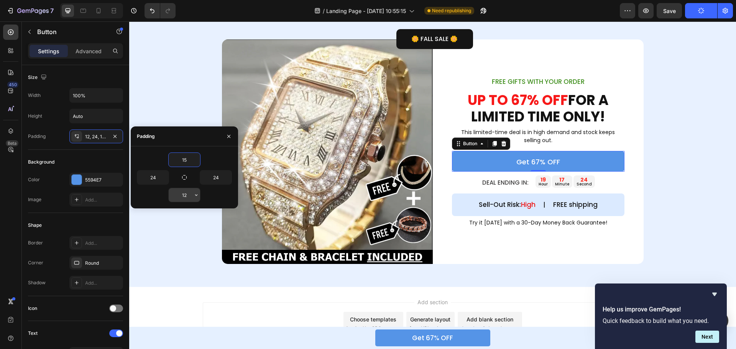
type input "15"
click at [188, 193] on input "12" at bounding box center [184, 195] width 31 height 14
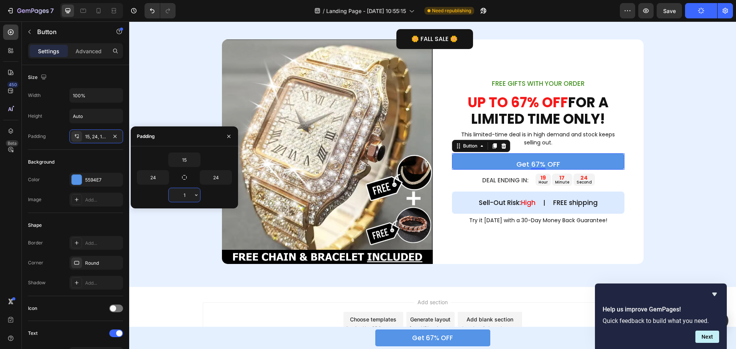
type input "15"
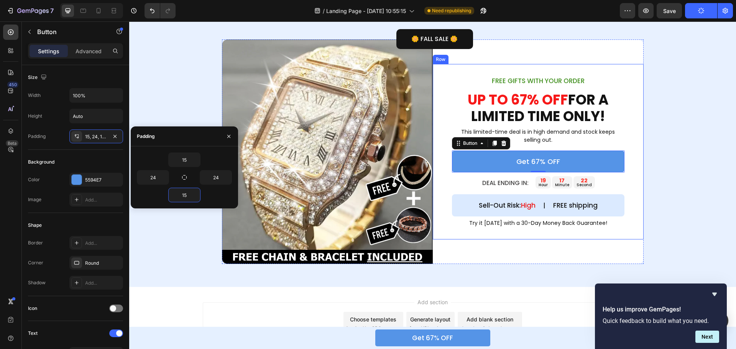
drag, startPoint x: 690, startPoint y: 150, endPoint x: 689, endPoint y: 127, distance: 23.4
click at [690, 150] on div "Image FREE GIFTS WITH YOUR ORDER Text Block UP TO 67% OFF FOR A LIMITED TIME ON…" at bounding box center [432, 152] width 607 height 225
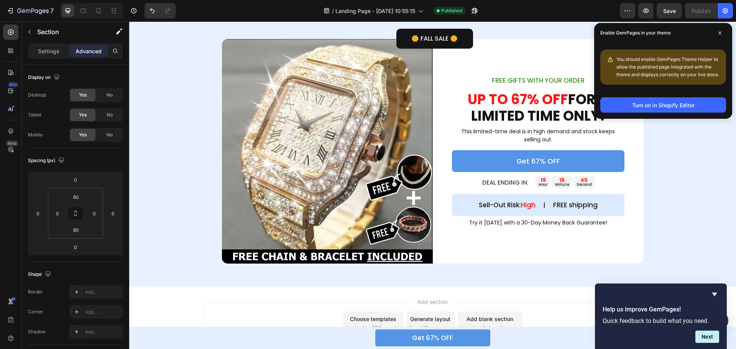
scroll to position [914, 0]
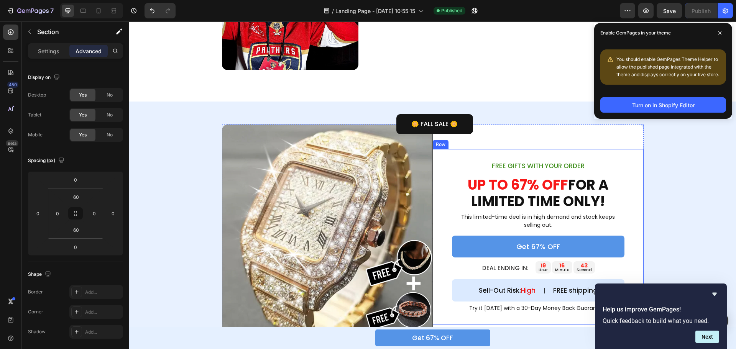
click at [443, 173] on div "FREE GIFTS WITH YOUR ORDER Text Block UP TO 67% OFF FOR A LIMITED TIME ONLY! He…" at bounding box center [538, 237] width 211 height 176
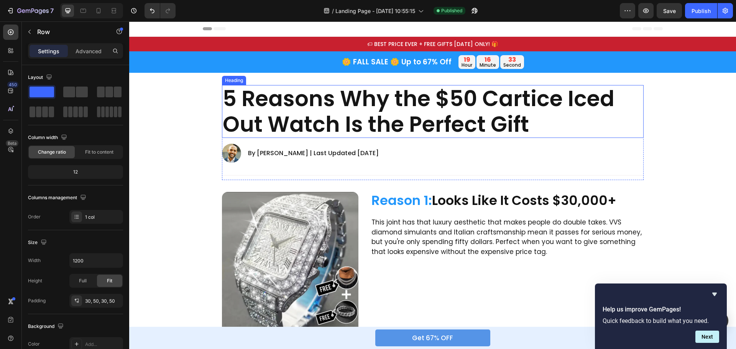
scroll to position [0, 0]
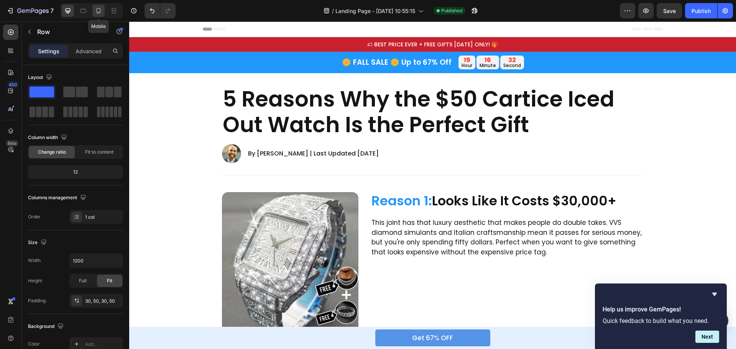
click at [100, 11] on icon at bounding box center [99, 10] width 4 height 5
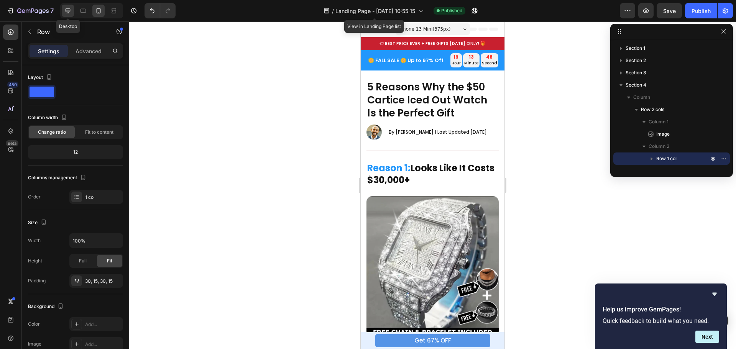
click at [63, 10] on div at bounding box center [68, 11] width 12 height 12
type input "1200"
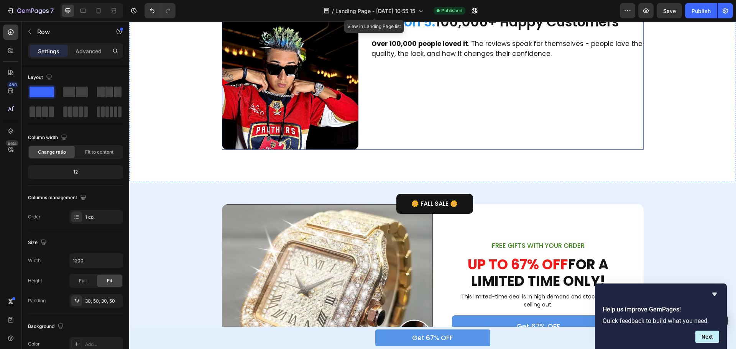
scroll to position [959, 0]
